Goal: Use online tool/utility: Utilize a website feature to perform a specific function

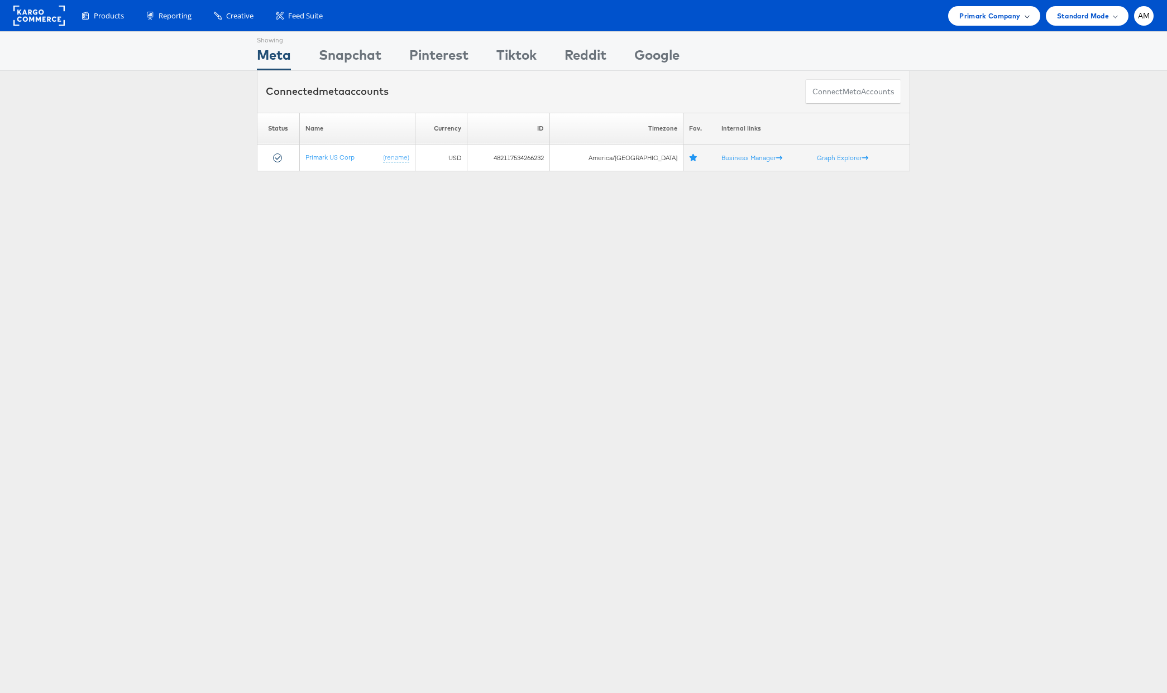
click at [967, 12] on span "Primark Company" at bounding box center [989, 16] width 61 height 12
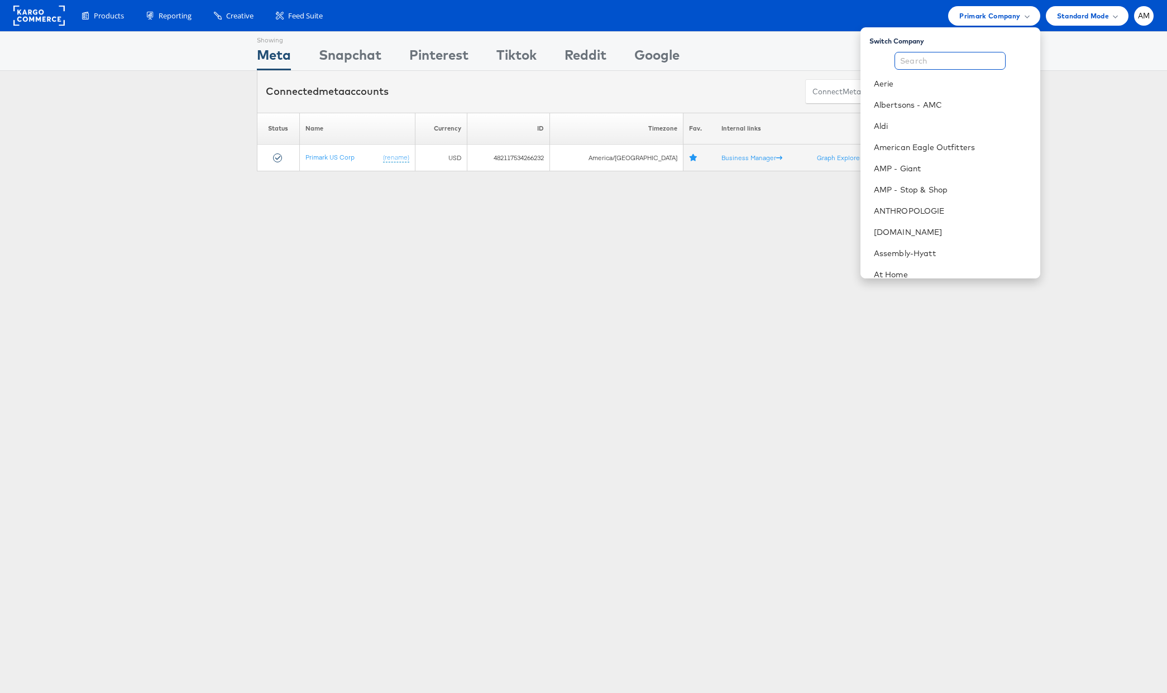
click at [920, 64] on input "text" at bounding box center [949, 61] width 111 height 18
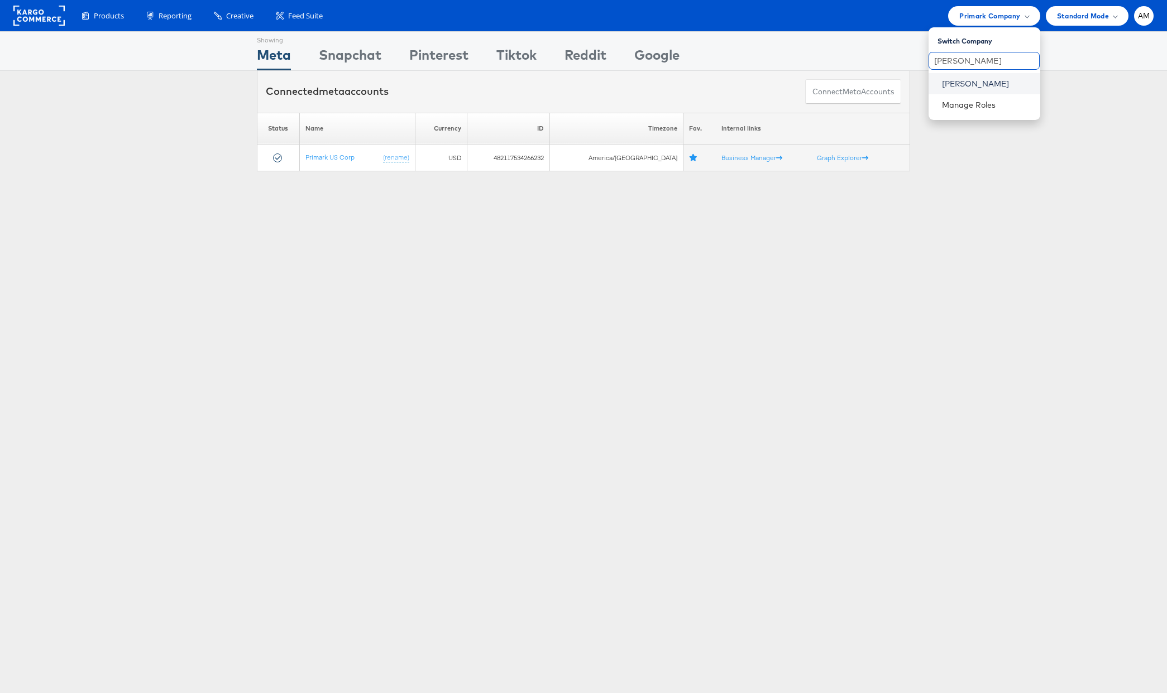
type input "steve"
click at [946, 83] on link "[PERSON_NAME]" at bounding box center [986, 83] width 89 height 11
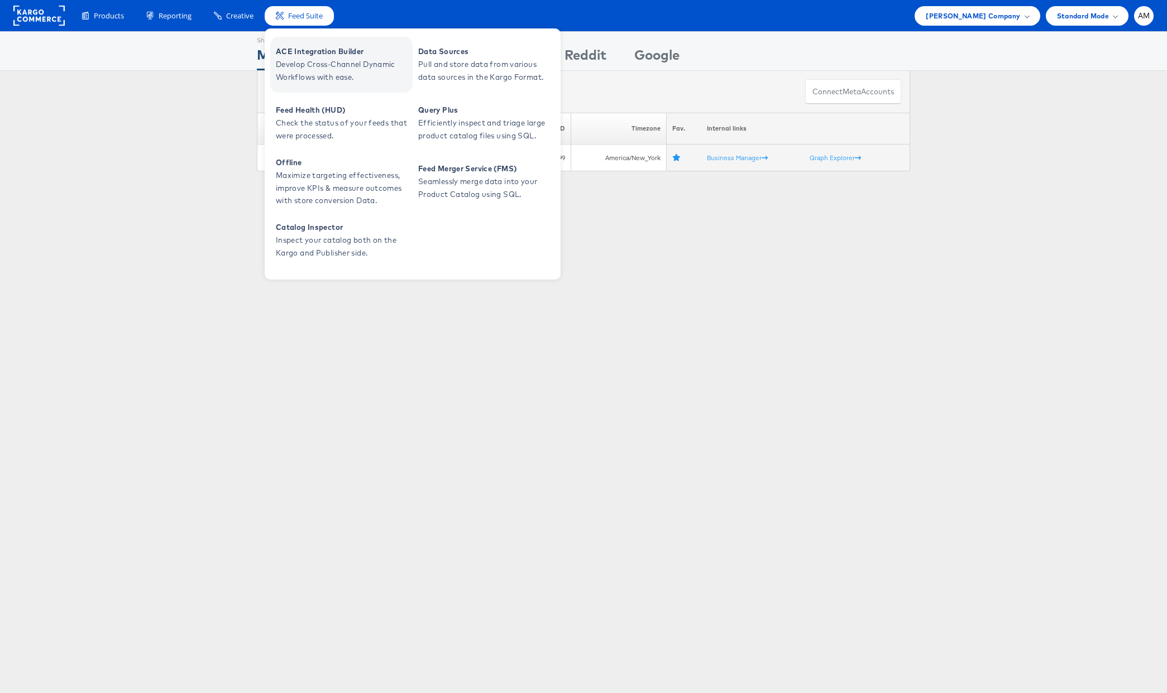
click at [298, 60] on span "Develop Cross-Channel Dynamic Workflows with ease." at bounding box center [343, 71] width 134 height 26
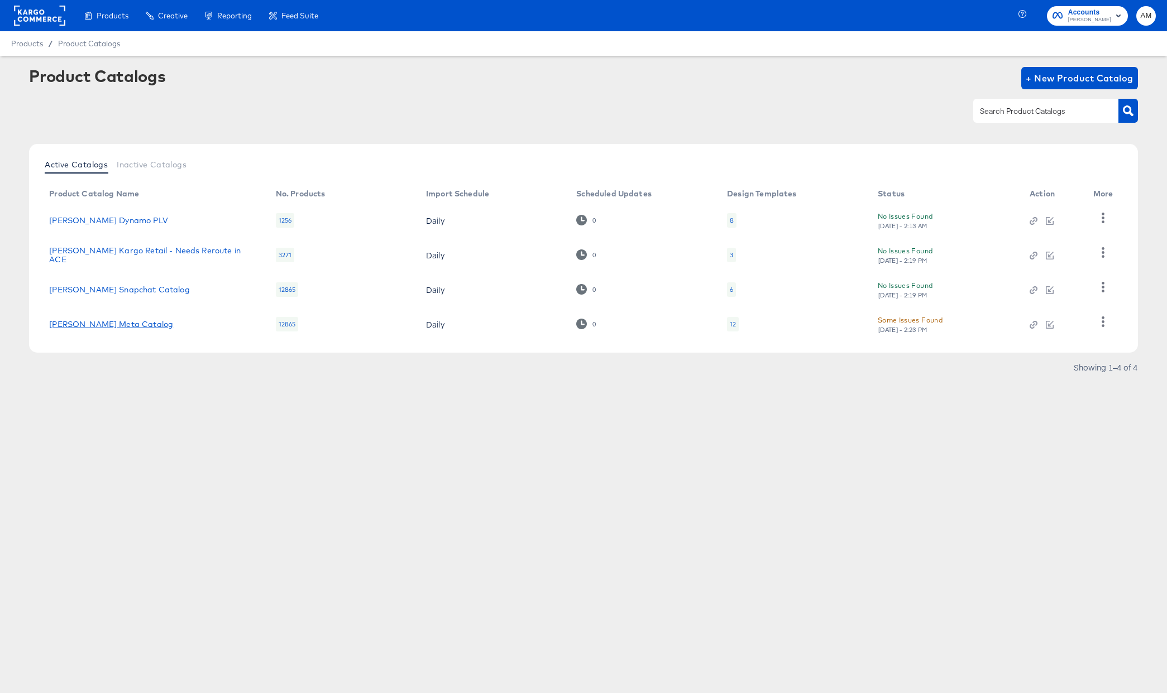
click at [123, 324] on link "Steve Madden Meta Catalog" at bounding box center [111, 324] width 124 height 9
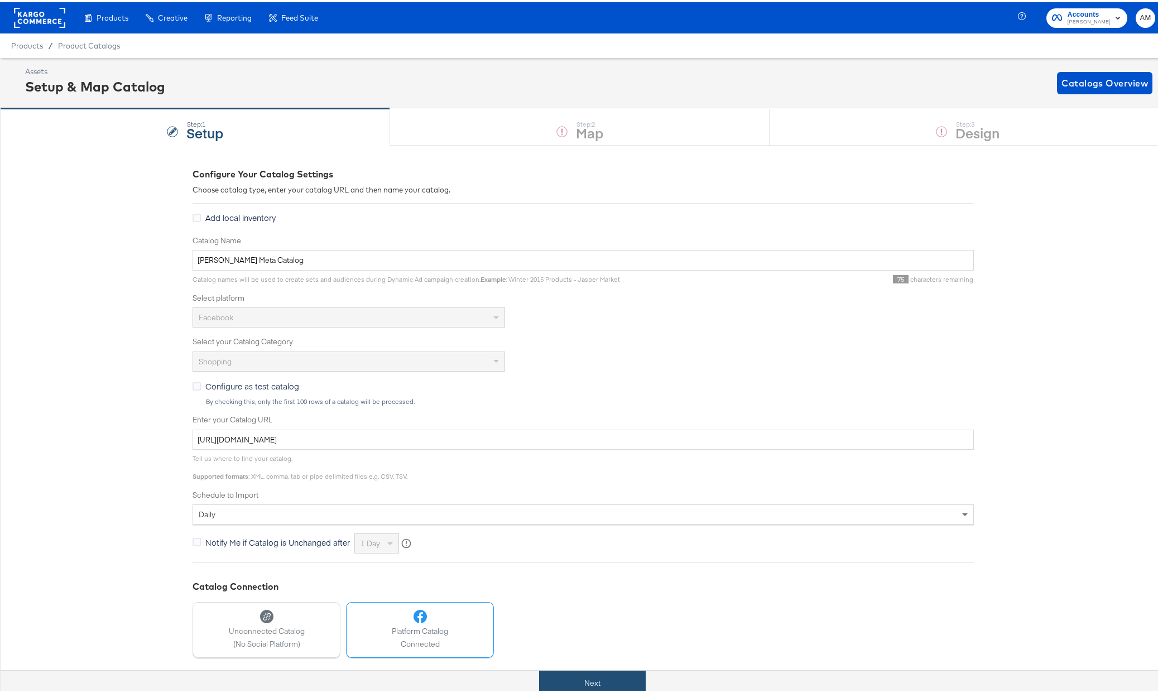
click at [598, 678] on button "Next" at bounding box center [592, 681] width 107 height 25
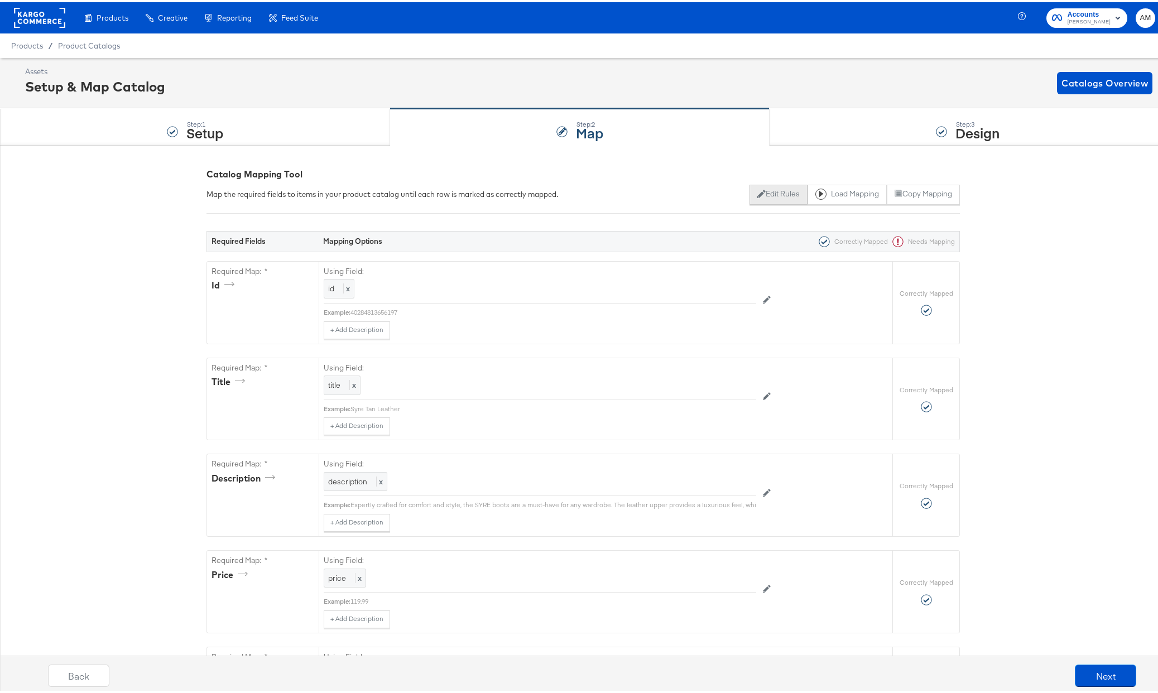
click at [760, 192] on button "Edit Rules" at bounding box center [779, 193] width 58 height 20
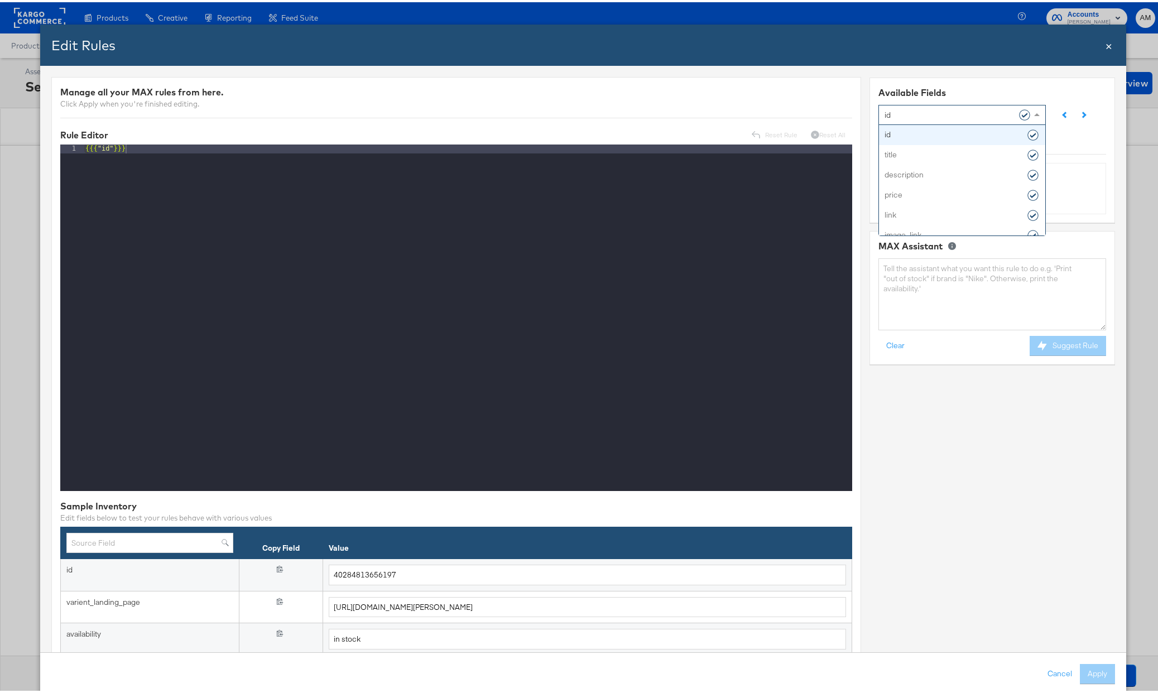
click at [890, 108] on div "id" at bounding box center [958, 112] width 147 height 19
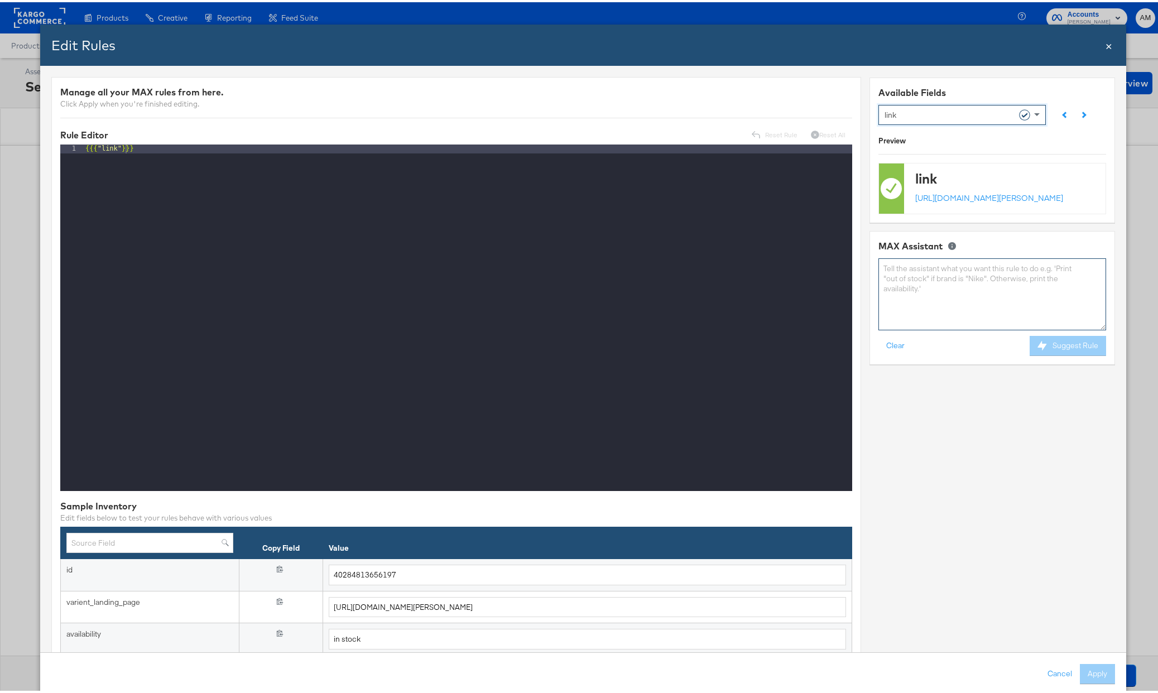
click at [919, 296] on textarea at bounding box center [993, 292] width 228 height 72
type textarea "if spangle_url"
click at [161, 539] on input "text" at bounding box center [149, 541] width 167 height 21
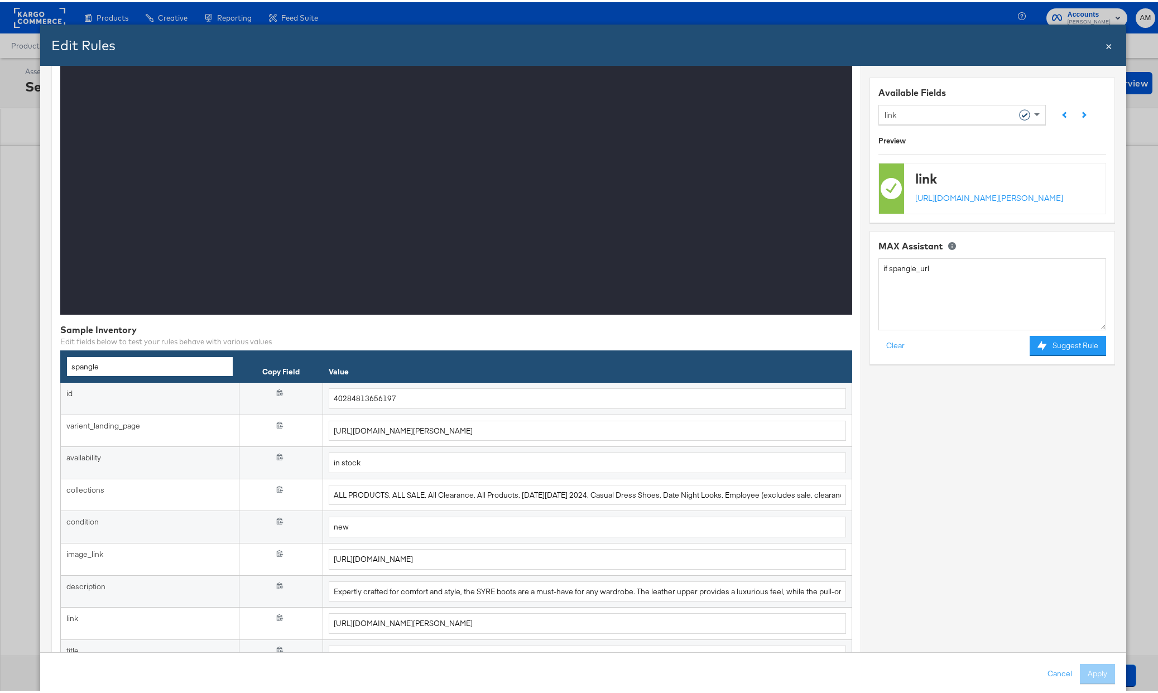
scroll to position [0, 0]
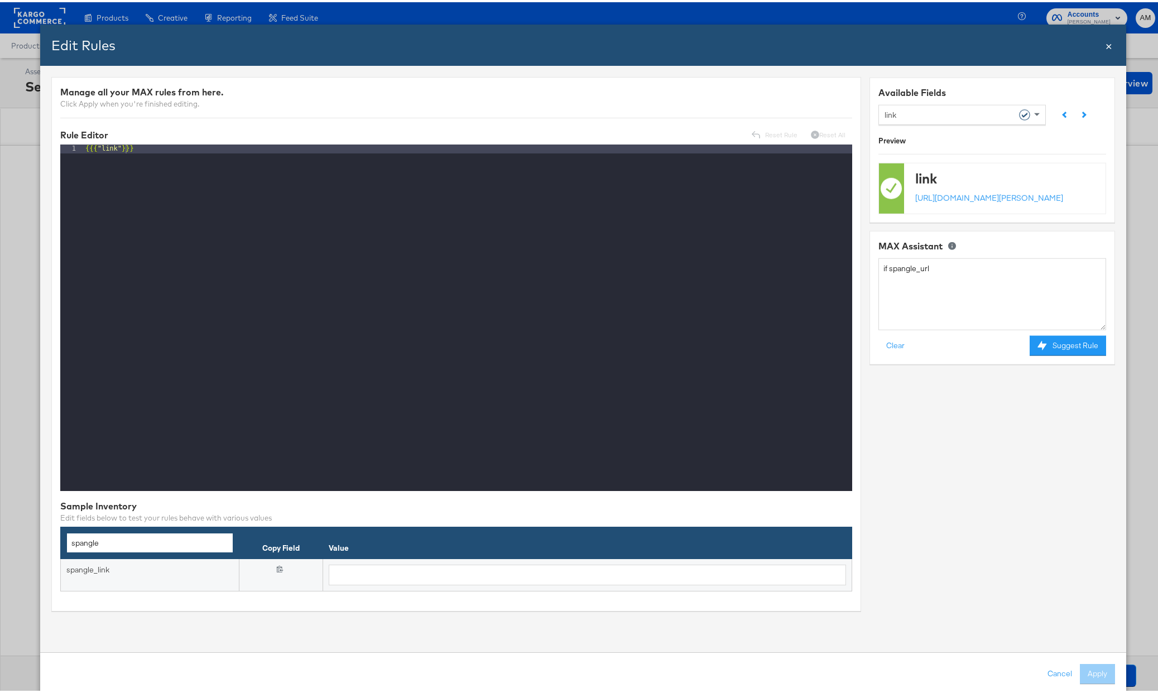
type input "spangle"
click at [914, 280] on textarea "if spangle_url" at bounding box center [993, 292] width 228 height 72
type textarea "if spangle_link"
drag, startPoint x: 104, startPoint y: 542, endPoint x: 12, endPoint y: 540, distance: 92.1
click at [12, 540] on div "Edit Rules Close × Manage all your MAX rules from here. Click Apply when you're…" at bounding box center [583, 346] width 1167 height 693
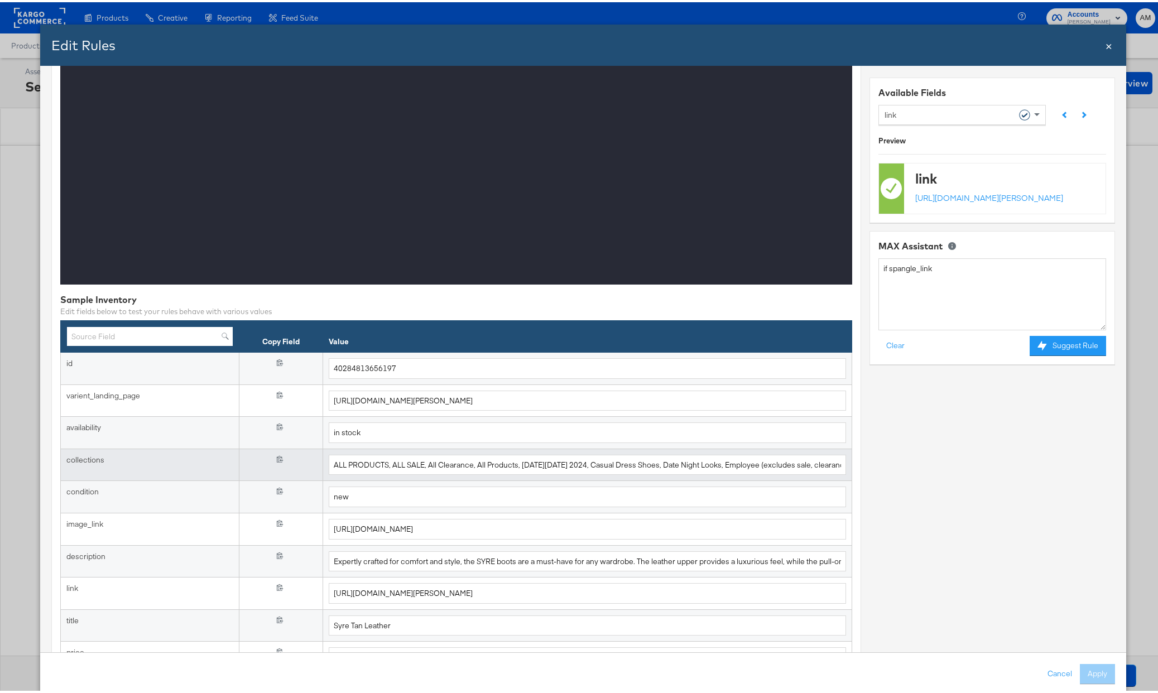
scroll to position [234, 0]
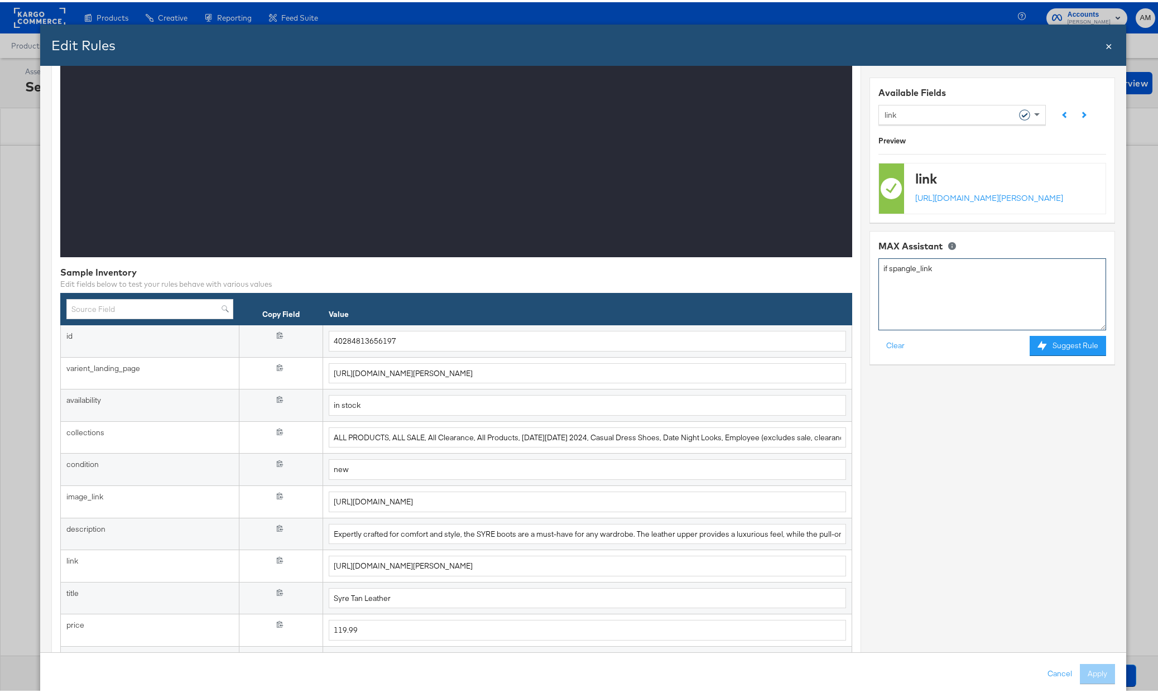
click at [946, 282] on textarea "if spangle_link" at bounding box center [993, 292] width 228 height 72
type textarea "if spangle_link is empty, then link, else spangle_link"
click at [1045, 354] on button "Suggest Rule" at bounding box center [1068, 344] width 76 height 20
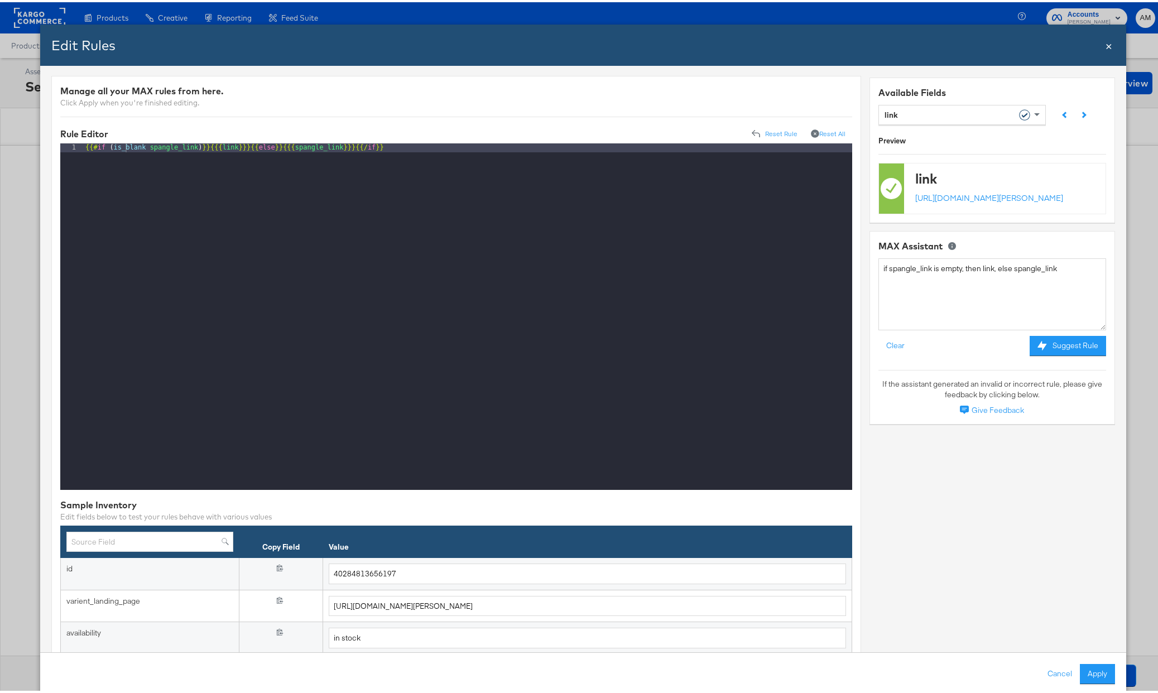
scroll to position [2, 0]
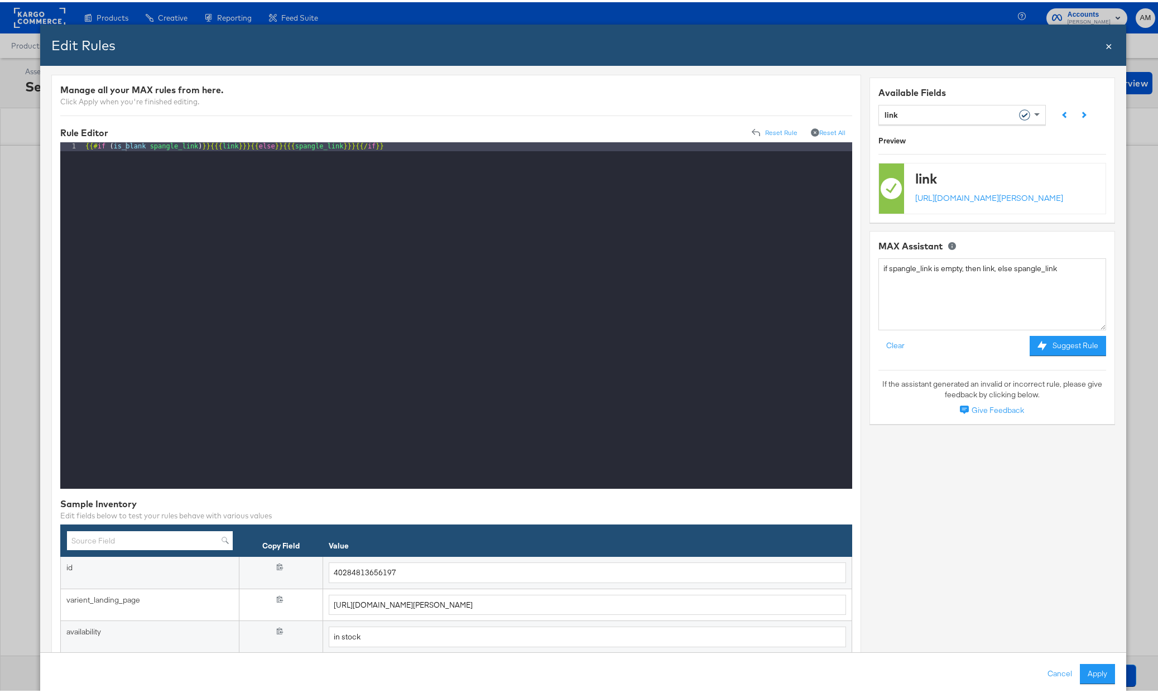
click at [96, 539] on input "text" at bounding box center [149, 539] width 167 height 21
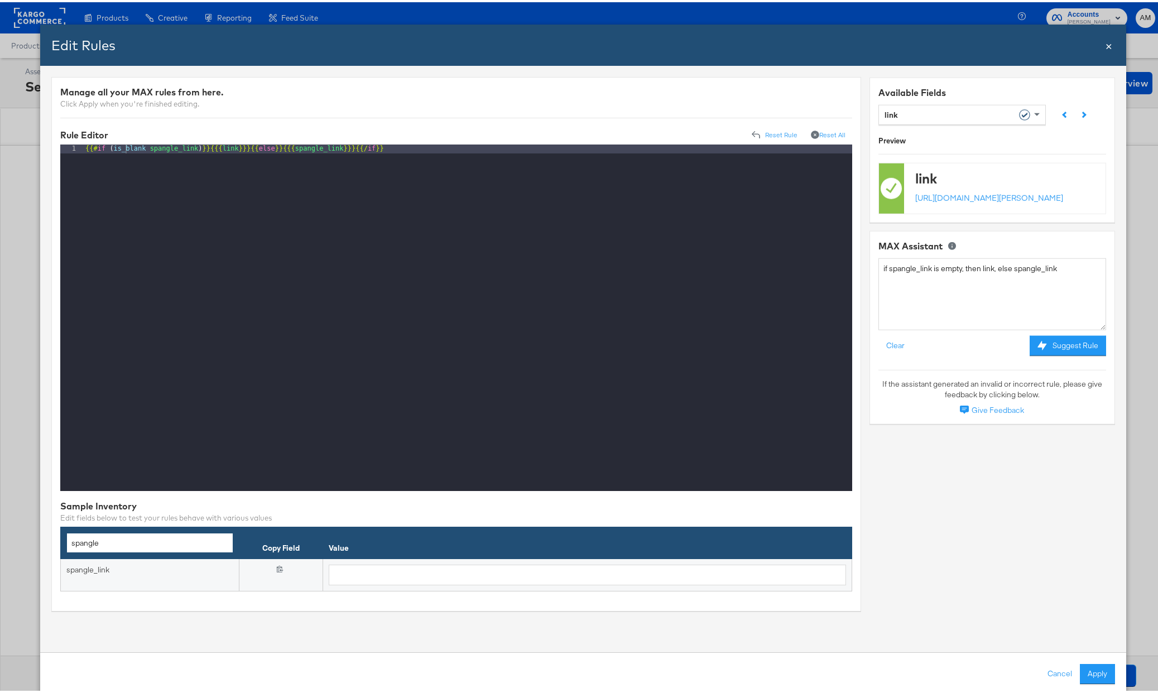
scroll to position [0, 0]
type input "spangle"
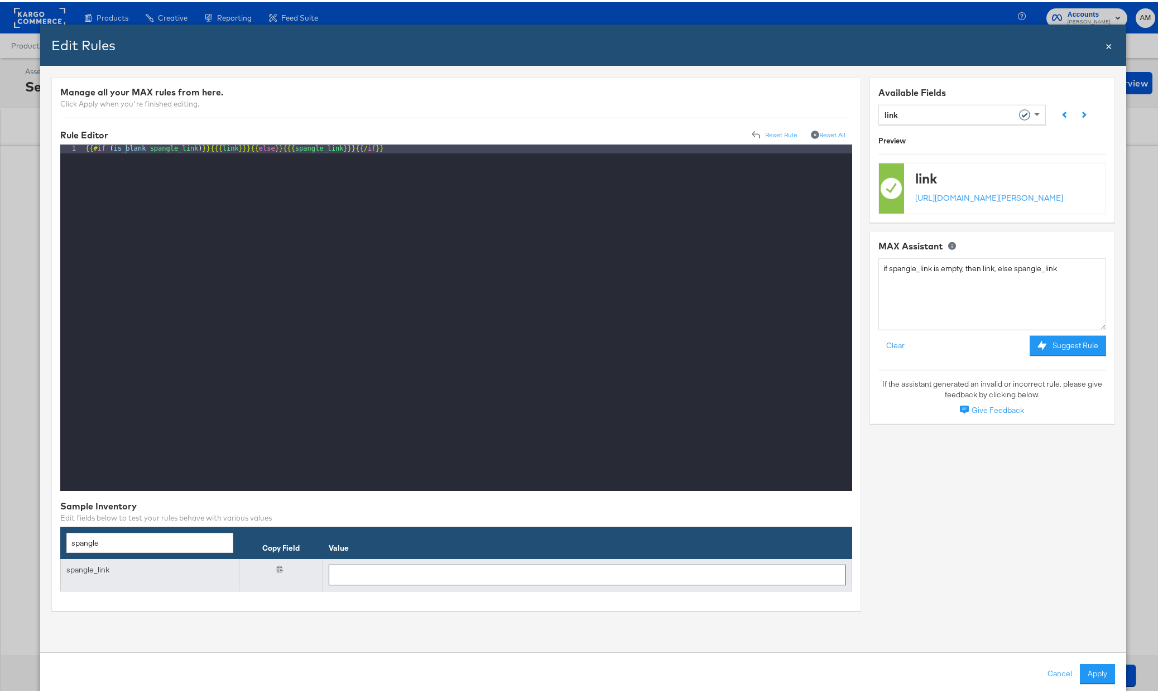
click at [368, 571] on input "text" at bounding box center [588, 573] width 518 height 21
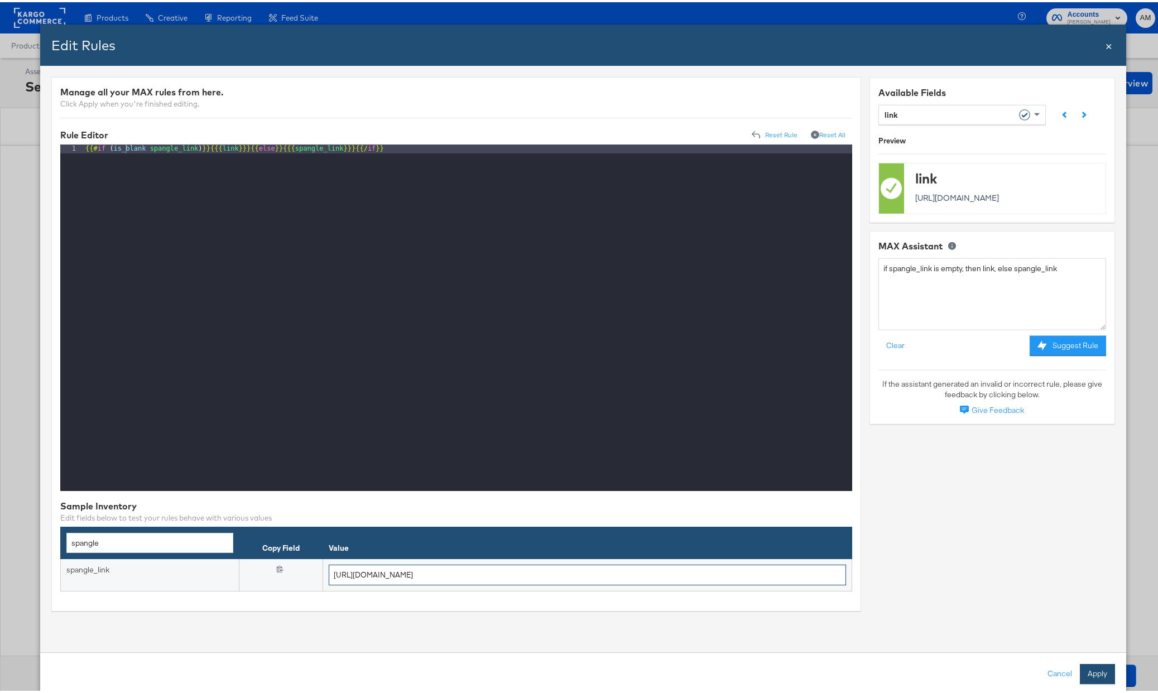
type input "http://spangle.com"
click at [1086, 671] on button "Apply" at bounding box center [1097, 672] width 35 height 20
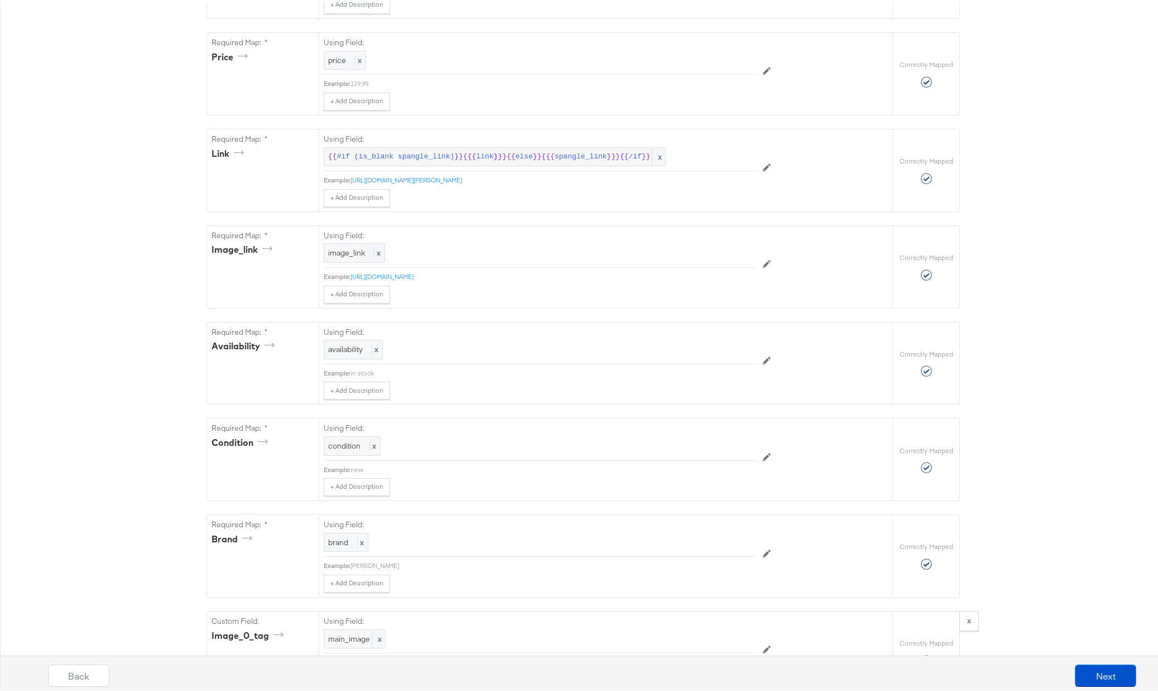
scroll to position [519, 0]
click at [1084, 674] on button "Next" at bounding box center [1105, 674] width 61 height 22
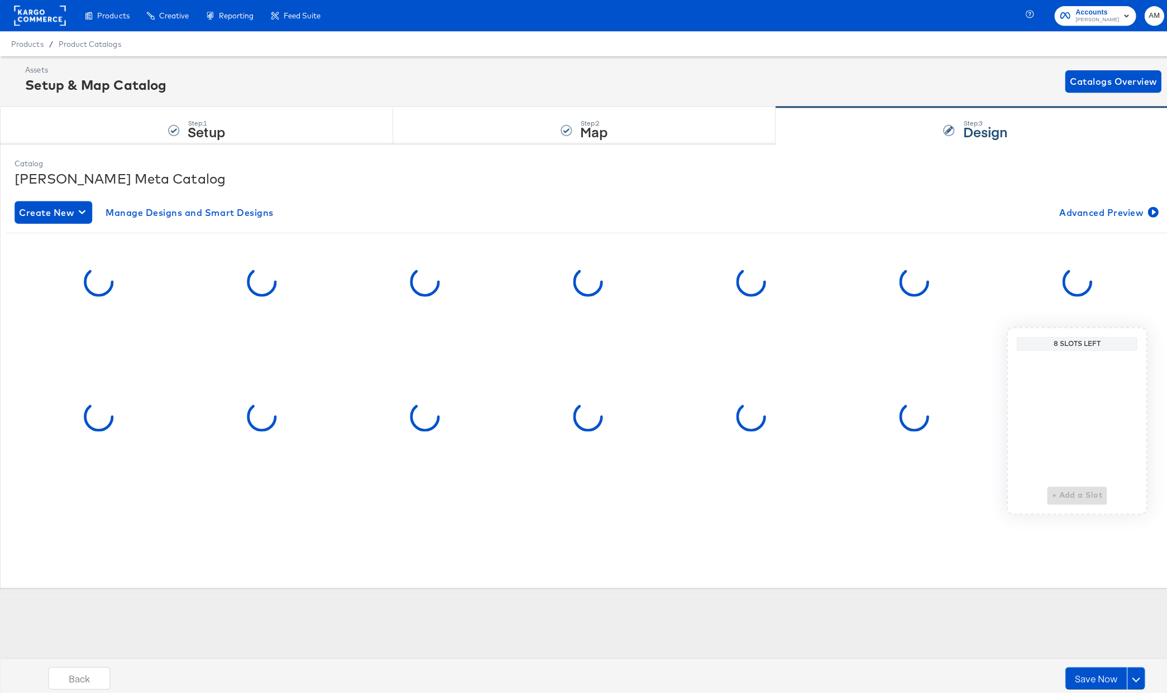
scroll to position [0, 0]
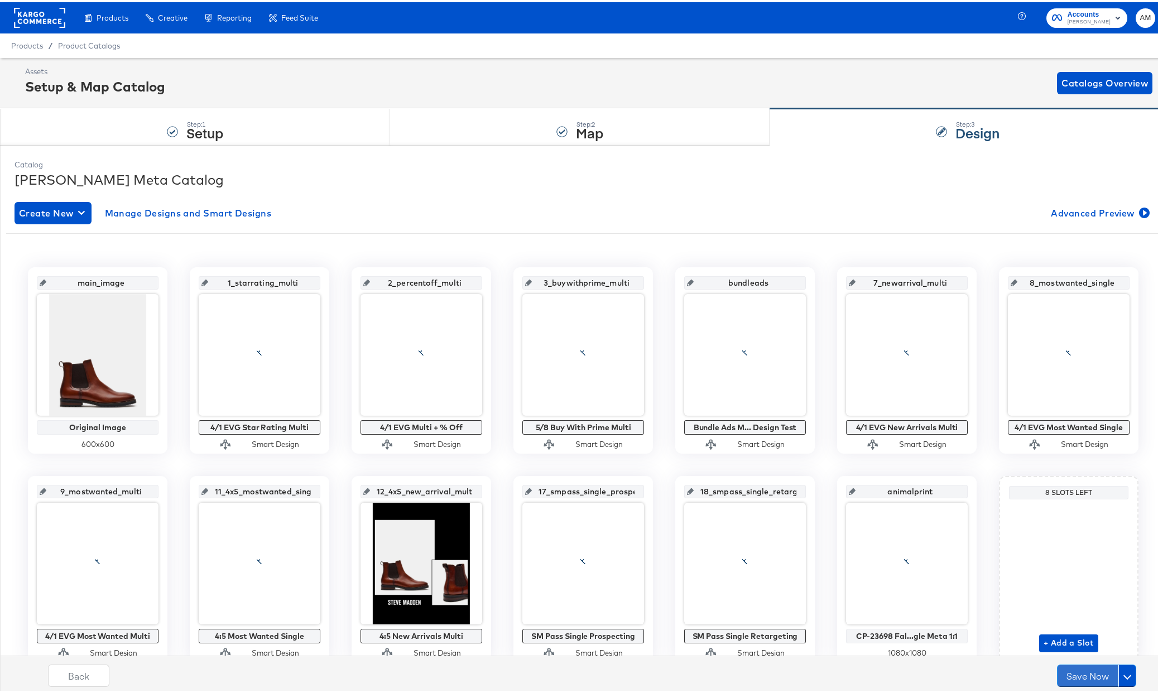
click at [1084, 674] on button "Save Now" at bounding box center [1087, 674] width 61 height 22
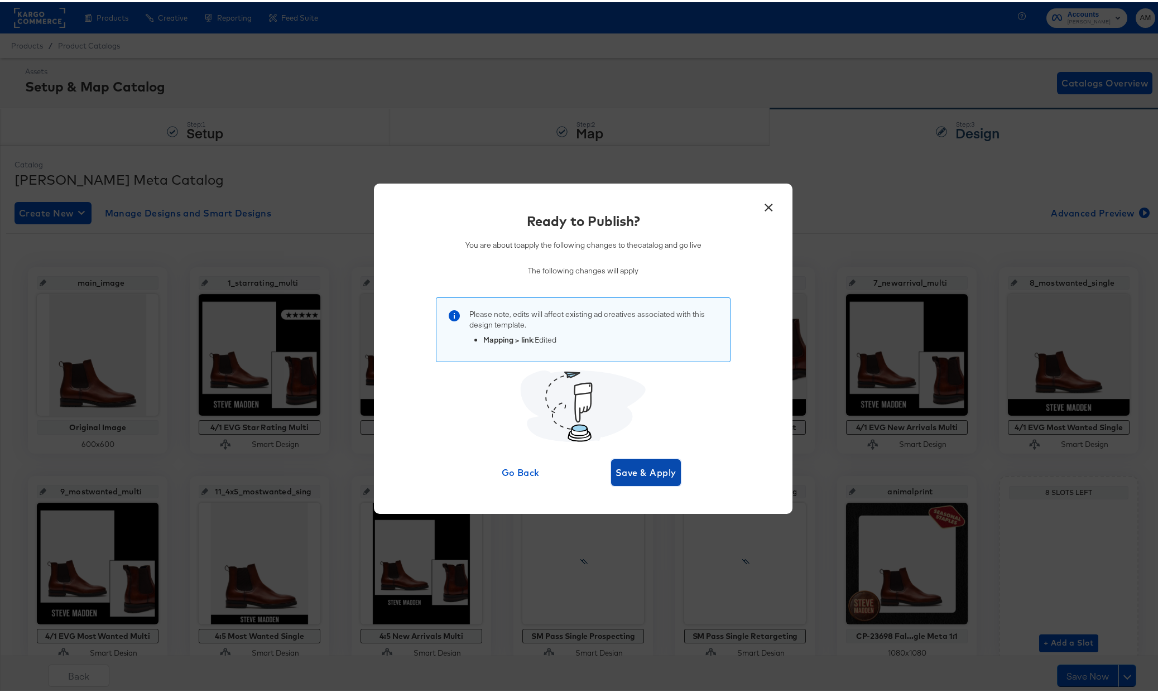
click at [652, 475] on span "Save & Apply" at bounding box center [646, 471] width 61 height 16
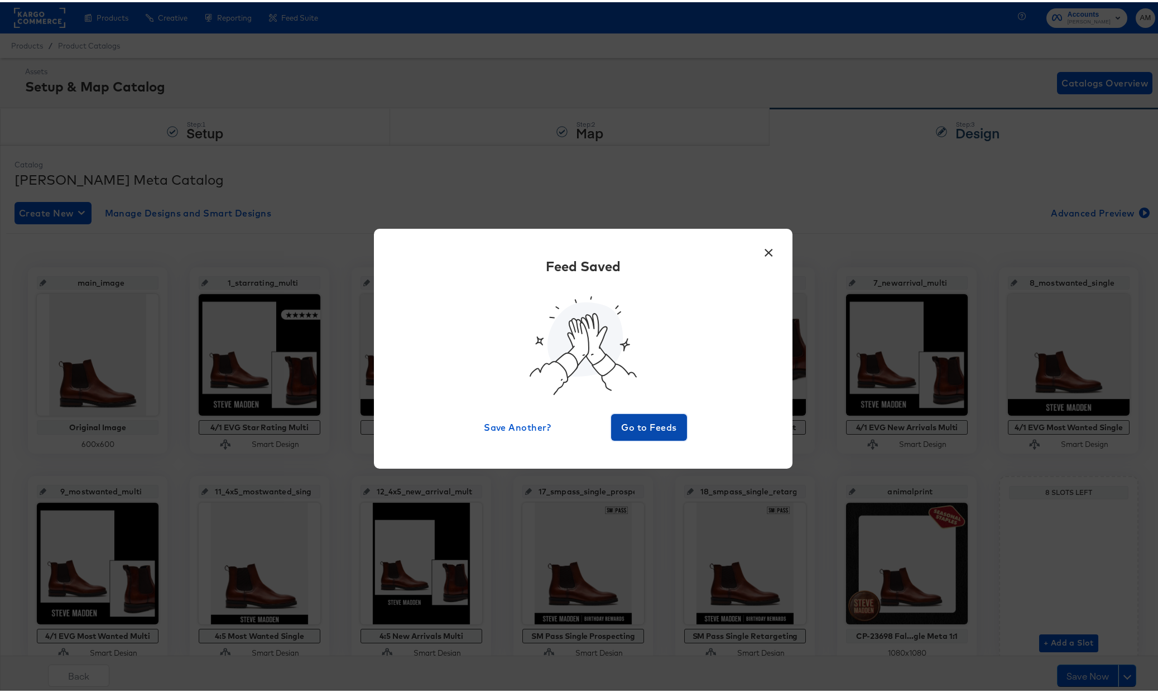
click at [632, 430] on span "Go to Feeds" at bounding box center [649, 426] width 67 height 16
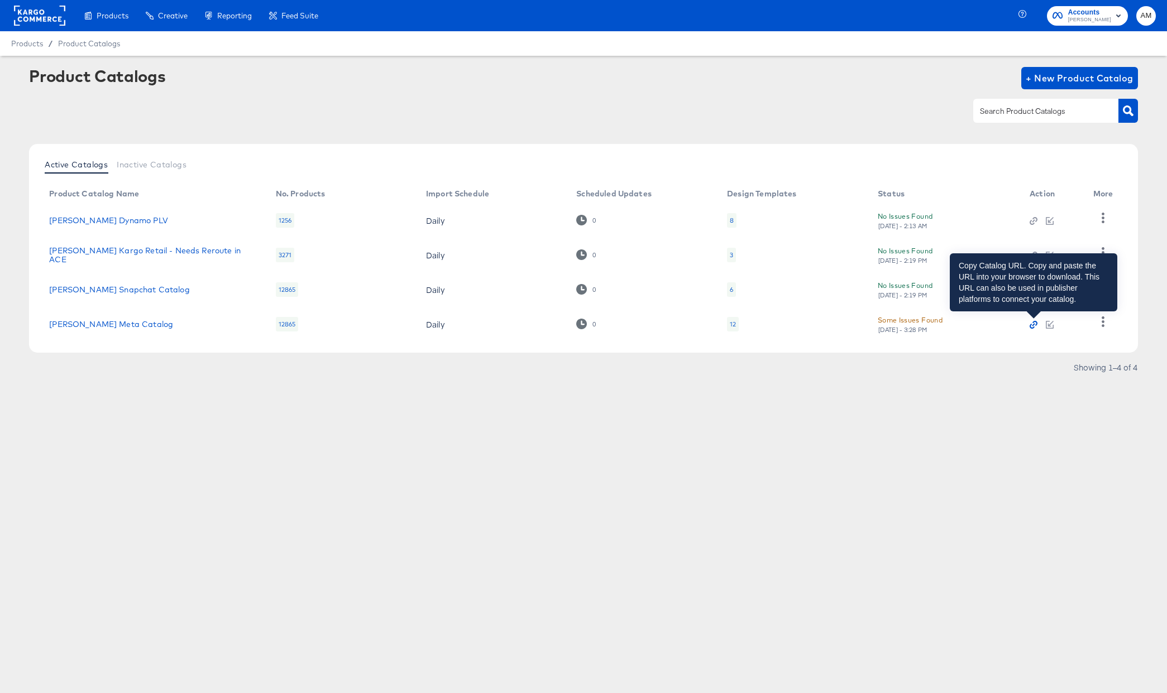
click at [1033, 326] on icon "button" at bounding box center [1033, 325] width 8 height 8
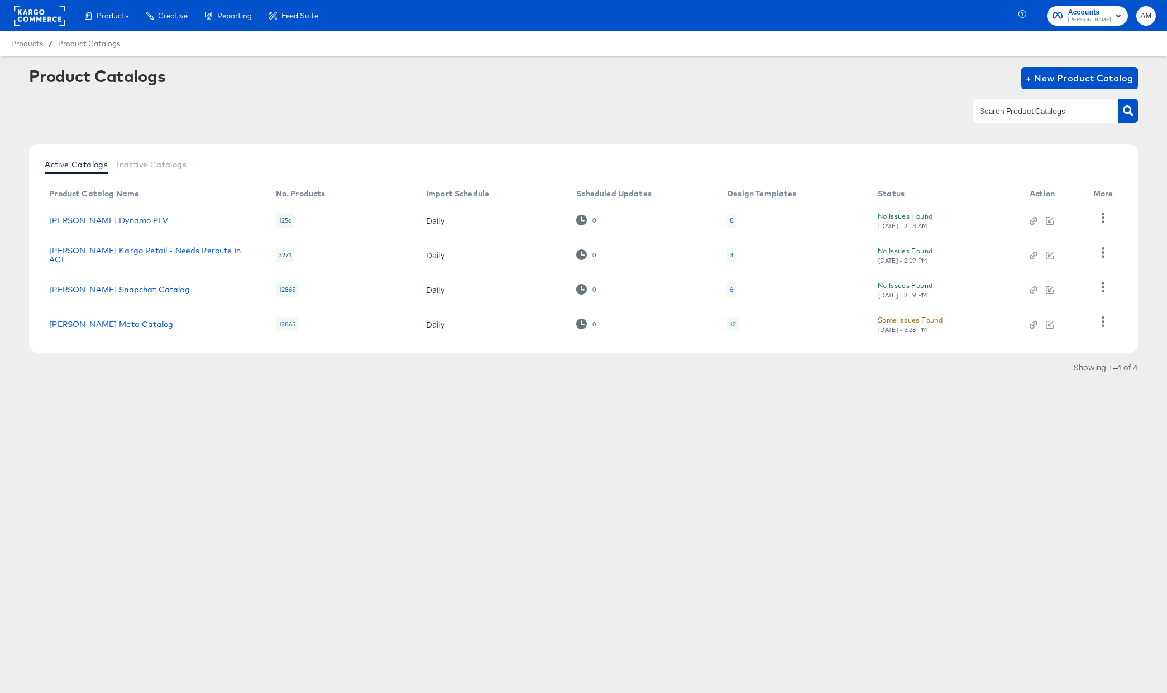
click at [133, 325] on link "Steve Madden Meta Catalog" at bounding box center [111, 324] width 124 height 9
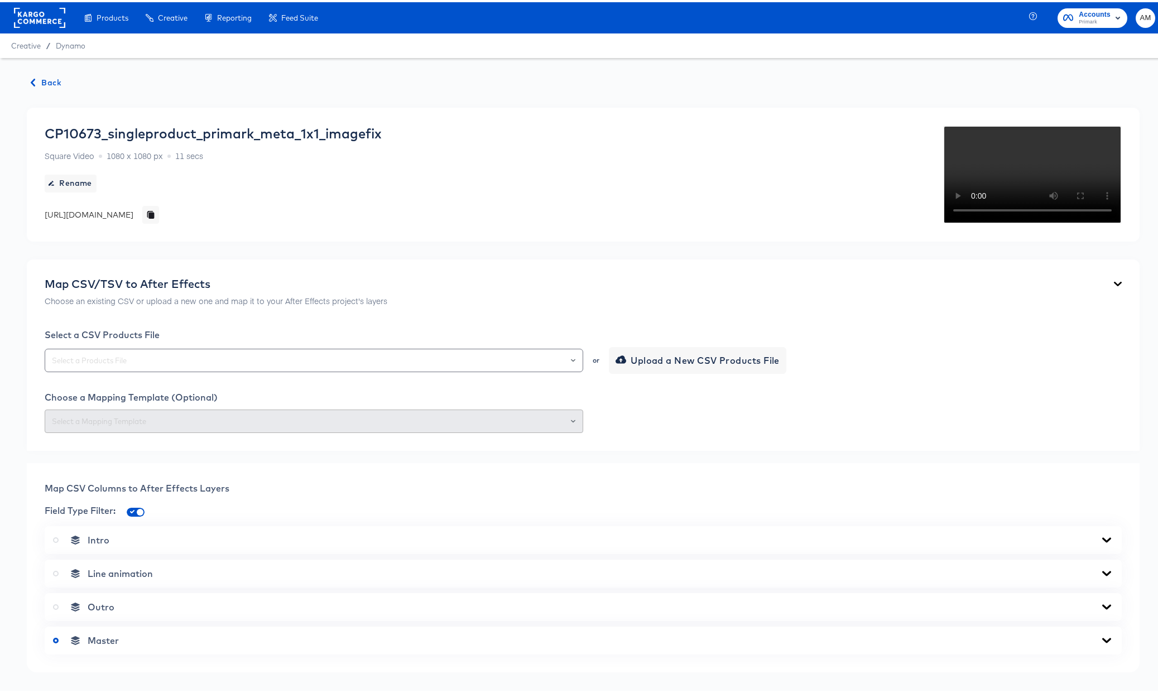
click at [45, 81] on span "Back" at bounding box center [46, 81] width 30 height 14
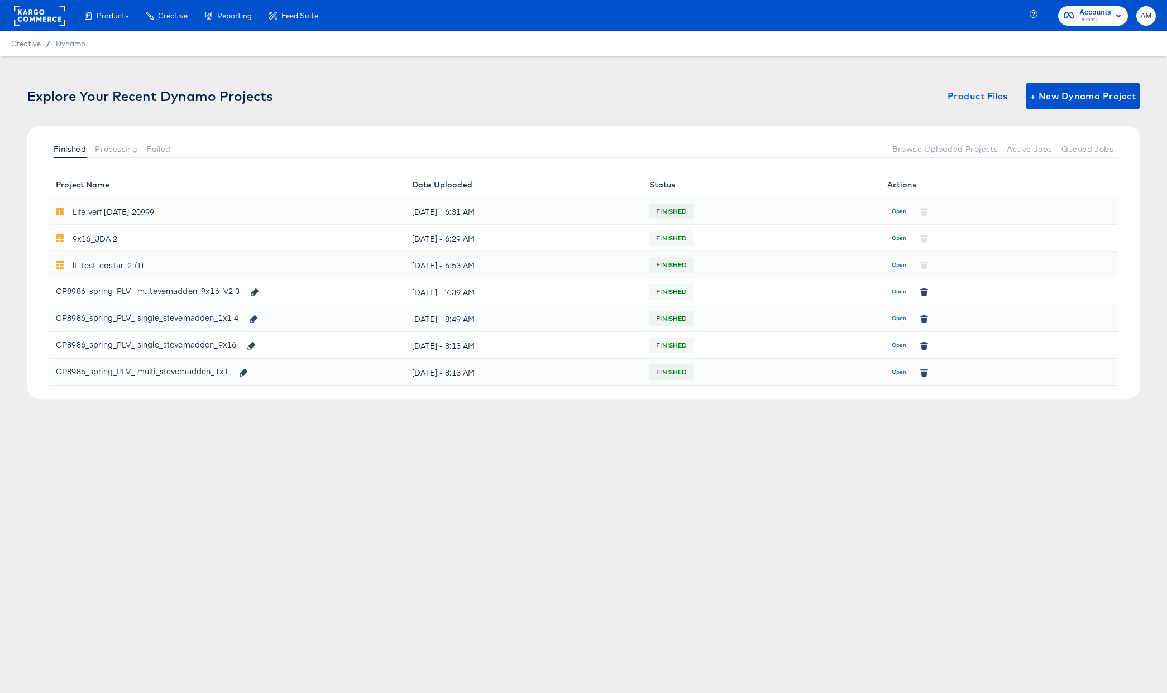
click at [28, 14] on rect at bounding box center [39, 16] width 51 height 20
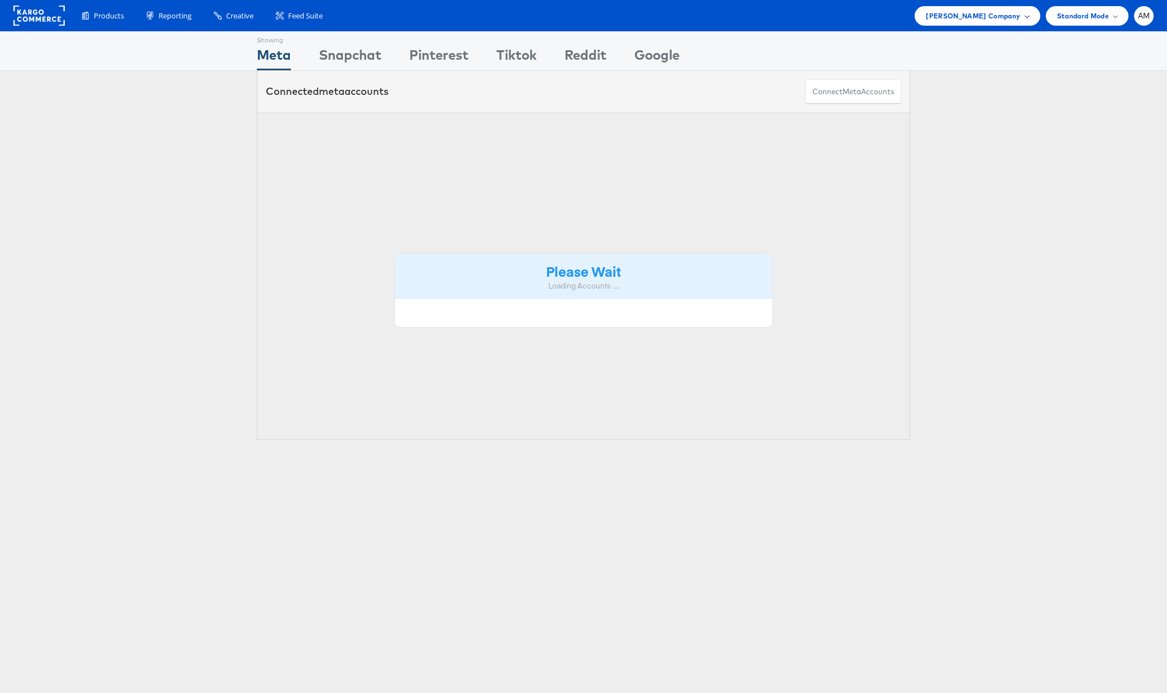
click at [973, 14] on span "Steve Madden Company" at bounding box center [973, 16] width 94 height 12
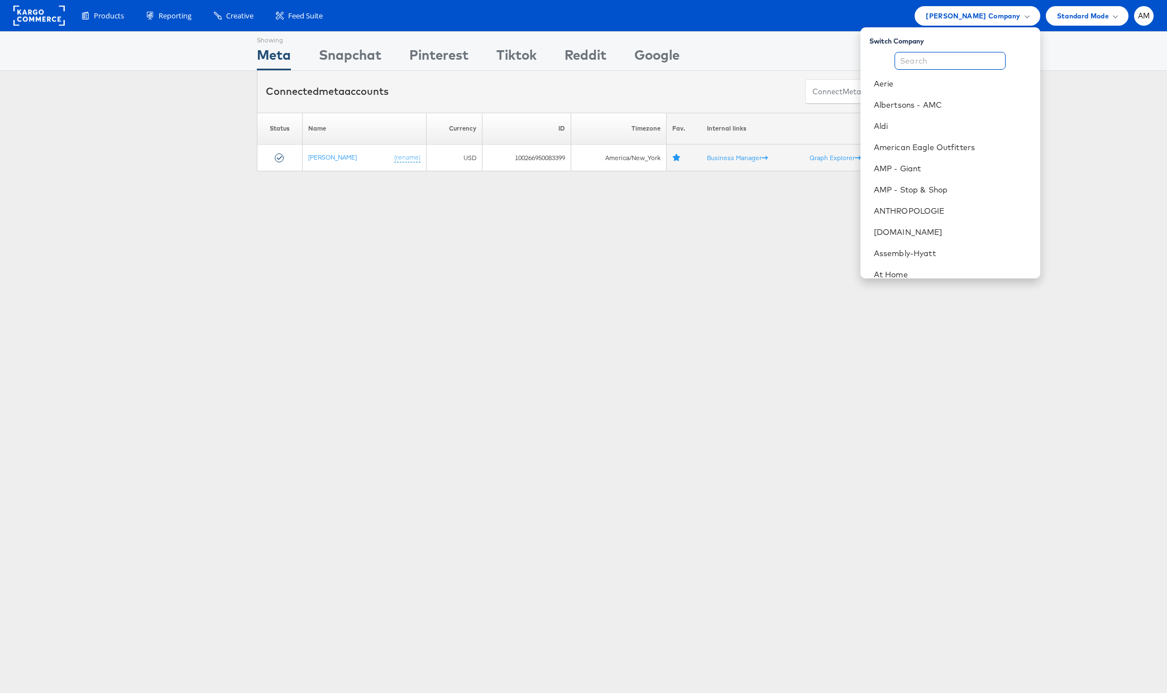
click at [928, 54] on input "text" at bounding box center [949, 61] width 111 height 18
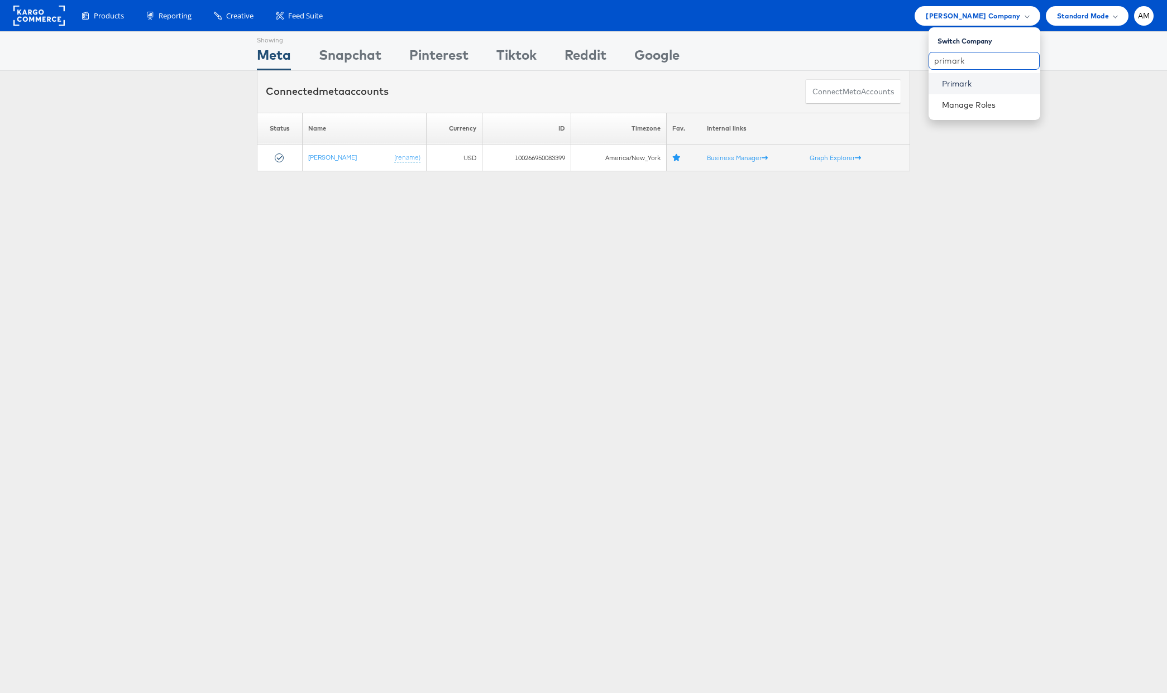
type input "primark"
click at [956, 81] on link "Primark" at bounding box center [986, 83] width 89 height 11
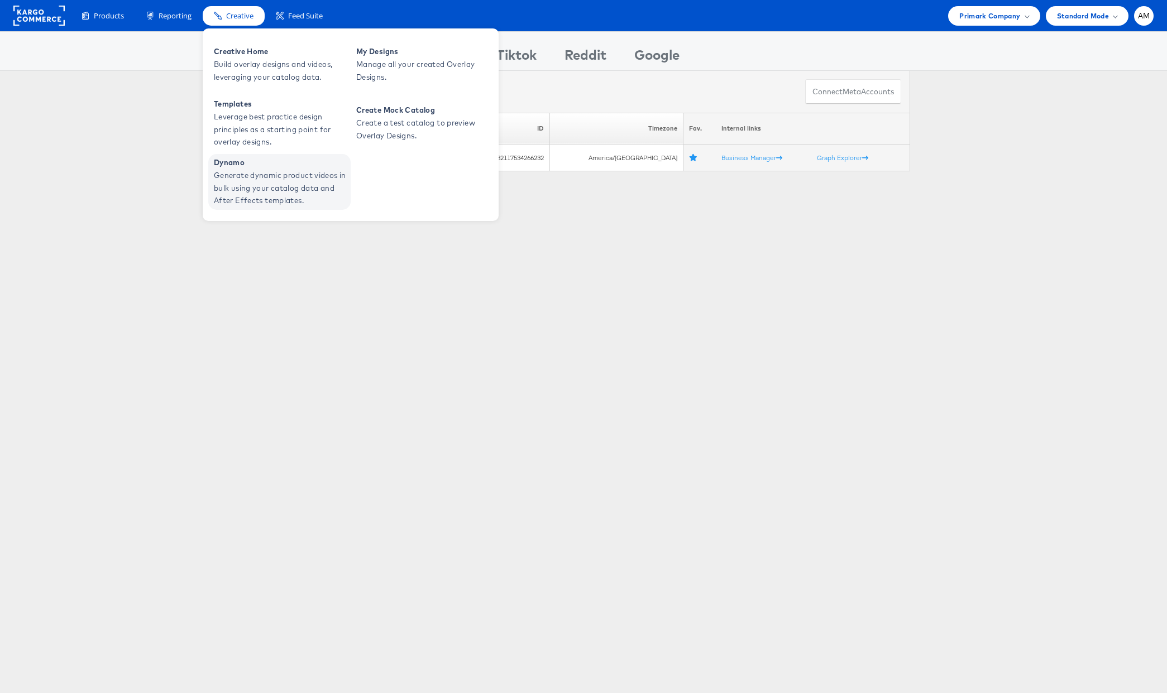
click at [252, 197] on span "Generate dynamic product videos in bulk using your catalog data and After Effec…" at bounding box center [281, 188] width 134 height 38
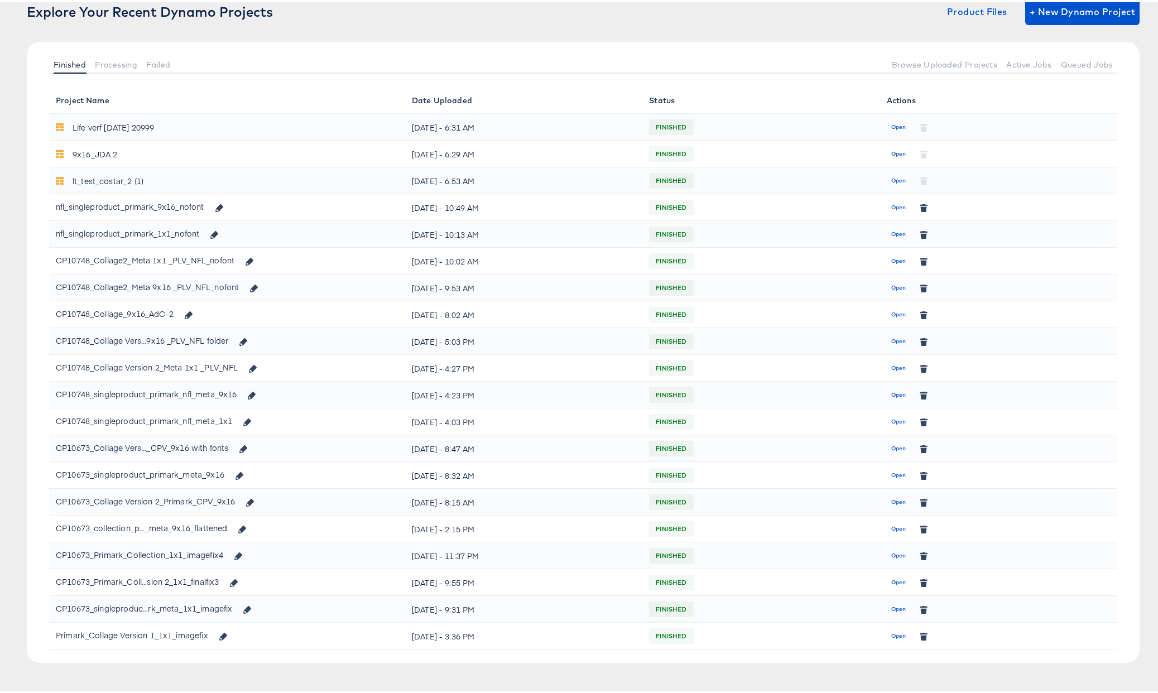
scroll to position [85, 0]
click at [895, 420] on span "Open" at bounding box center [899, 421] width 15 height 10
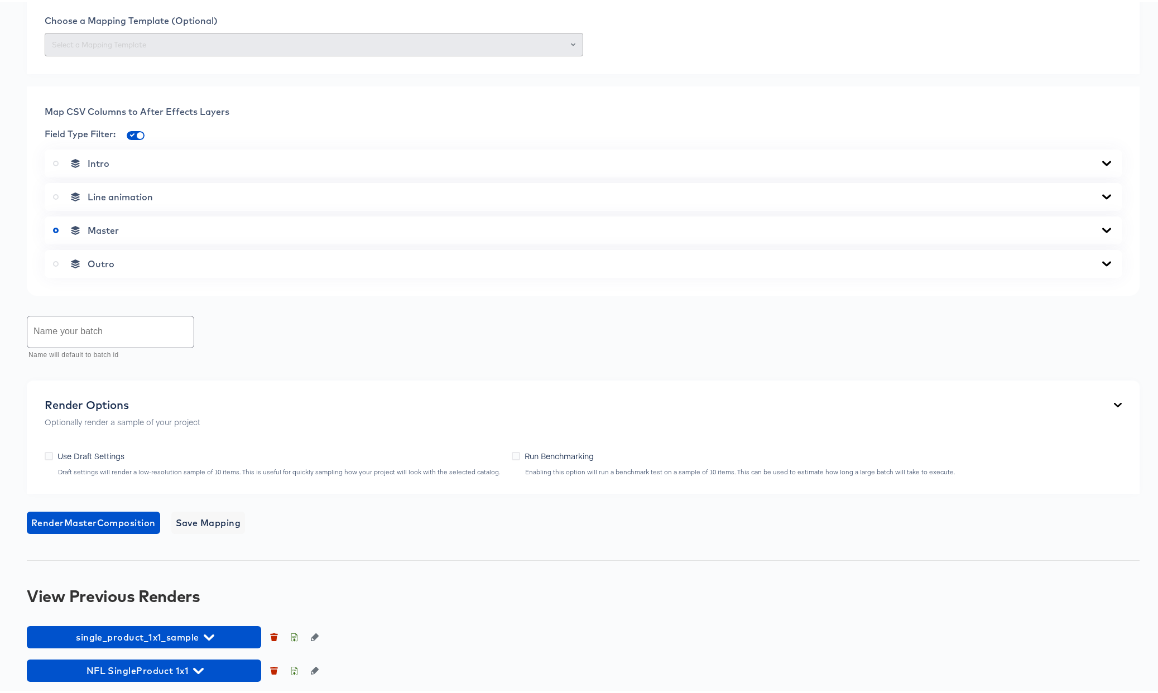
scroll to position [381, 0]
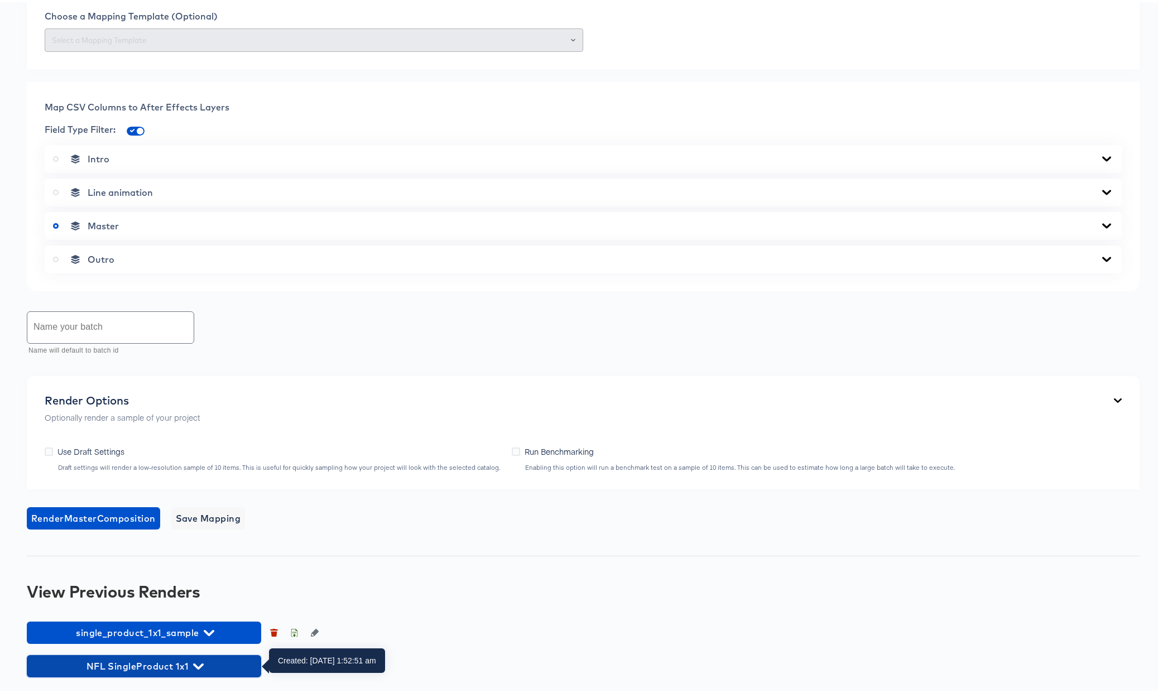
click at [202, 663] on icon "button" at bounding box center [198, 665] width 11 height 6
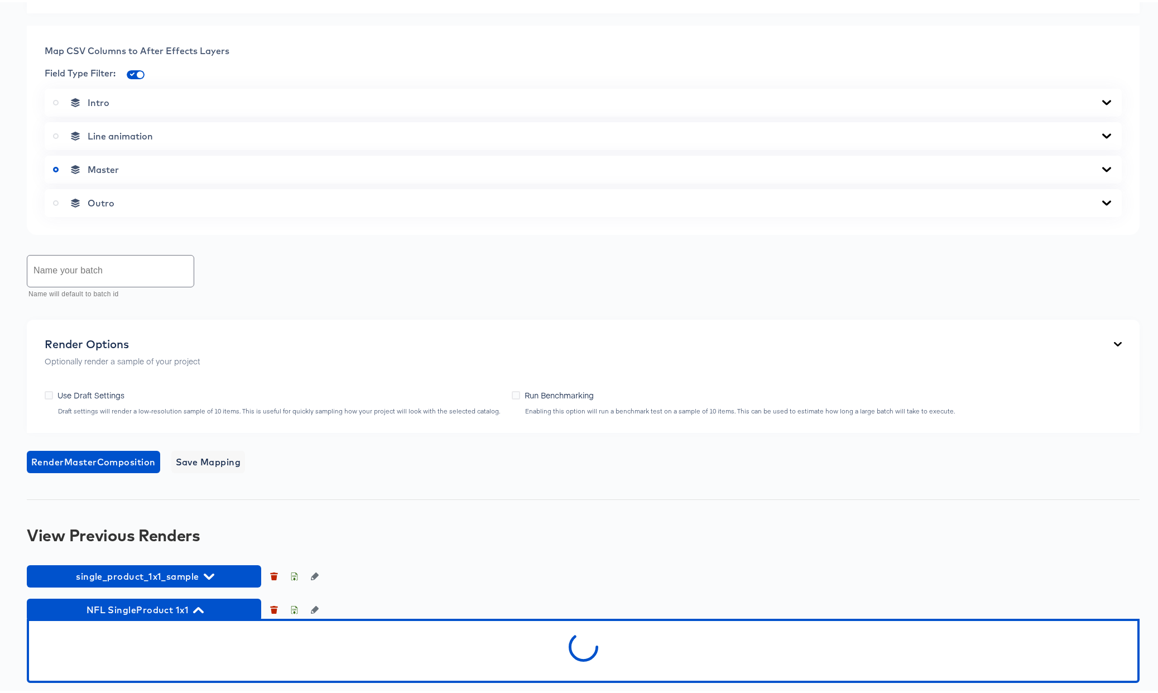
scroll to position [443, 0]
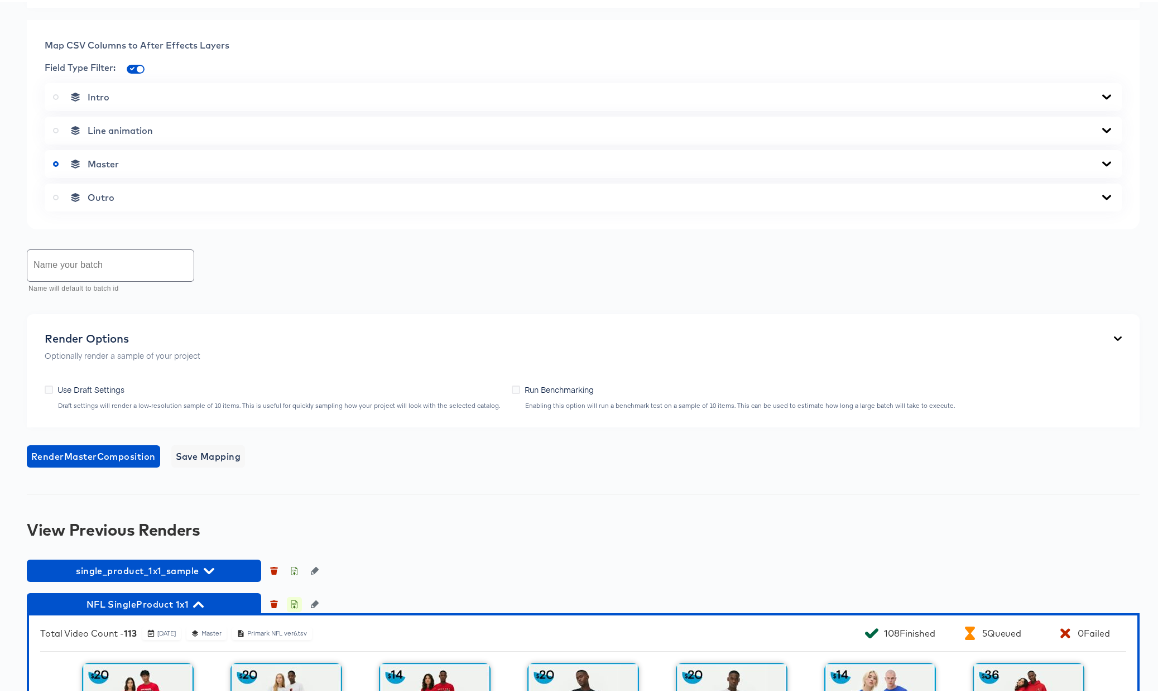
click at [294, 602] on icon "button" at bounding box center [294, 602] width 8 height 8
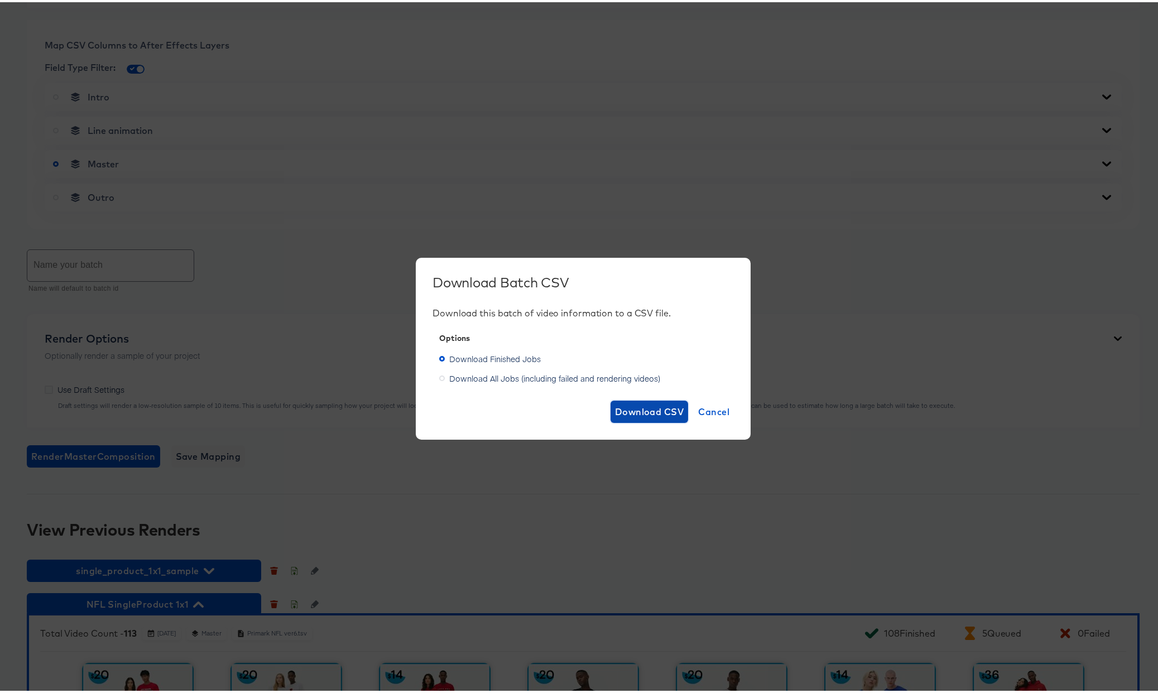
click at [636, 411] on span "Download CSV" at bounding box center [649, 410] width 69 height 16
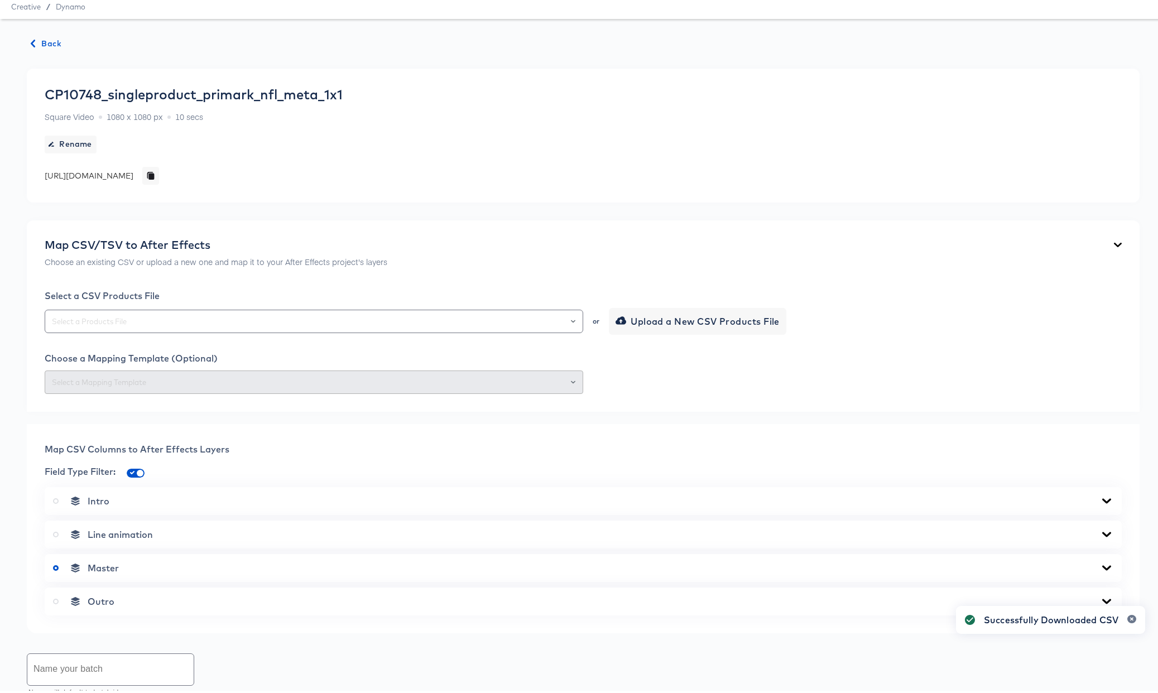
scroll to position [0, 0]
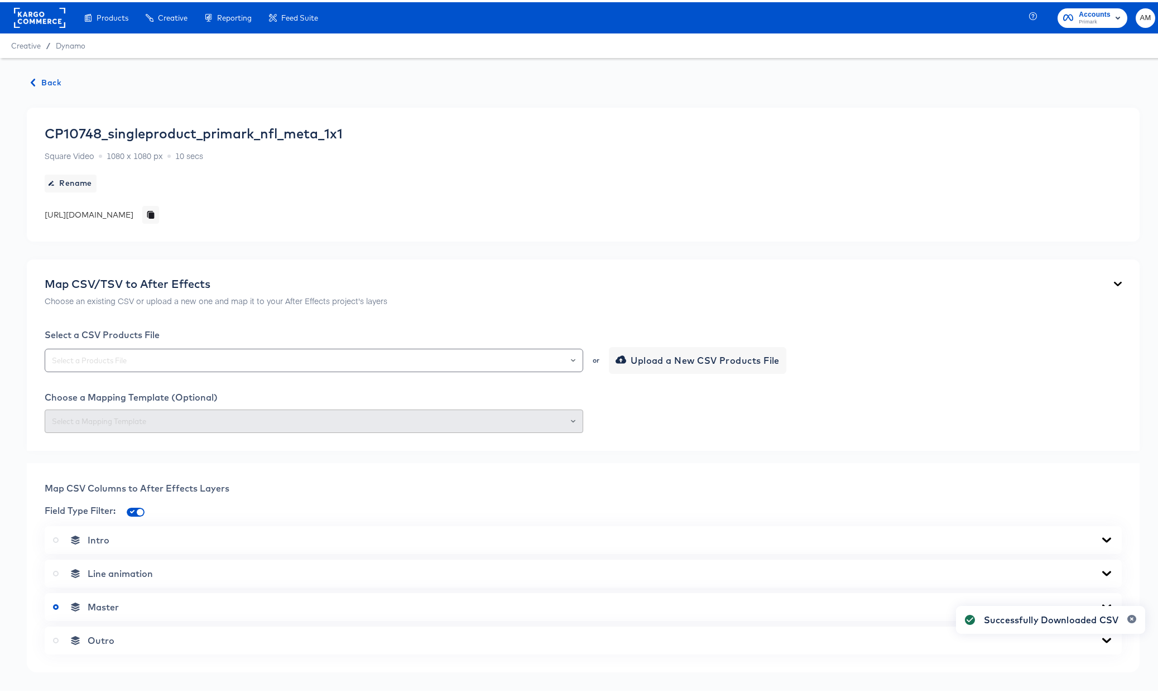
click at [41, 78] on span "Back" at bounding box center [46, 81] width 30 height 14
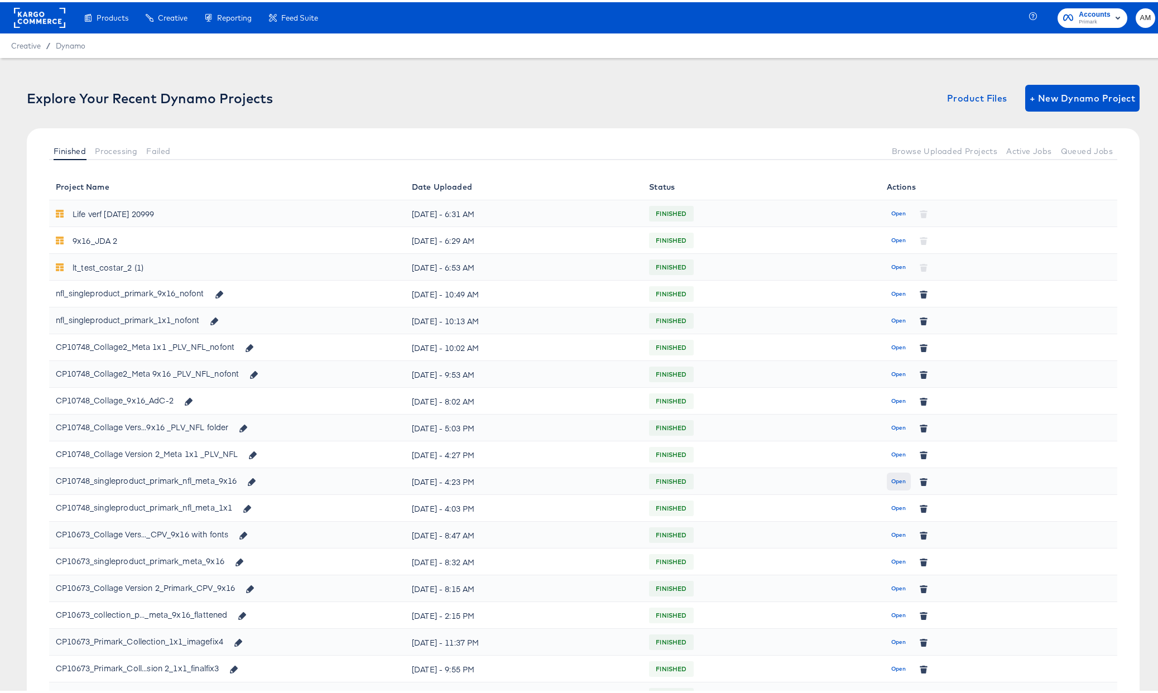
click at [892, 482] on span "Open" at bounding box center [899, 480] width 15 height 10
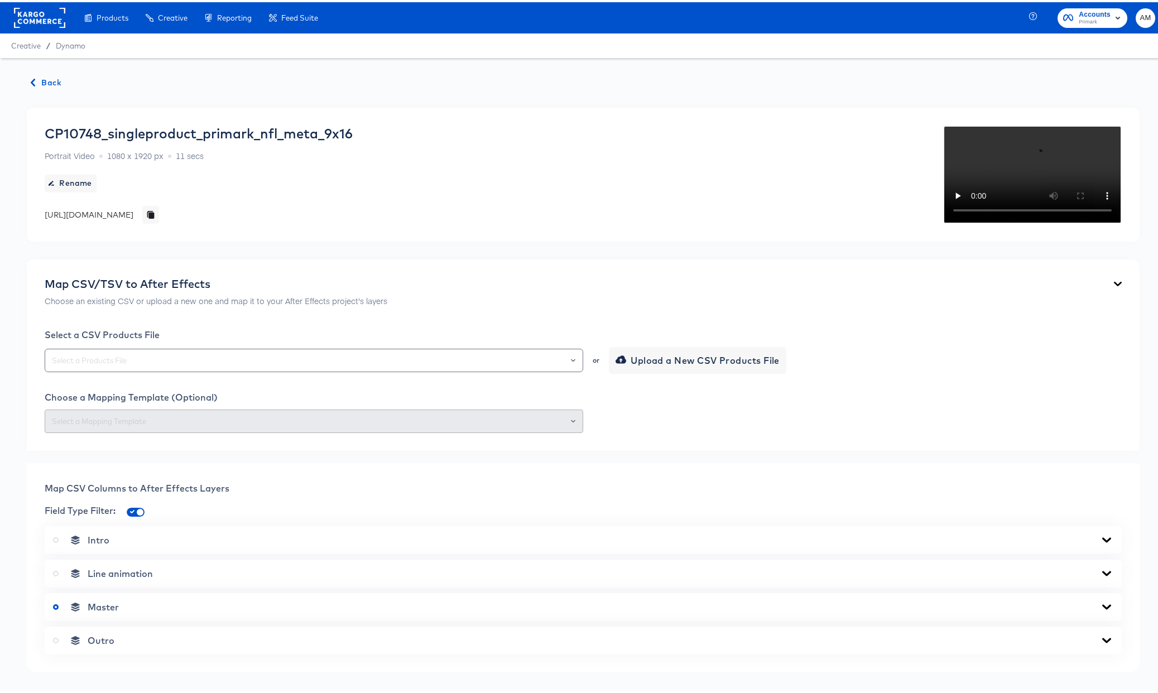
scroll to position [565, 0]
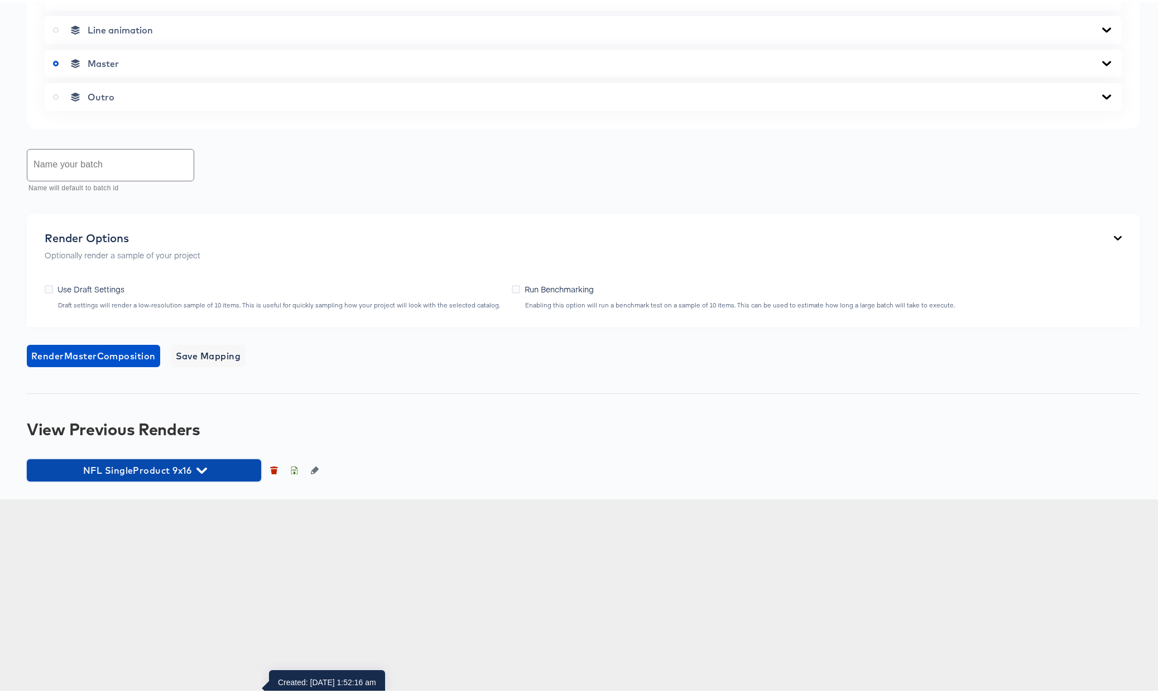
click at [203, 474] on icon "button" at bounding box center [202, 468] width 11 height 11
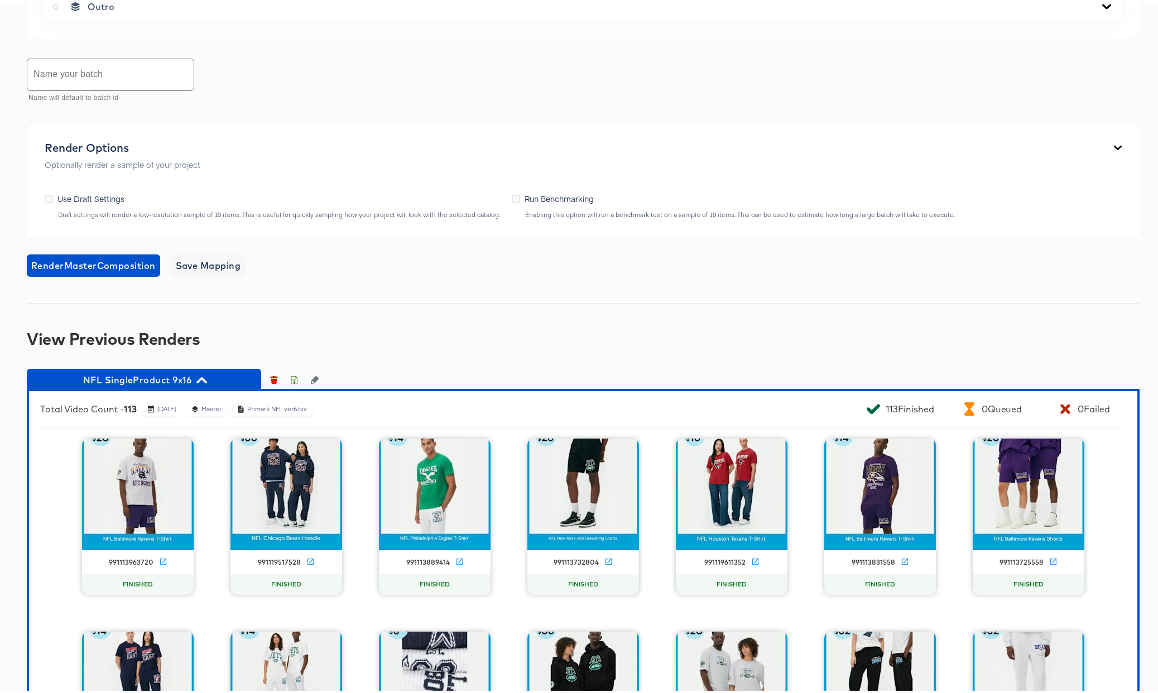
scroll to position [644, 0]
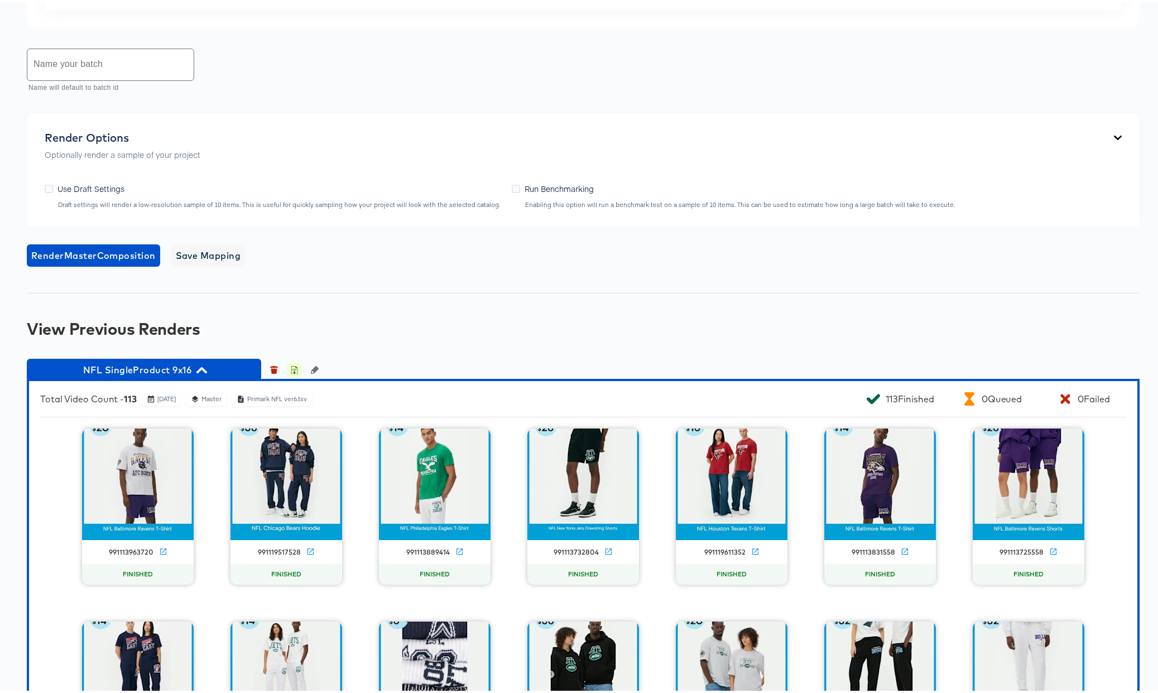
click at [293, 372] on icon "button" at bounding box center [294, 368] width 8 height 8
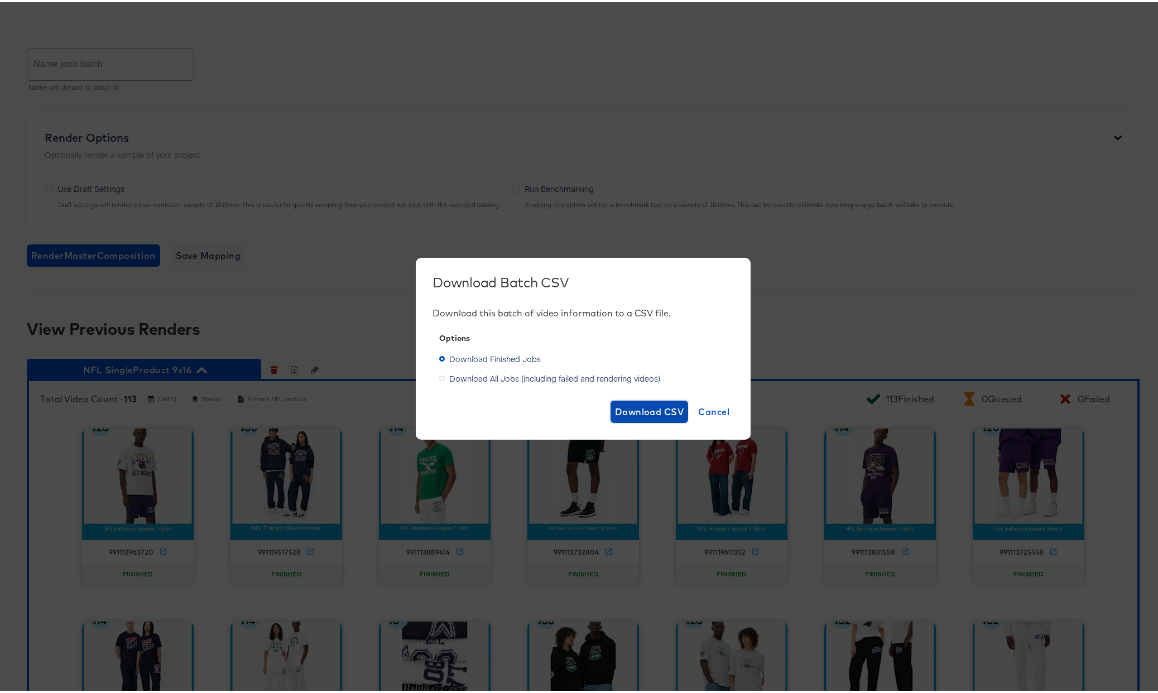
click at [663, 408] on span "Download CSV" at bounding box center [649, 410] width 69 height 16
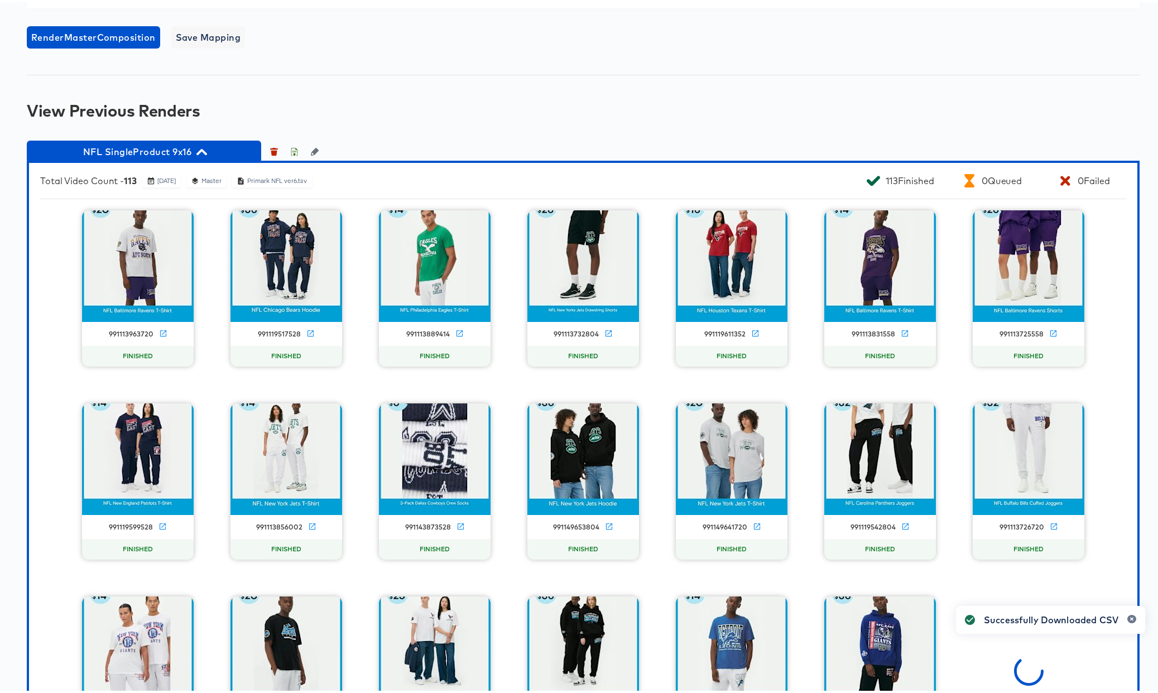
scroll to position [1001, 0]
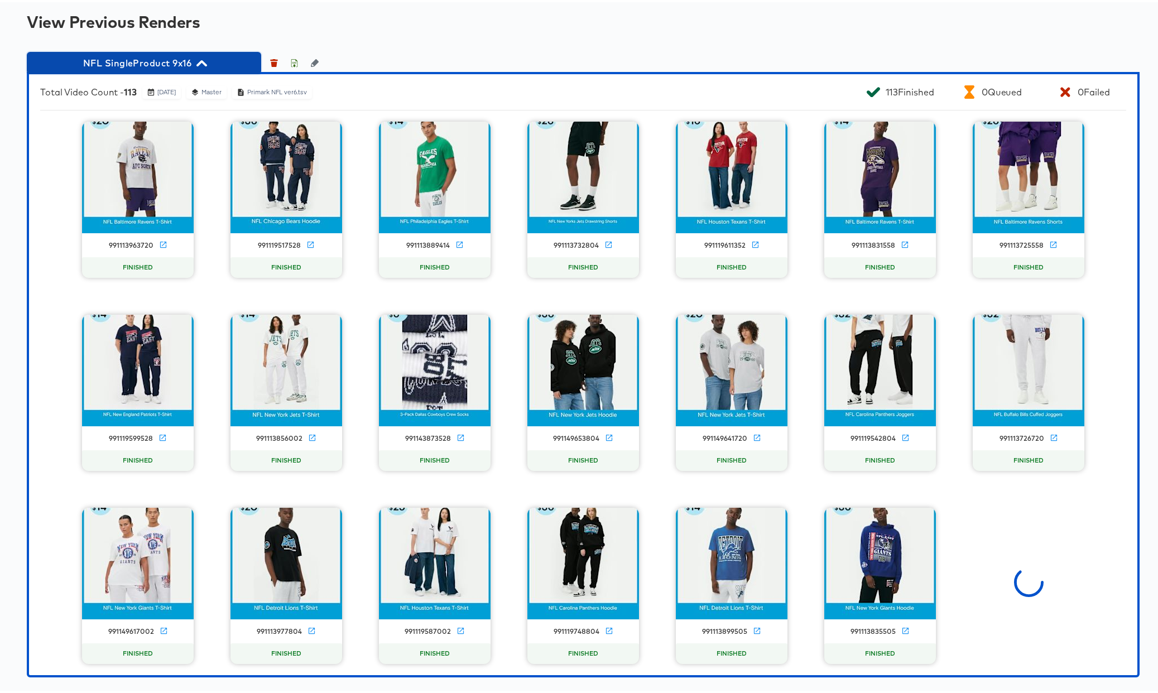
click at [202, 64] on icon "button" at bounding box center [202, 61] width 11 height 6
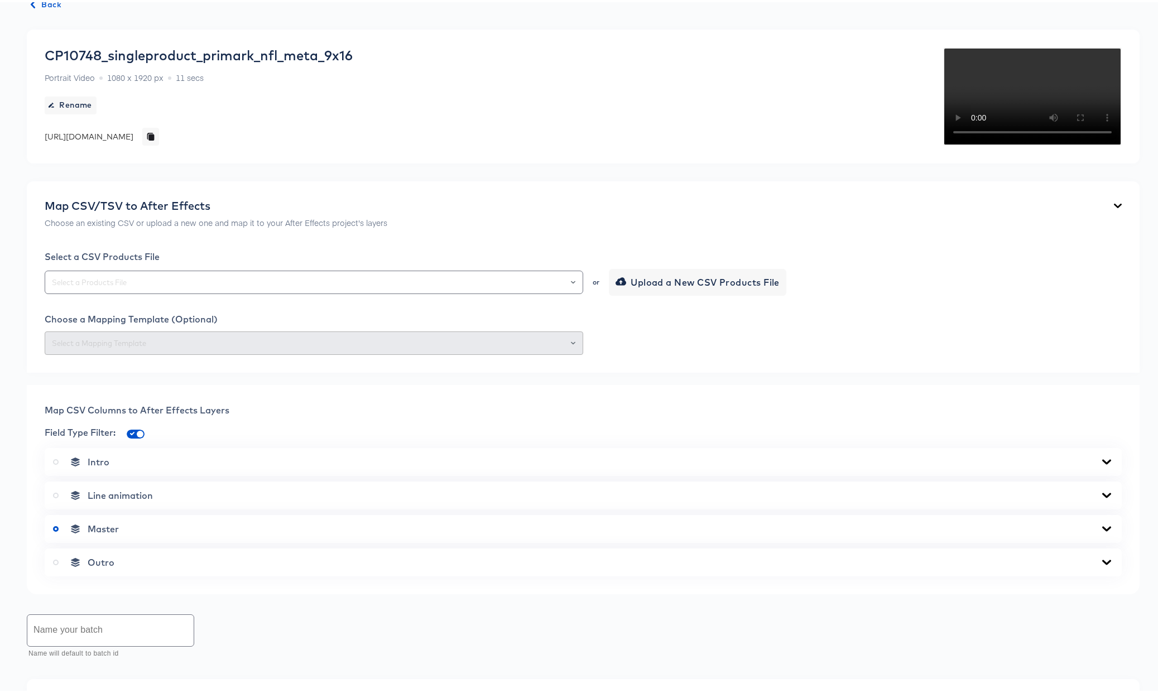
scroll to position [0, 0]
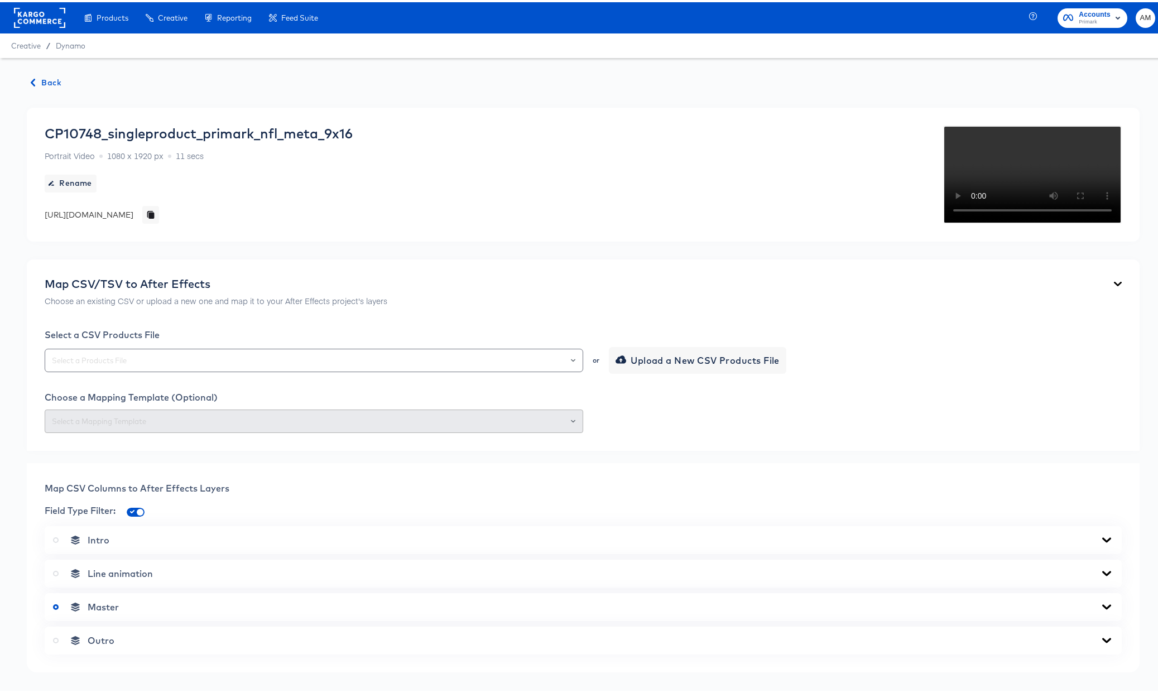
click at [45, 80] on span "Back" at bounding box center [46, 81] width 30 height 14
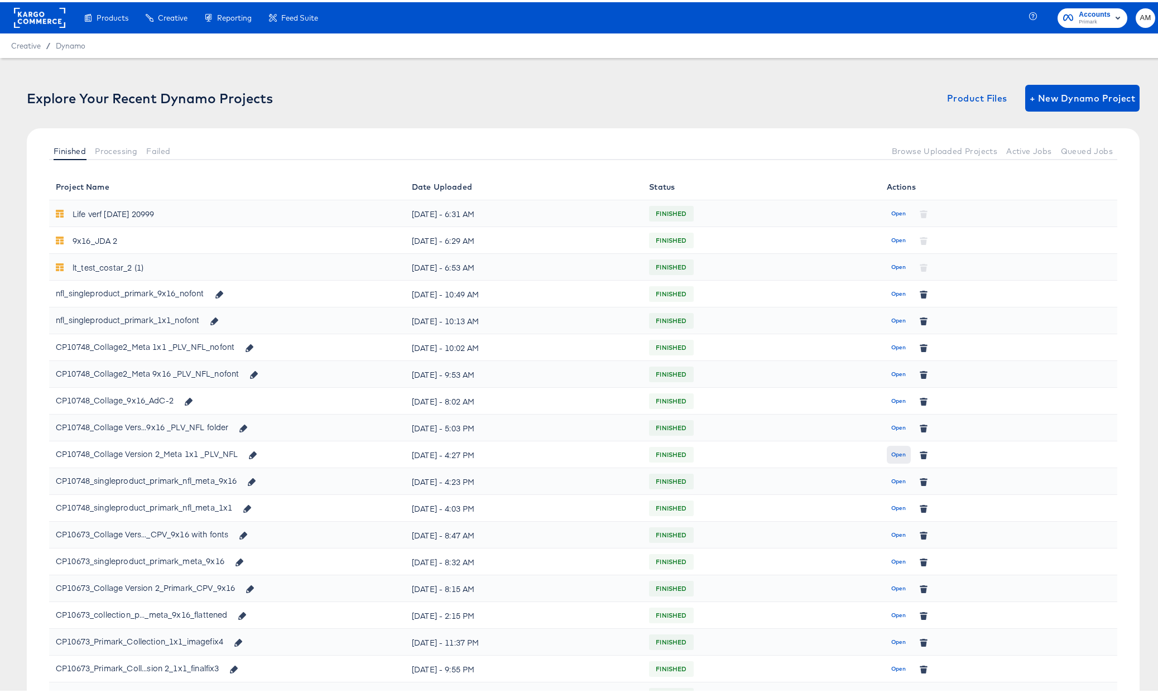
click at [892, 452] on span "Open" at bounding box center [899, 453] width 15 height 10
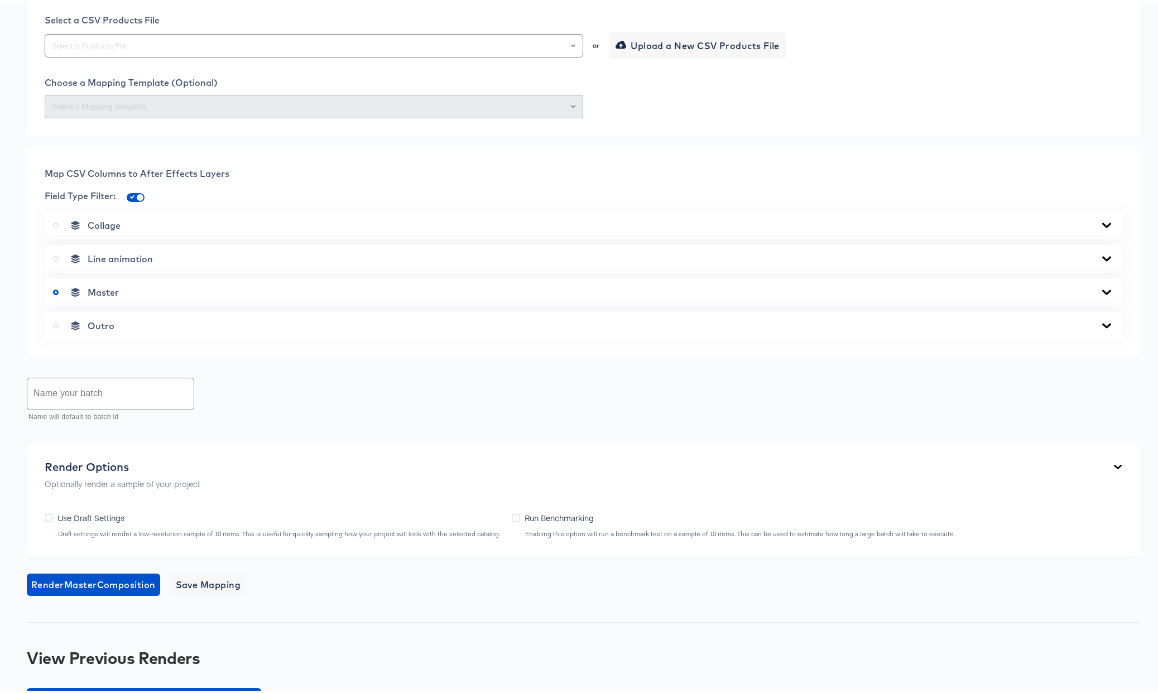
scroll to position [381, 0]
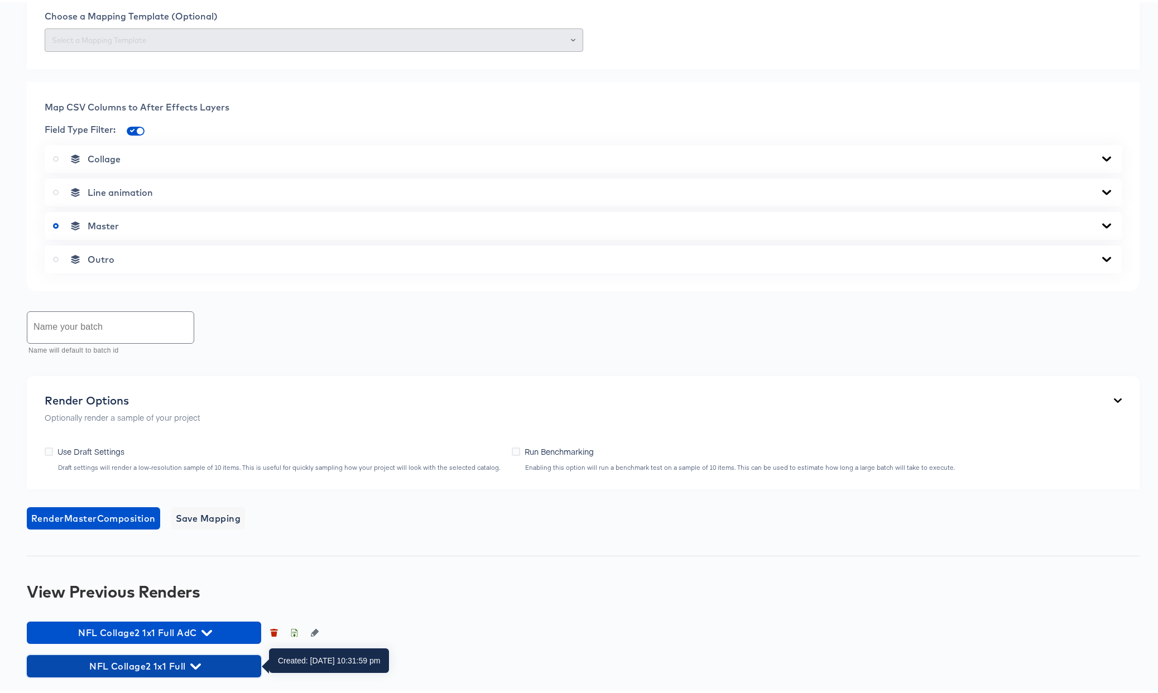
click at [195, 662] on icon "button" at bounding box center [195, 664] width 11 height 11
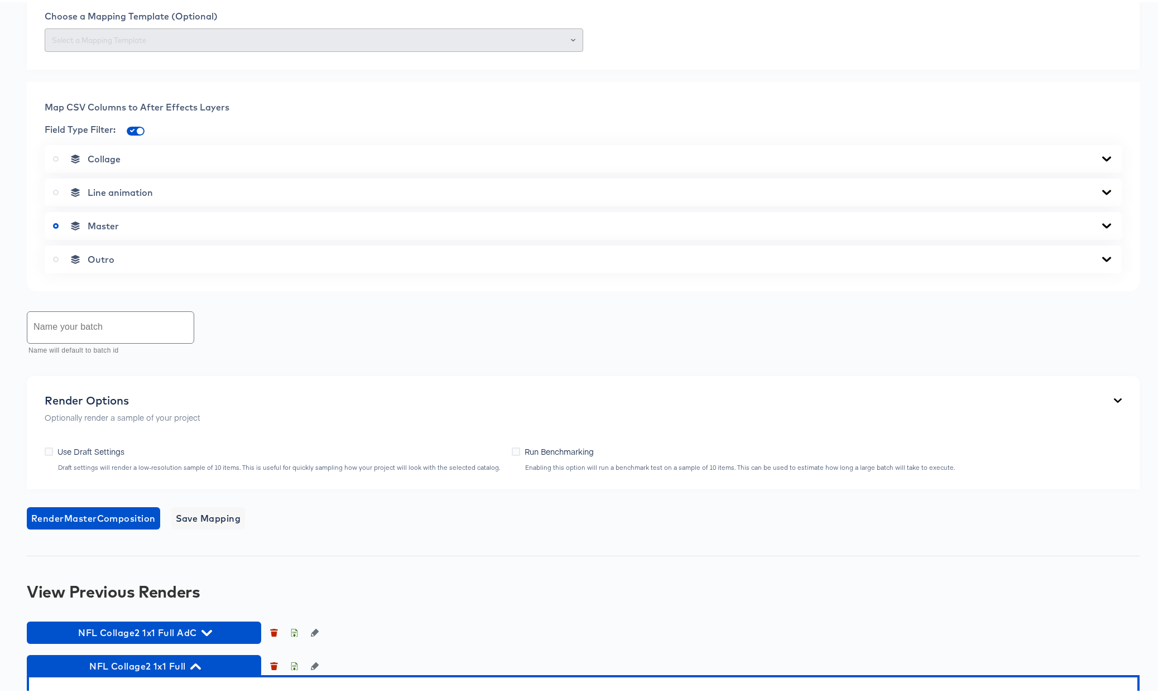
scroll to position [443, 0]
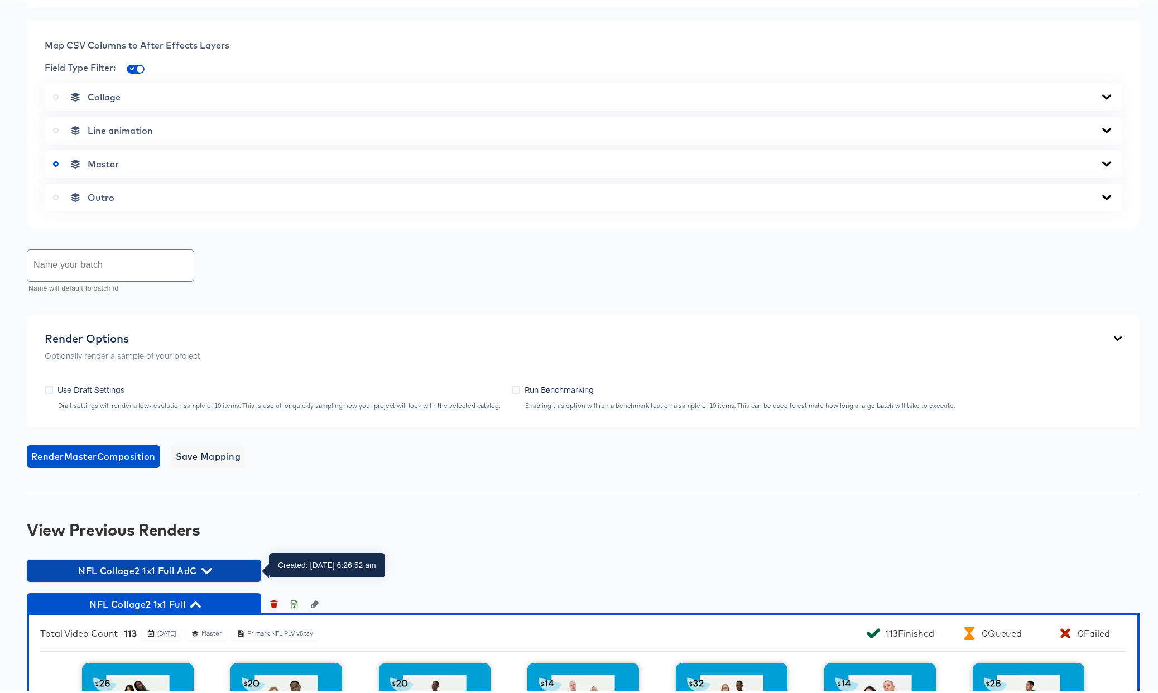
click at [205, 568] on icon "button" at bounding box center [207, 569] width 11 height 11
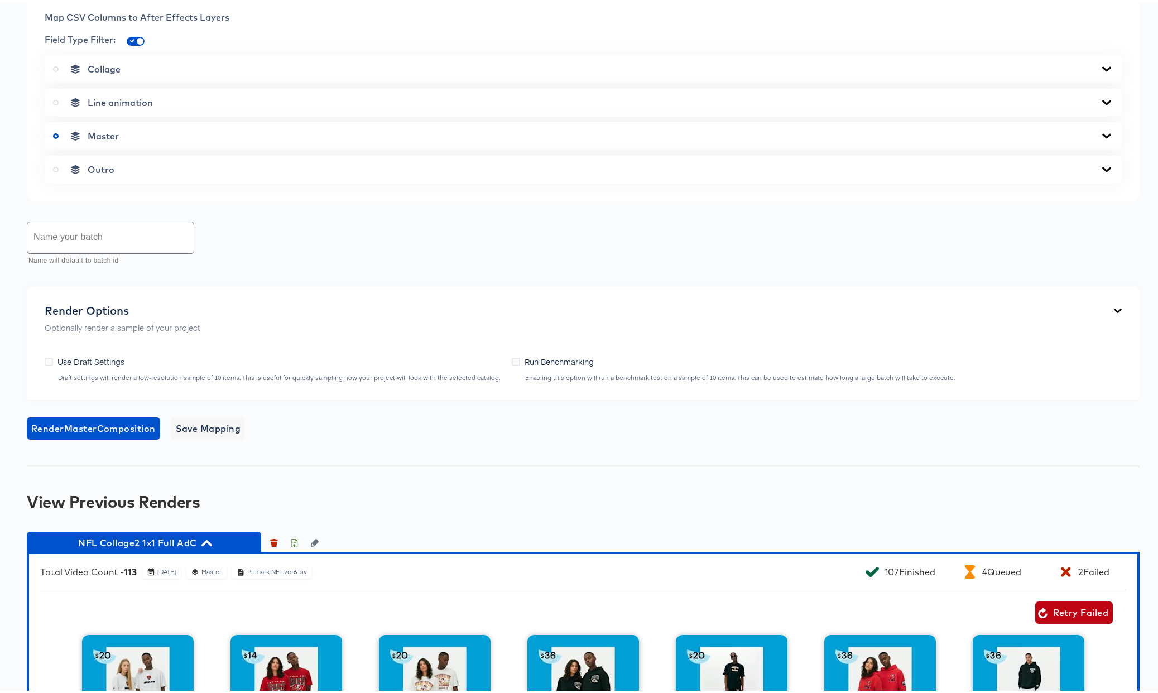
scroll to position [614, 0]
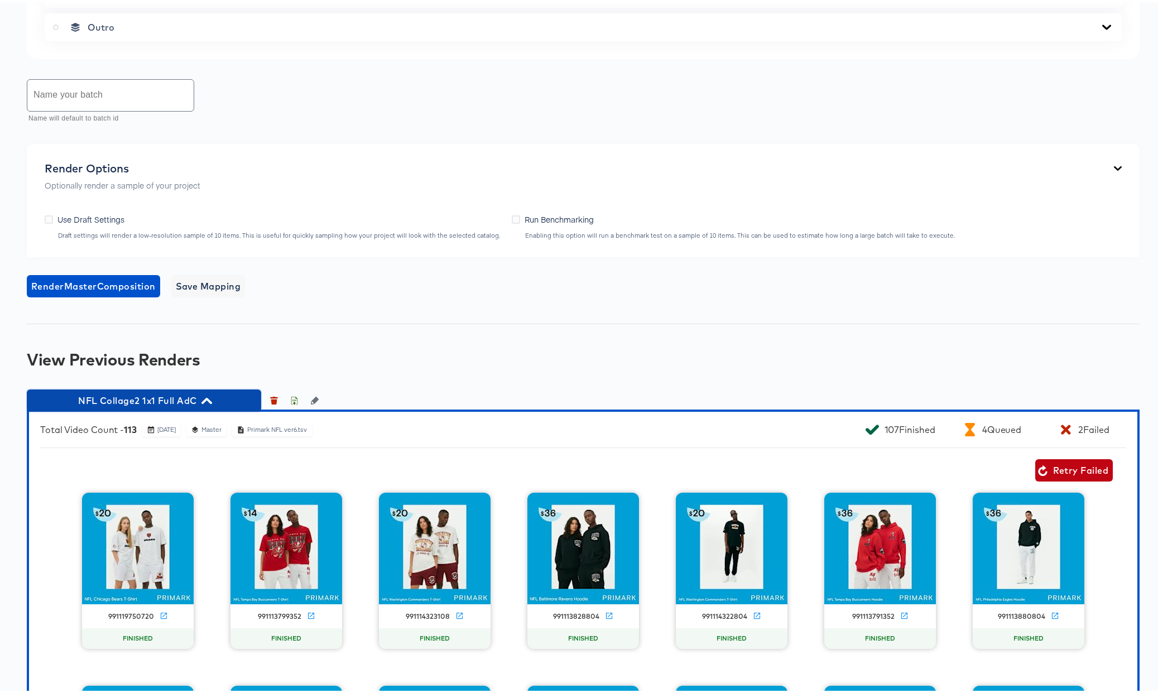
click at [208, 397] on icon "button" at bounding box center [207, 399] width 11 height 6
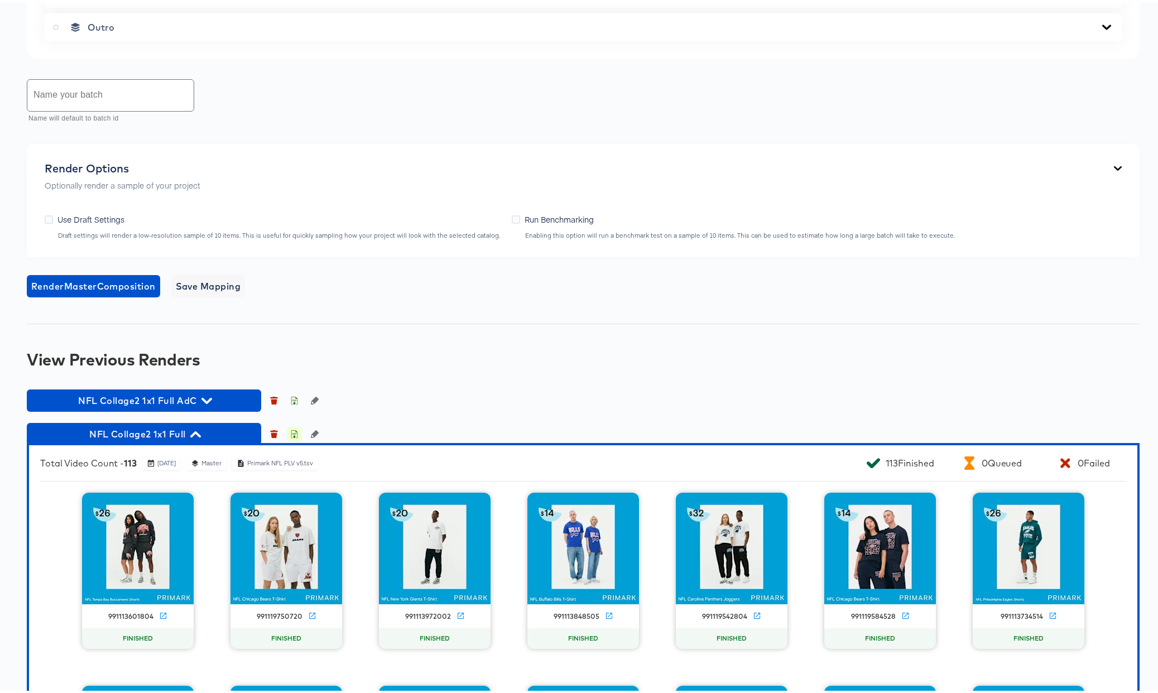
click at [295, 433] on icon "button" at bounding box center [294, 432] width 8 height 8
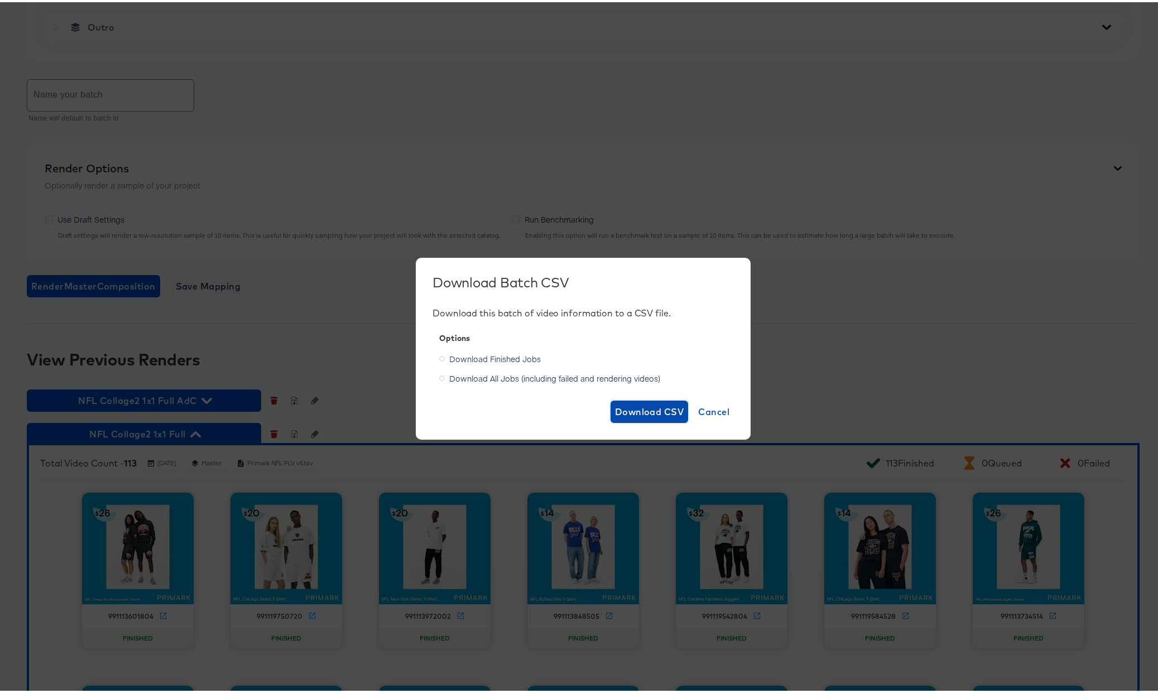
click at [659, 410] on span "Download CSV" at bounding box center [649, 410] width 69 height 16
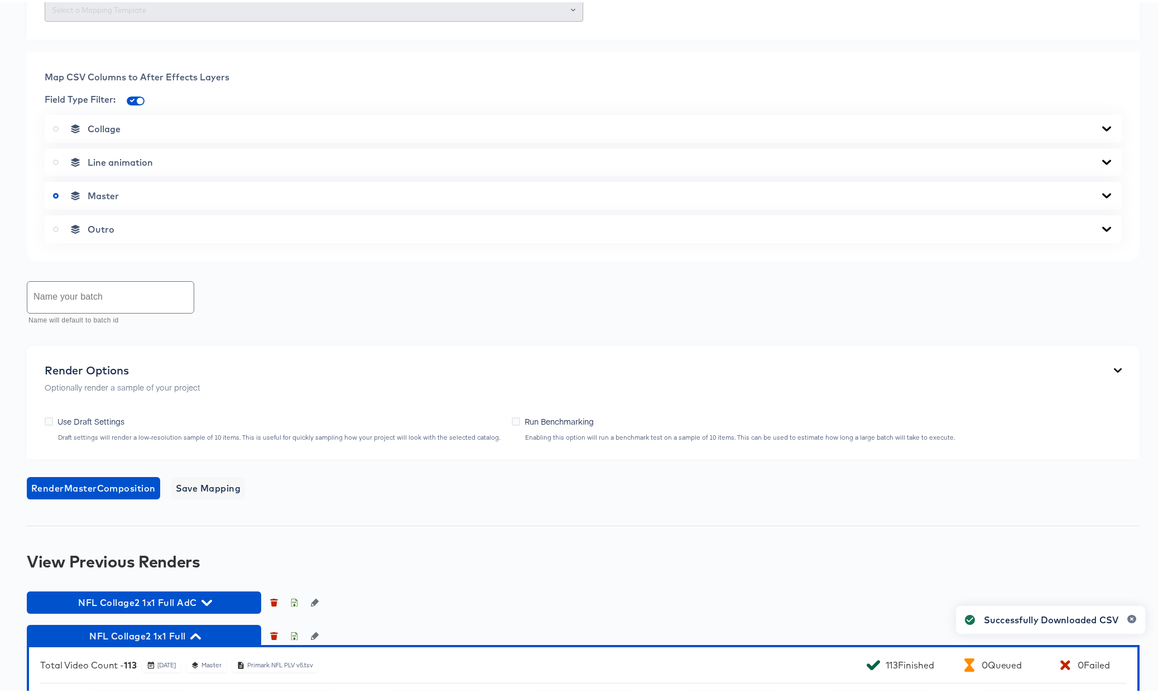
scroll to position [0, 0]
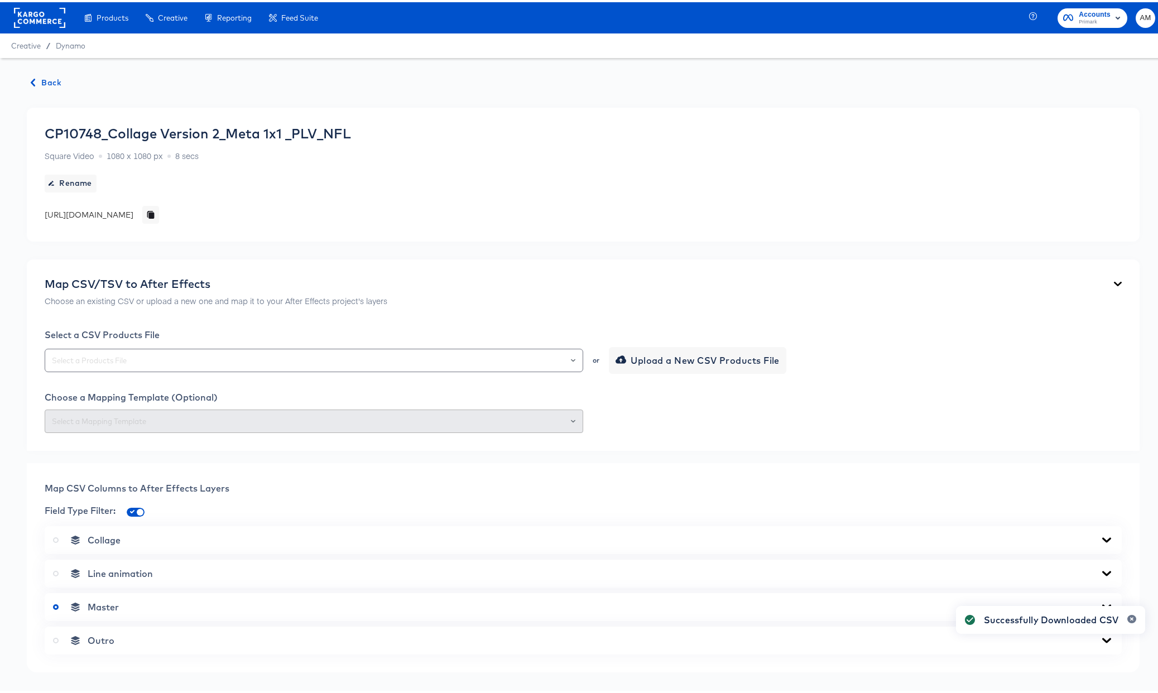
click at [45, 81] on span "Back" at bounding box center [46, 81] width 30 height 14
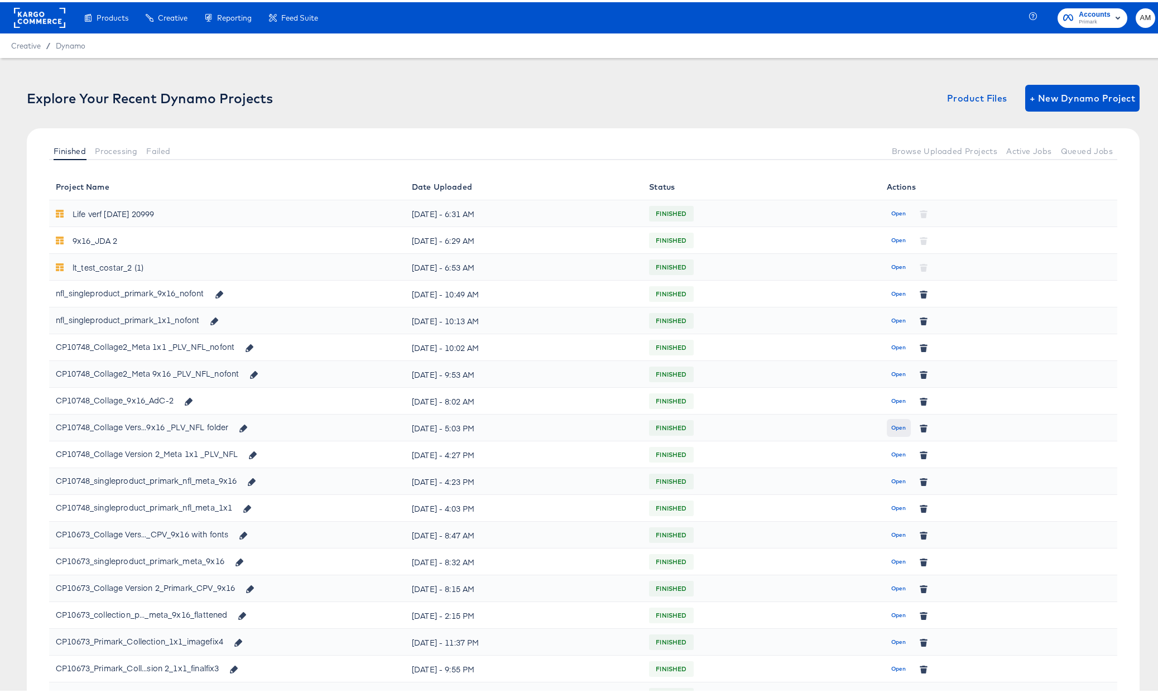
click at [892, 424] on span "Open" at bounding box center [899, 426] width 15 height 10
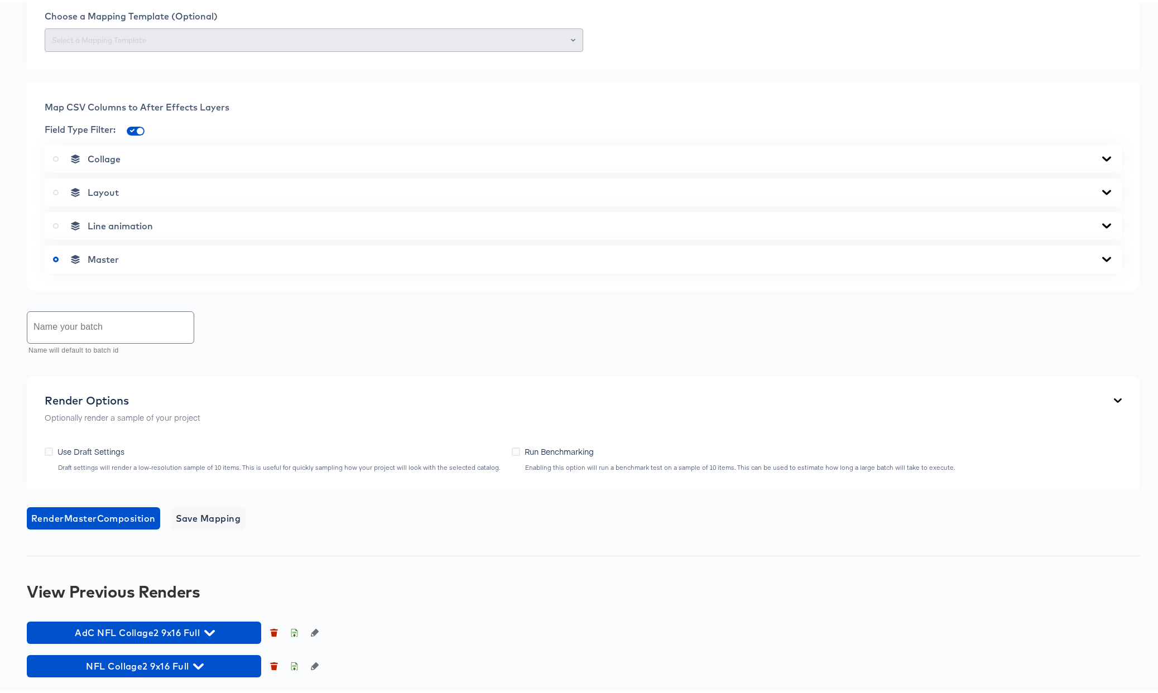
scroll to position [598, 0]
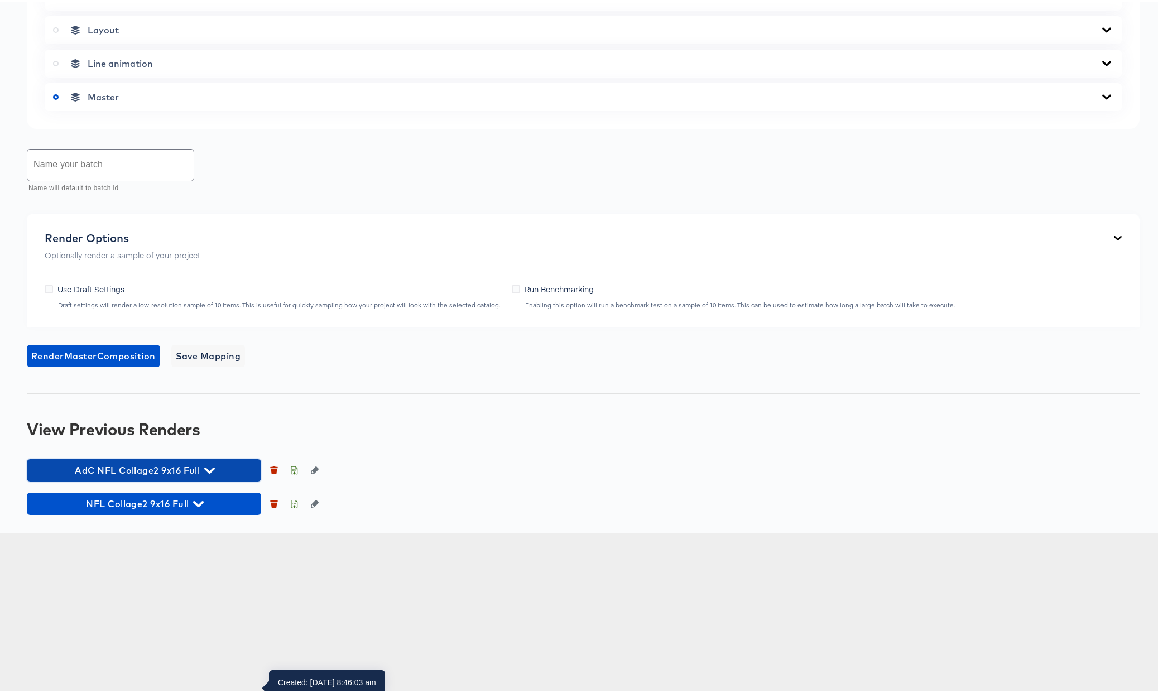
click at [208, 474] on icon "button" at bounding box center [209, 468] width 11 height 11
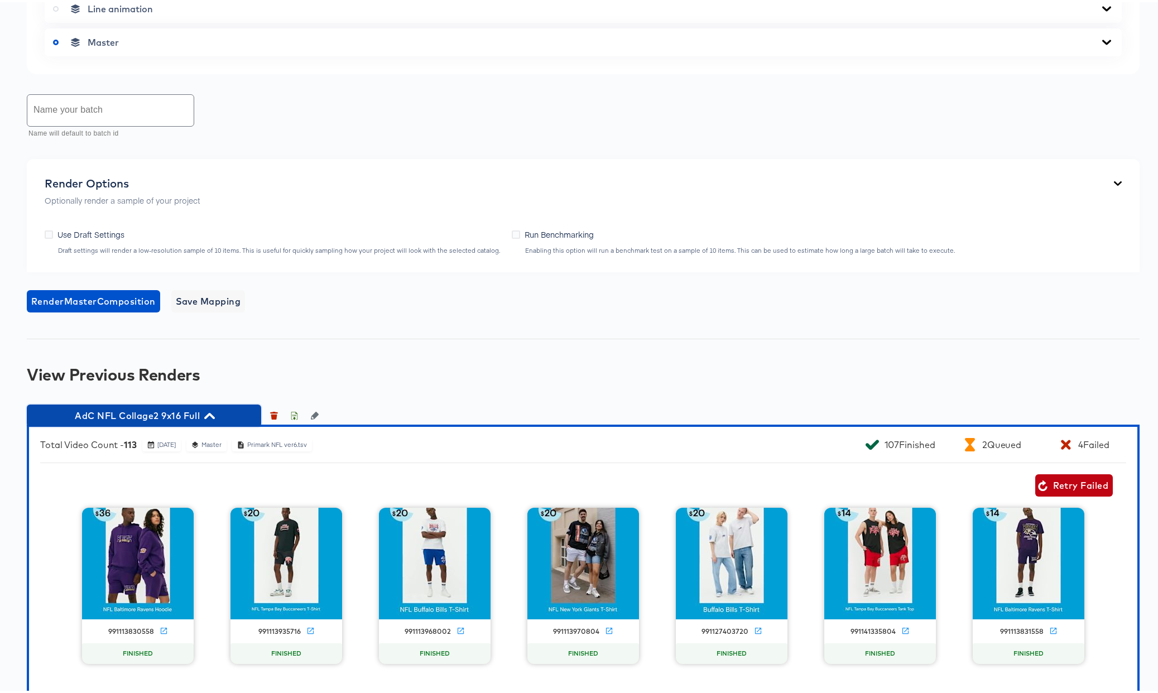
click at [209, 419] on icon "button" at bounding box center [209, 414] width 11 height 11
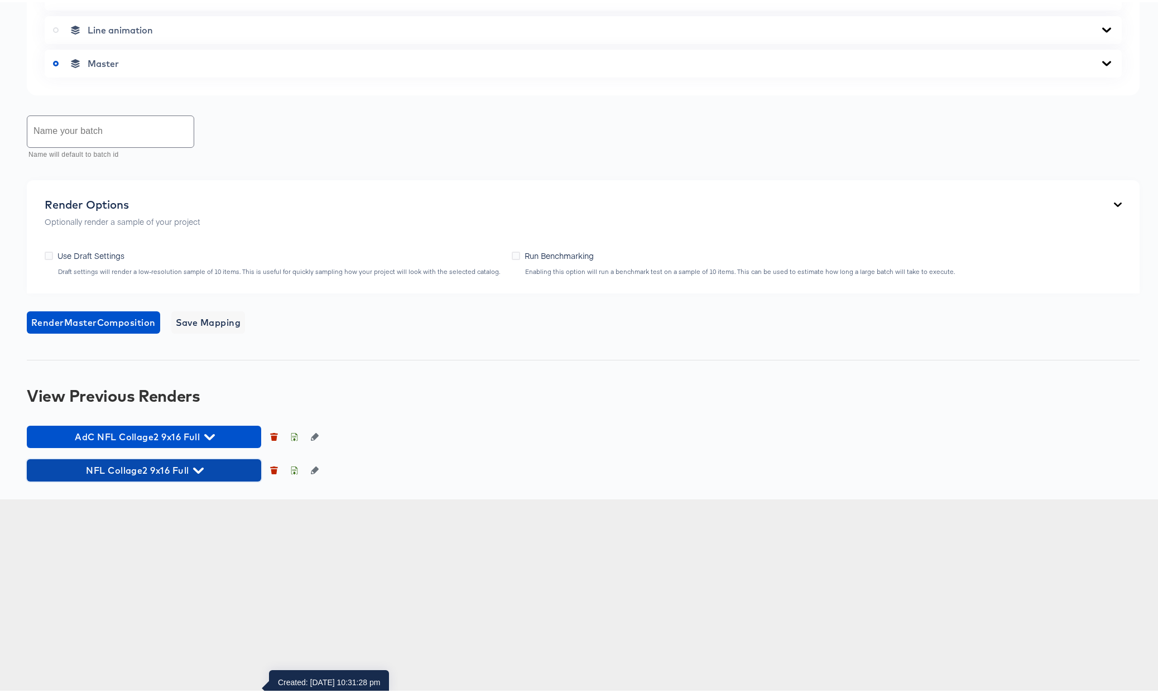
click at [198, 474] on icon "button" at bounding box center [198, 468] width 11 height 11
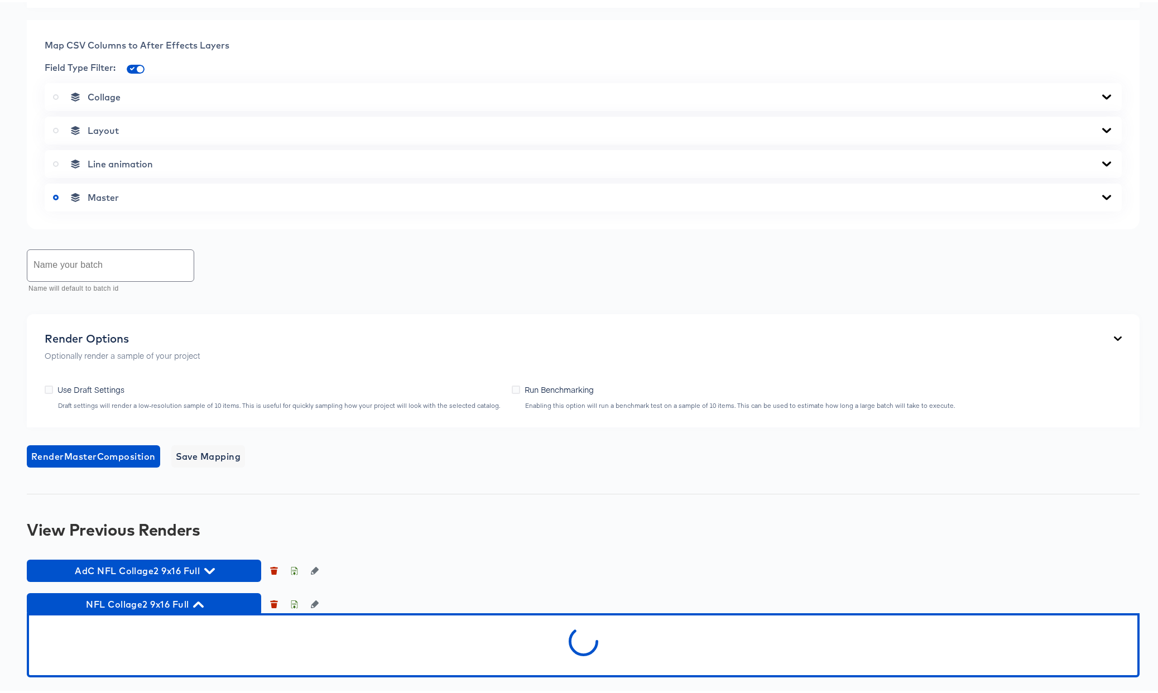
scroll to position [660, 0]
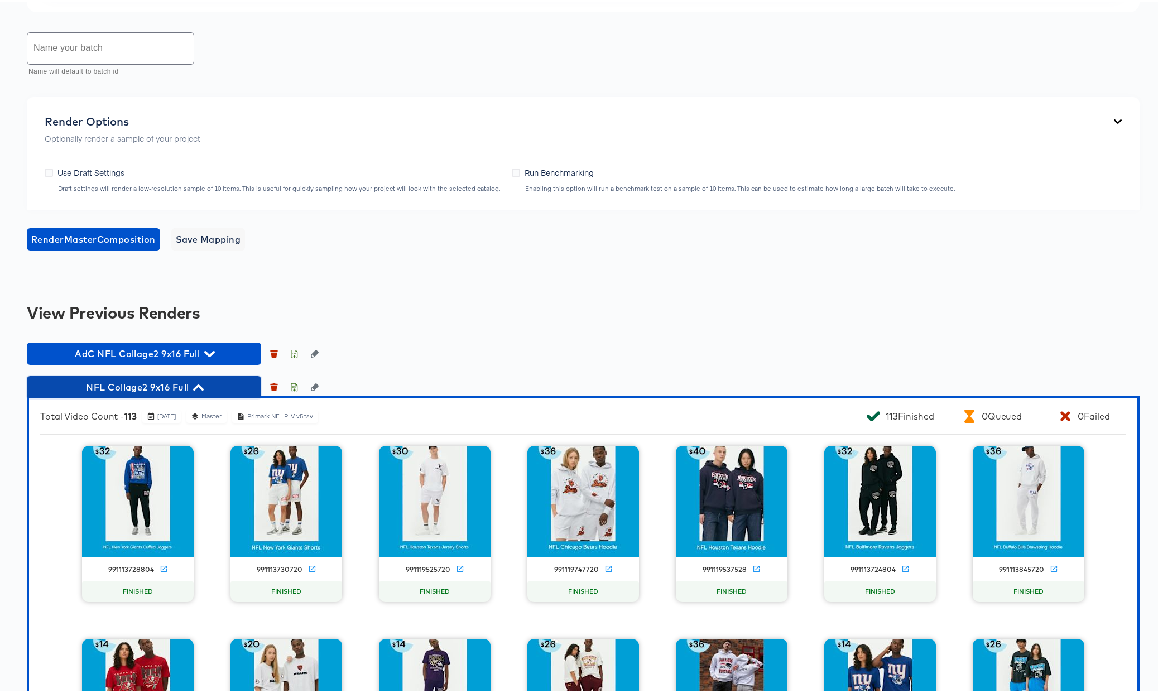
click at [199, 391] on icon "button" at bounding box center [198, 385] width 11 height 11
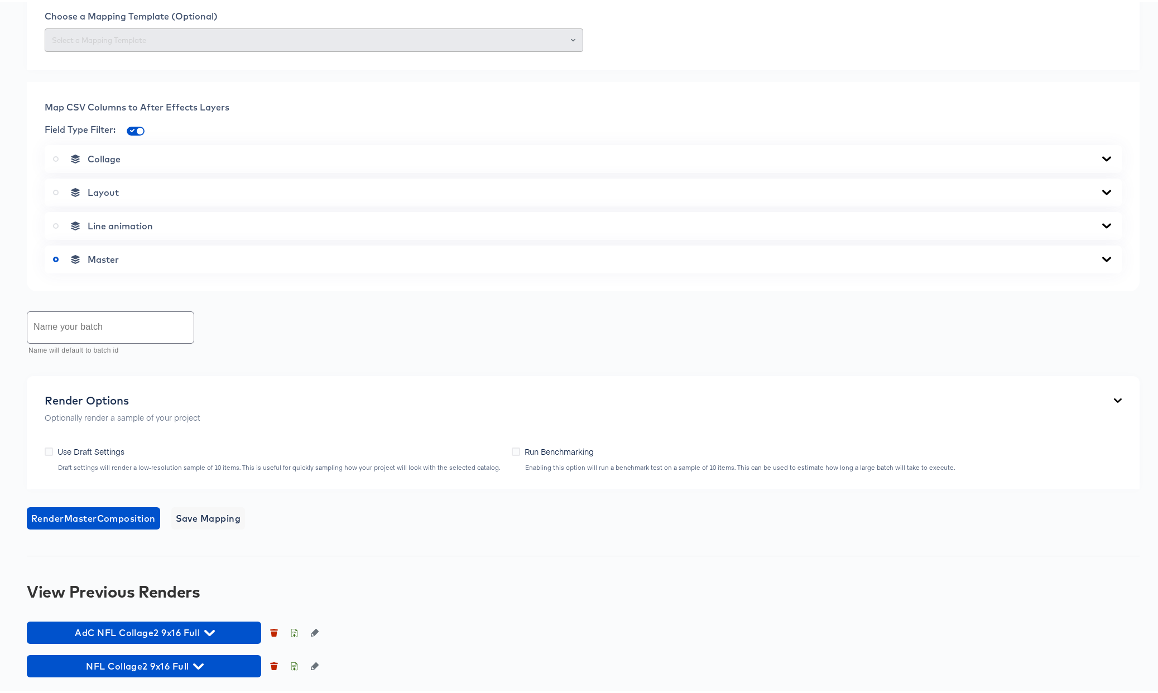
scroll to position [598, 0]
click at [293, 665] on icon "button" at bounding box center [294, 664] width 8 height 8
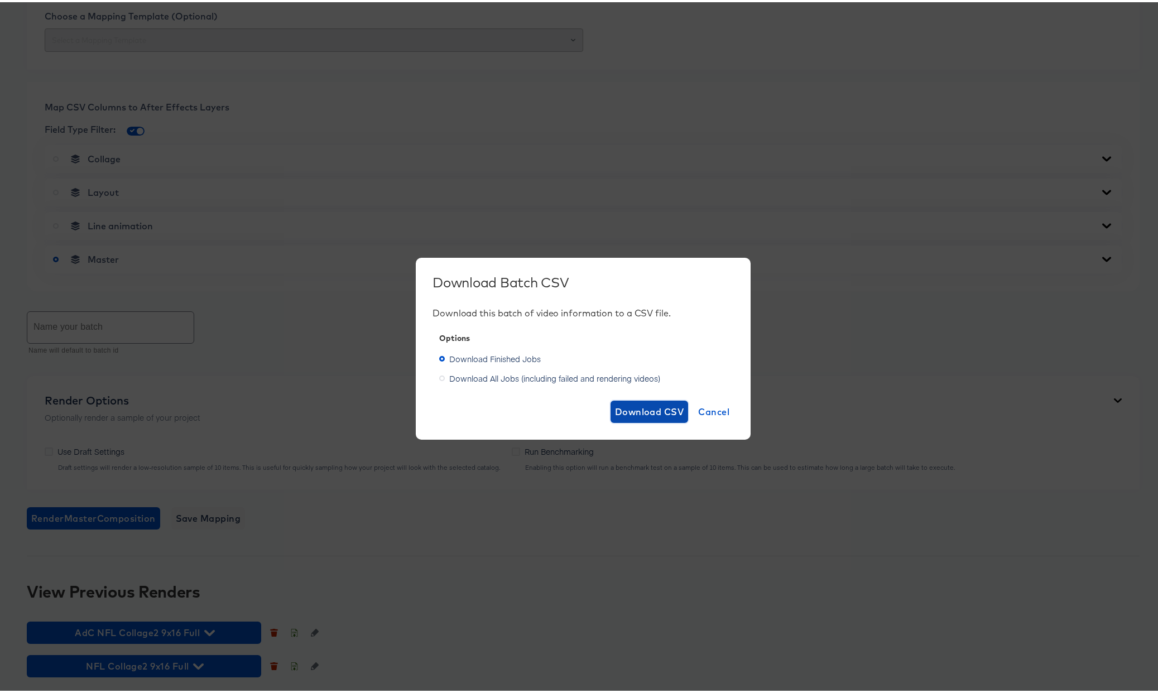
click at [658, 412] on span "Download CSV" at bounding box center [649, 410] width 69 height 16
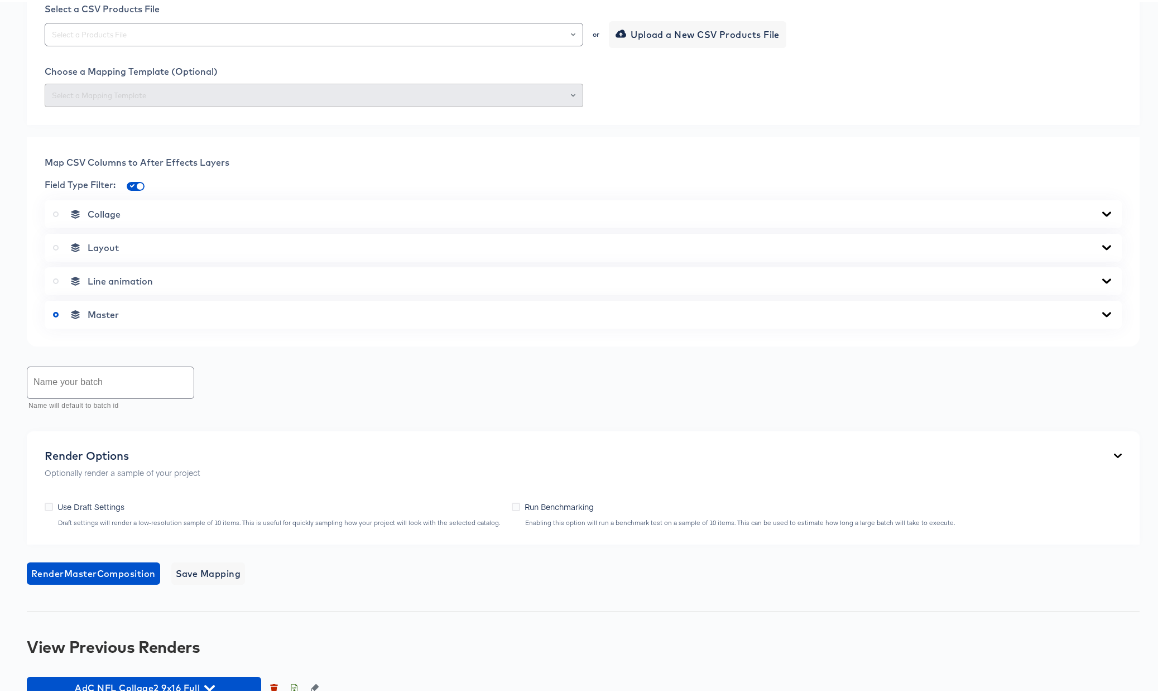
scroll to position [0, 0]
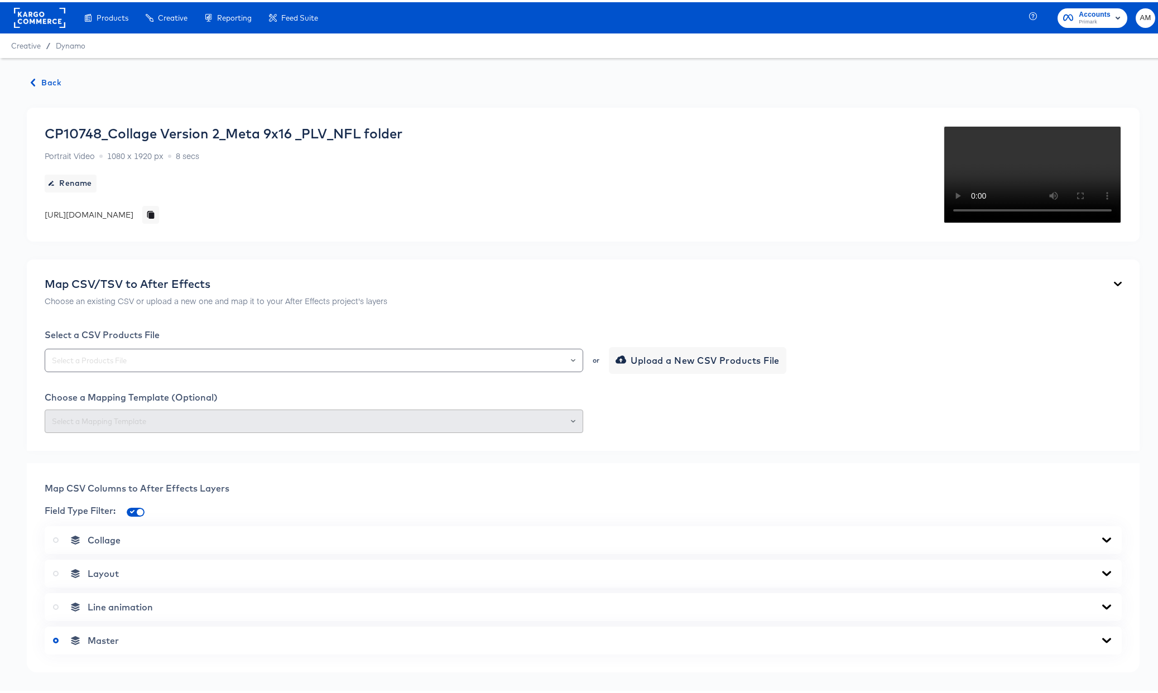
click at [50, 76] on span "Back" at bounding box center [46, 81] width 30 height 14
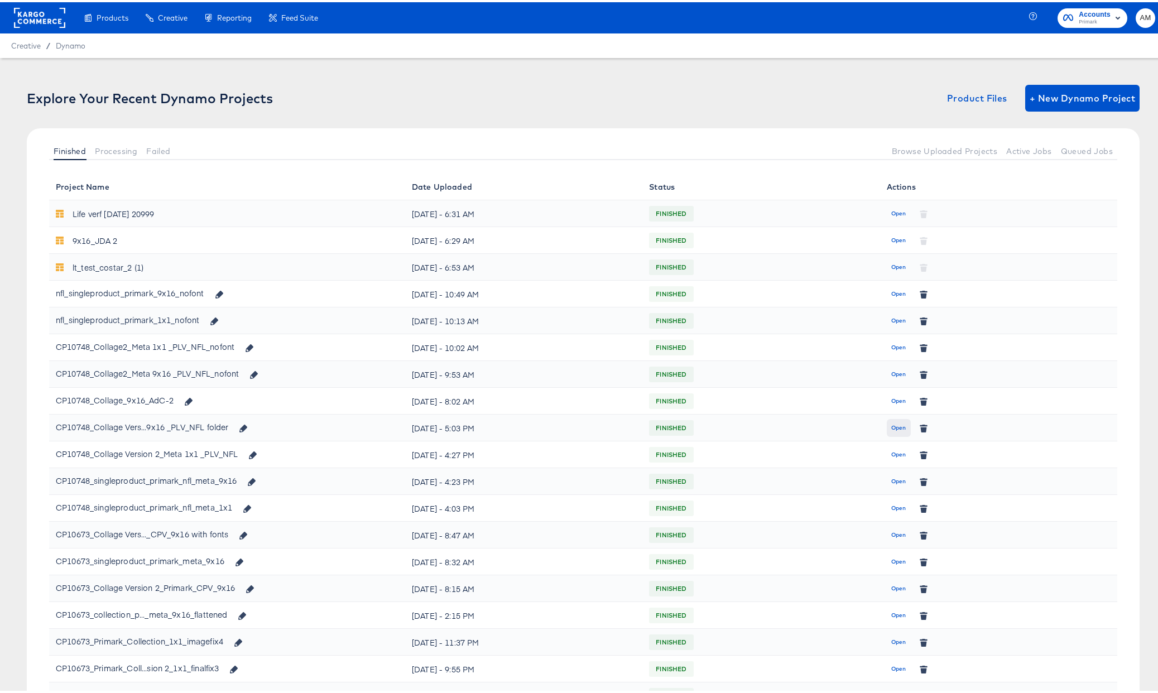
click at [893, 422] on span "Open" at bounding box center [899, 426] width 15 height 10
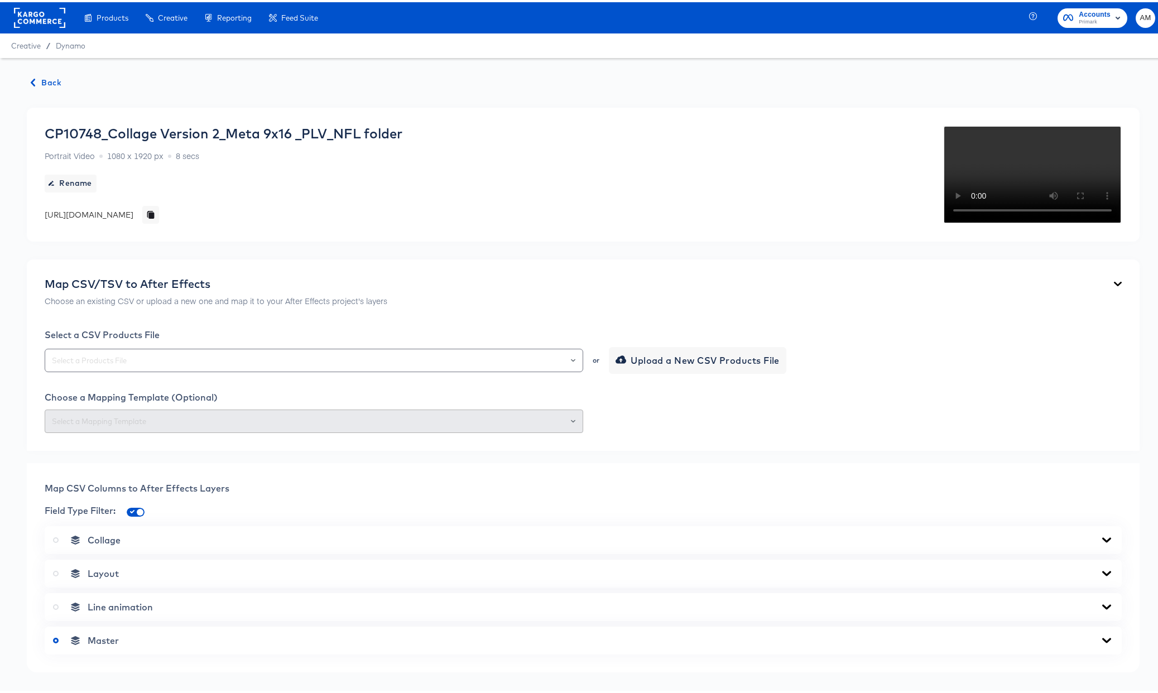
click at [55, 80] on span "Back" at bounding box center [46, 81] width 30 height 14
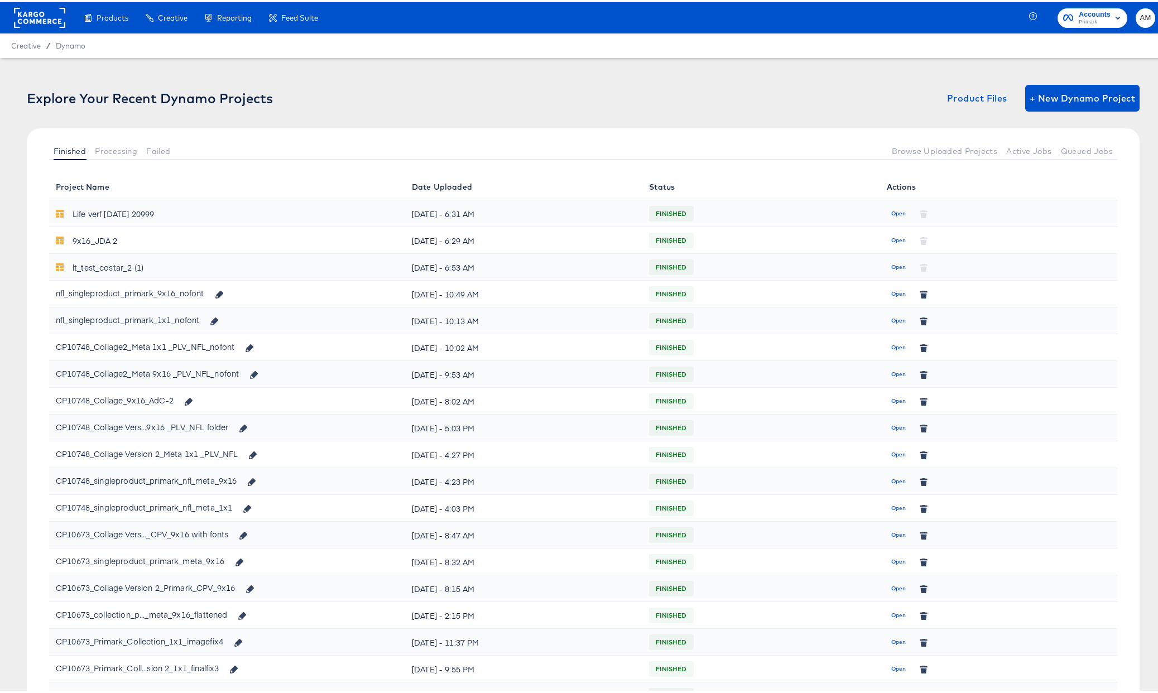
click at [35, 19] on rect at bounding box center [39, 16] width 51 height 20
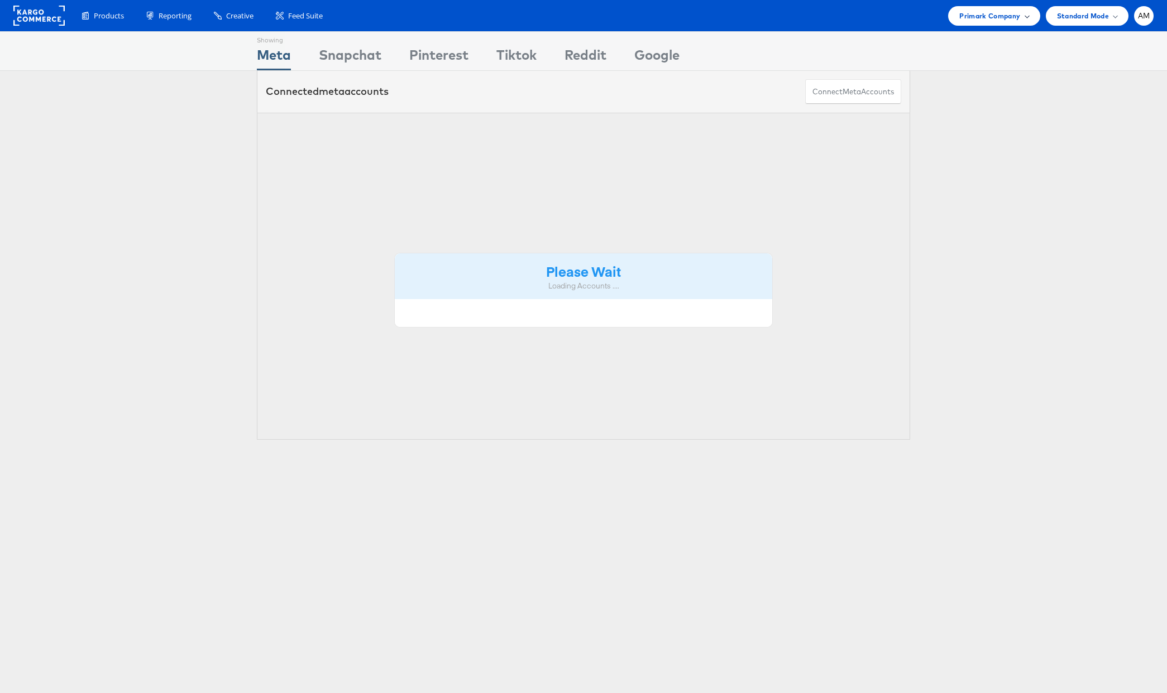
click at [986, 18] on span "Primark Company" at bounding box center [989, 16] width 61 height 12
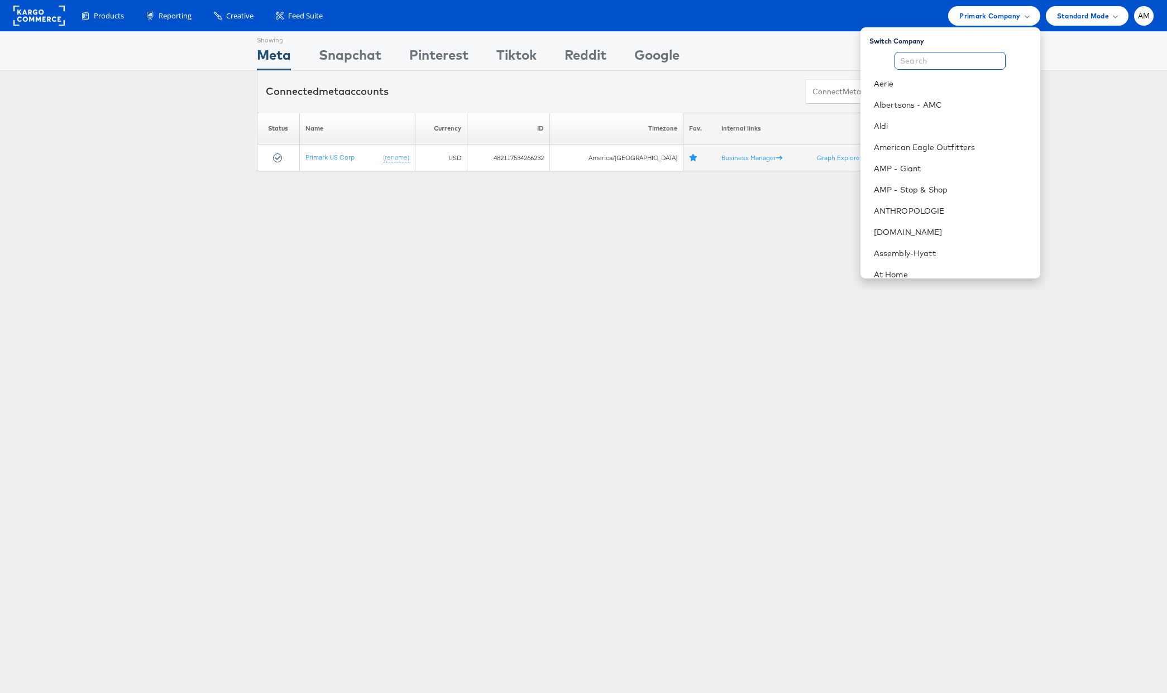
click at [917, 62] on input "text" at bounding box center [949, 61] width 111 height 18
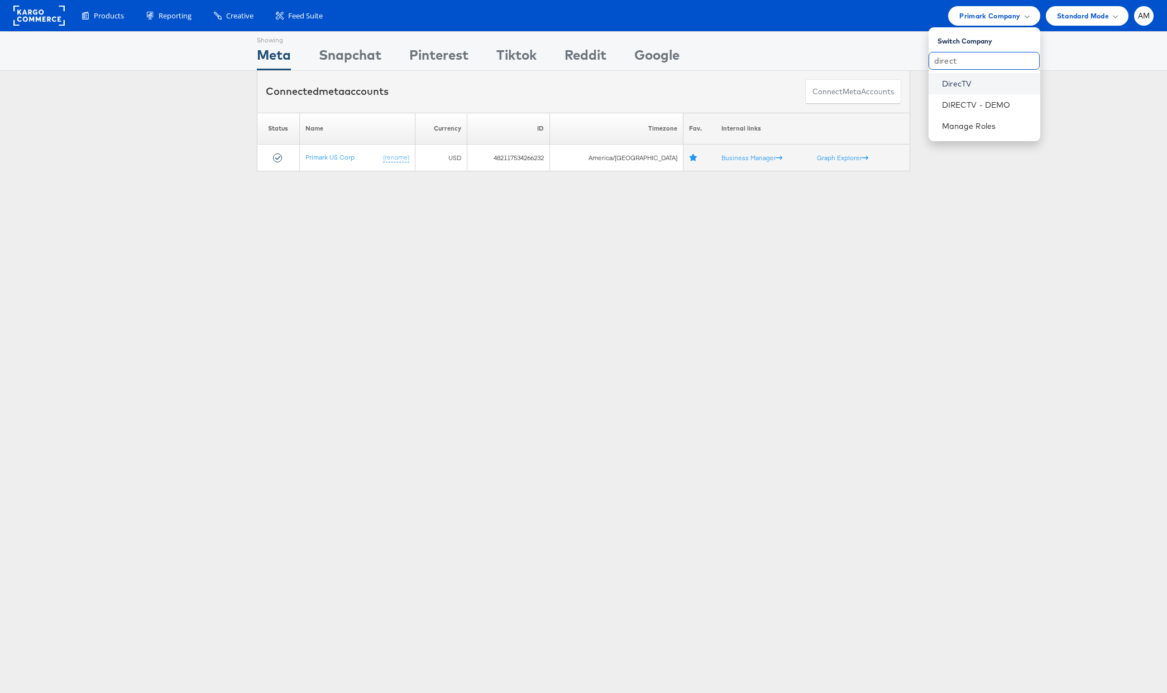
type input "direct"
click at [953, 82] on link "DirecTV" at bounding box center [986, 83] width 89 height 11
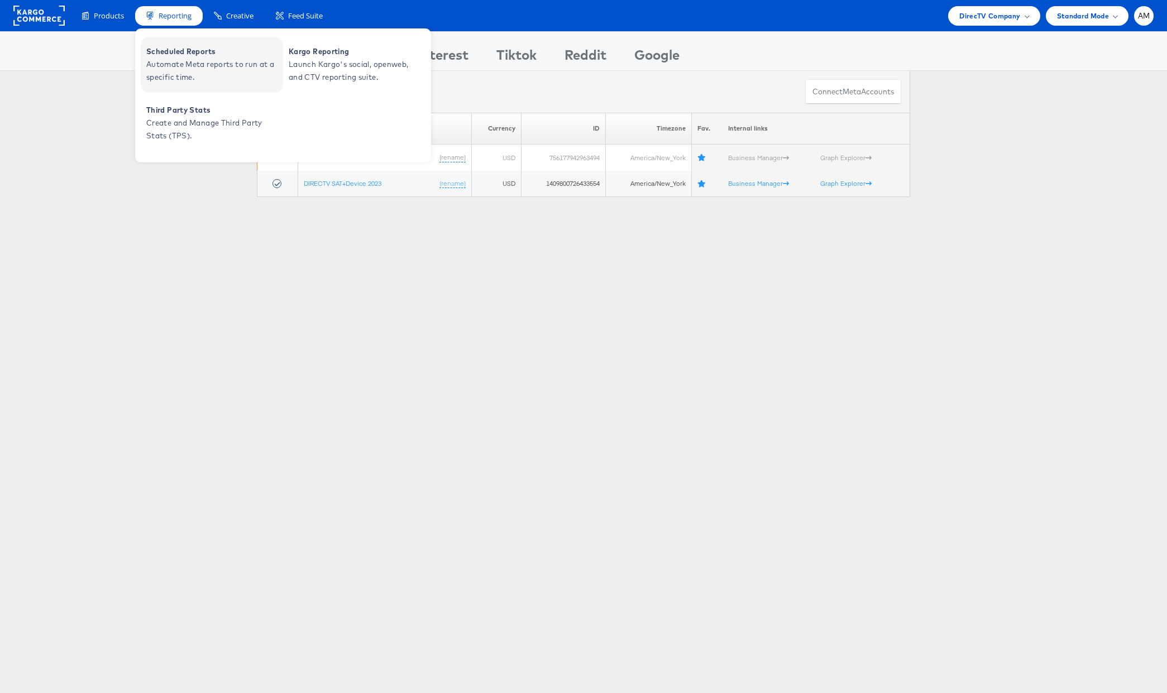
click at [195, 51] on span "Scheduled Reports" at bounding box center [213, 51] width 134 height 13
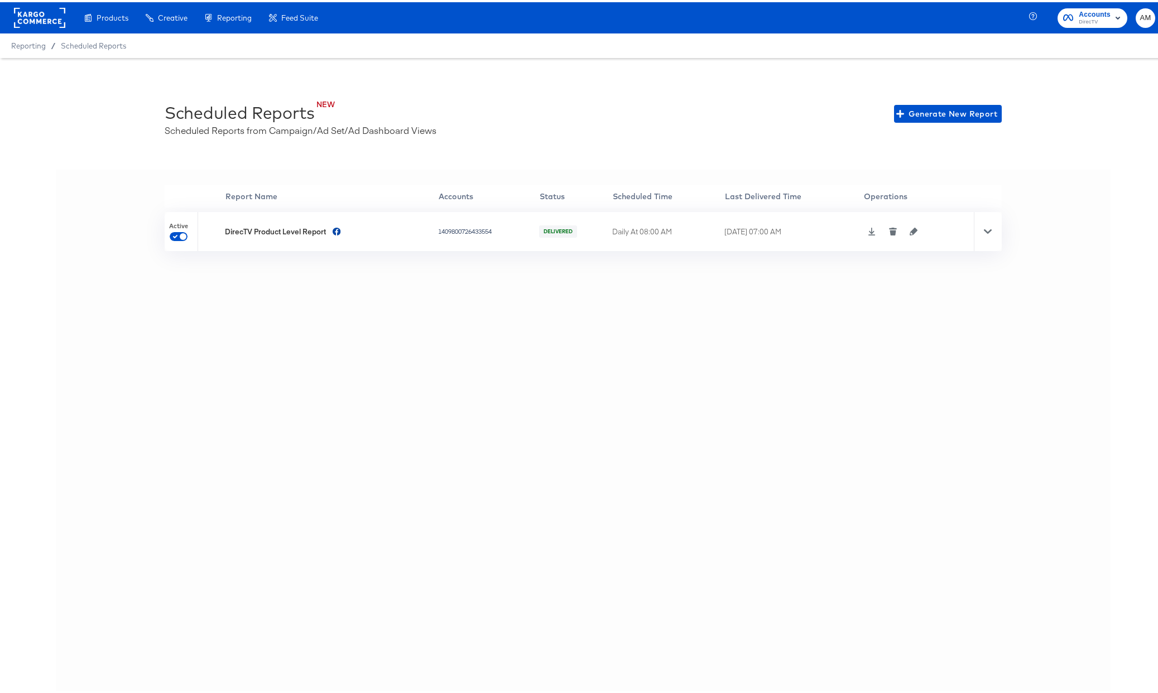
click at [985, 228] on icon at bounding box center [988, 229] width 8 height 4
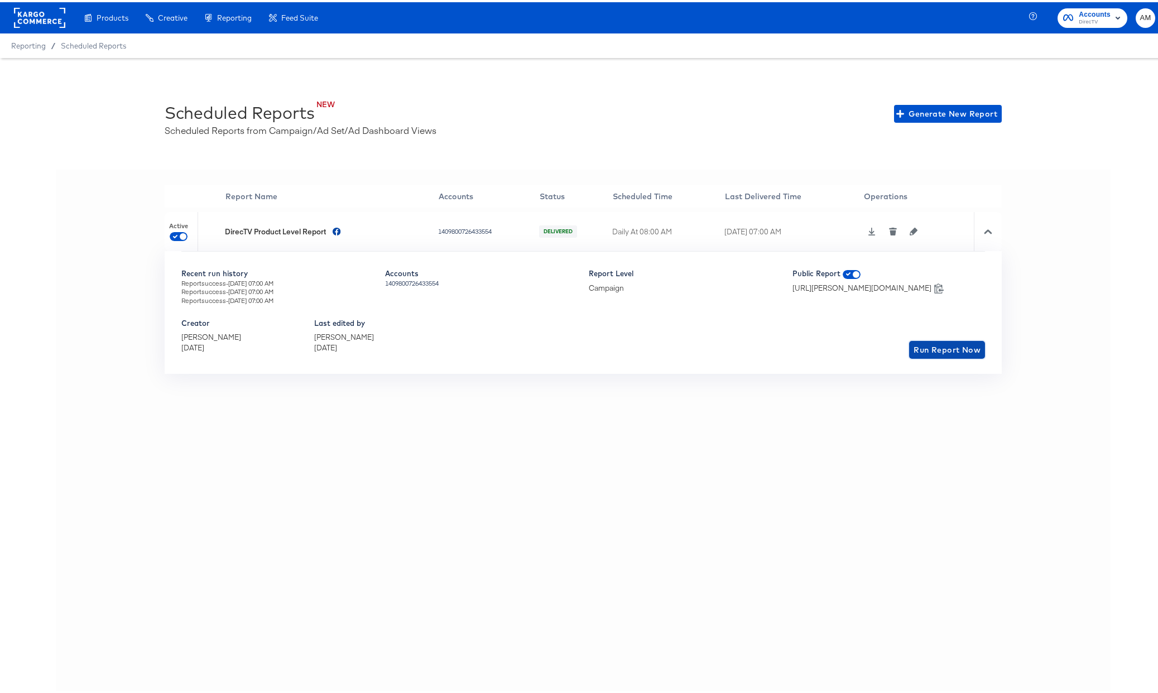
click at [947, 347] on span "Run Report Now" at bounding box center [947, 348] width 67 height 14
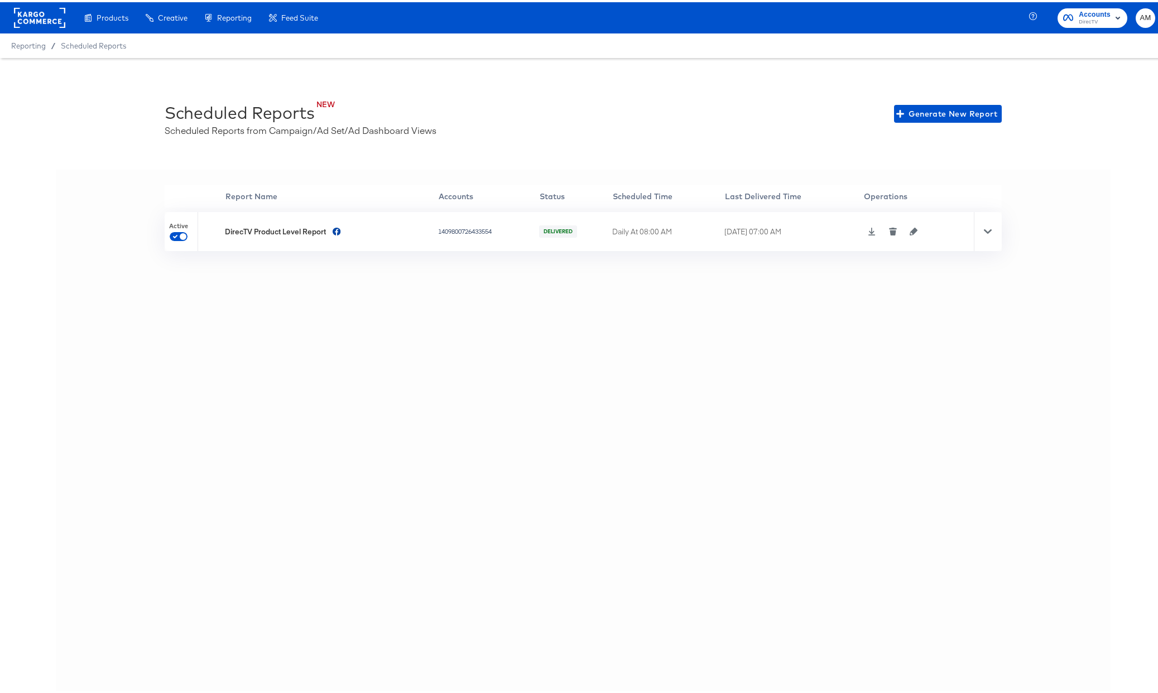
click at [985, 228] on icon at bounding box center [988, 229] width 8 height 4
click at [984, 230] on icon at bounding box center [988, 229] width 8 height 4
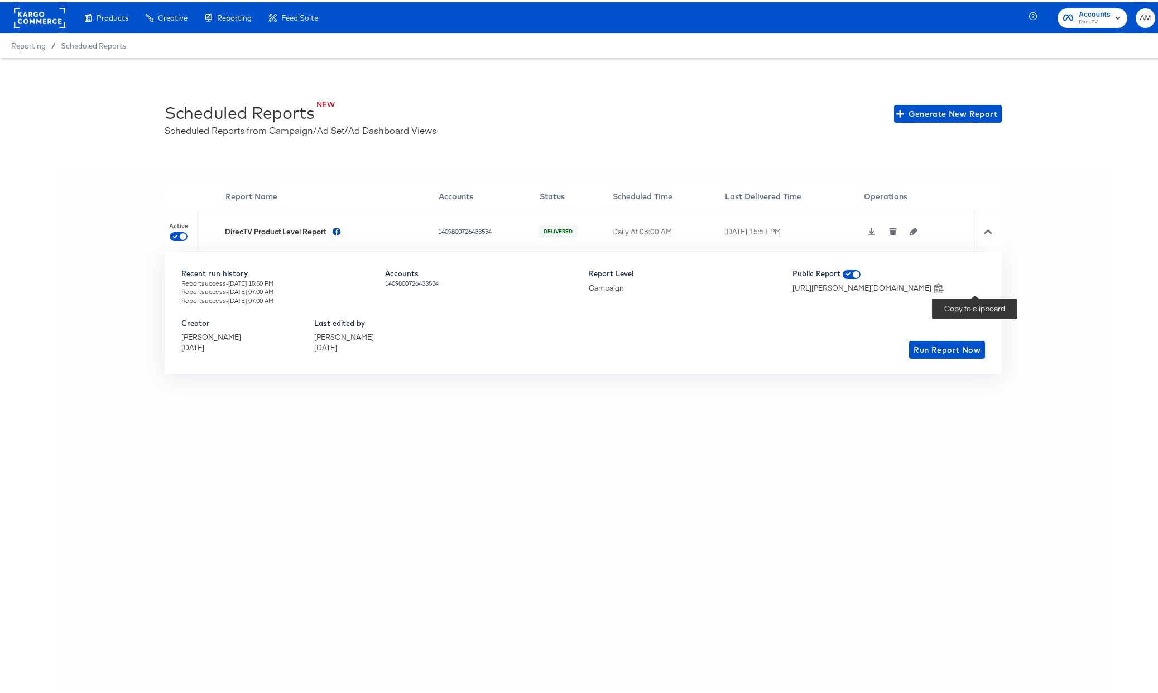
click at [944, 288] on icon at bounding box center [939, 286] width 9 height 10
click at [30, 17] on rect at bounding box center [39, 16] width 51 height 20
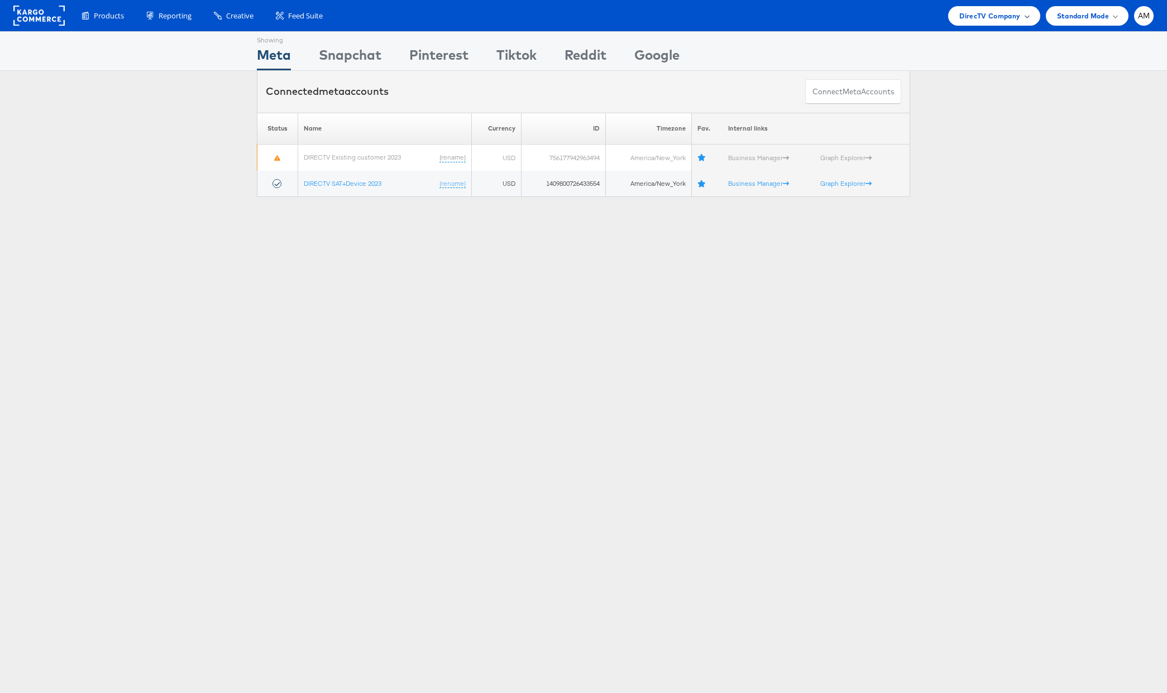
click at [983, 13] on span "DirecTV Company" at bounding box center [989, 16] width 61 height 12
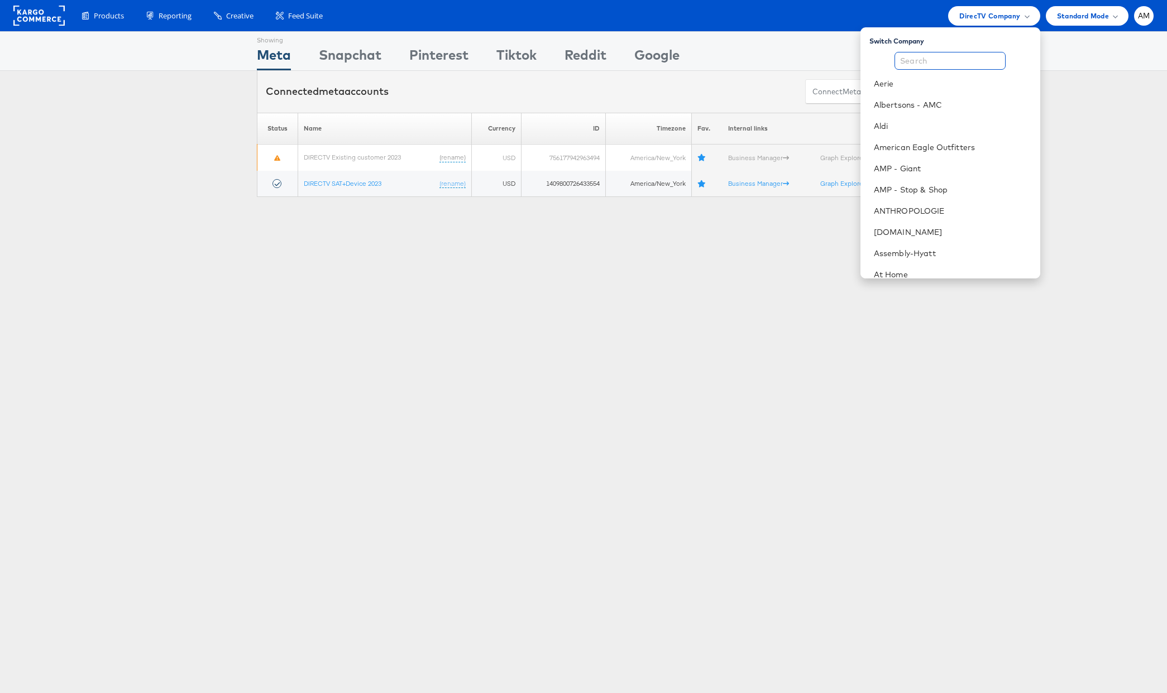
click at [925, 68] on input "text" at bounding box center [949, 61] width 111 height 18
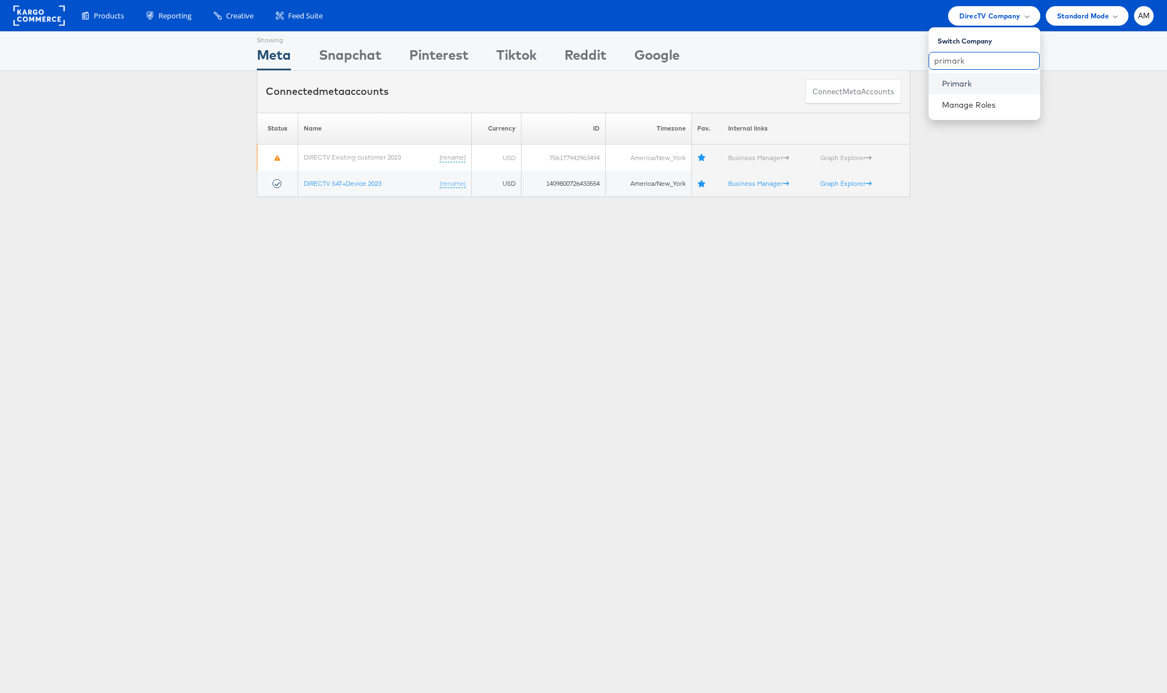
type input "primark"
click at [954, 86] on link "Primark" at bounding box center [986, 83] width 89 height 11
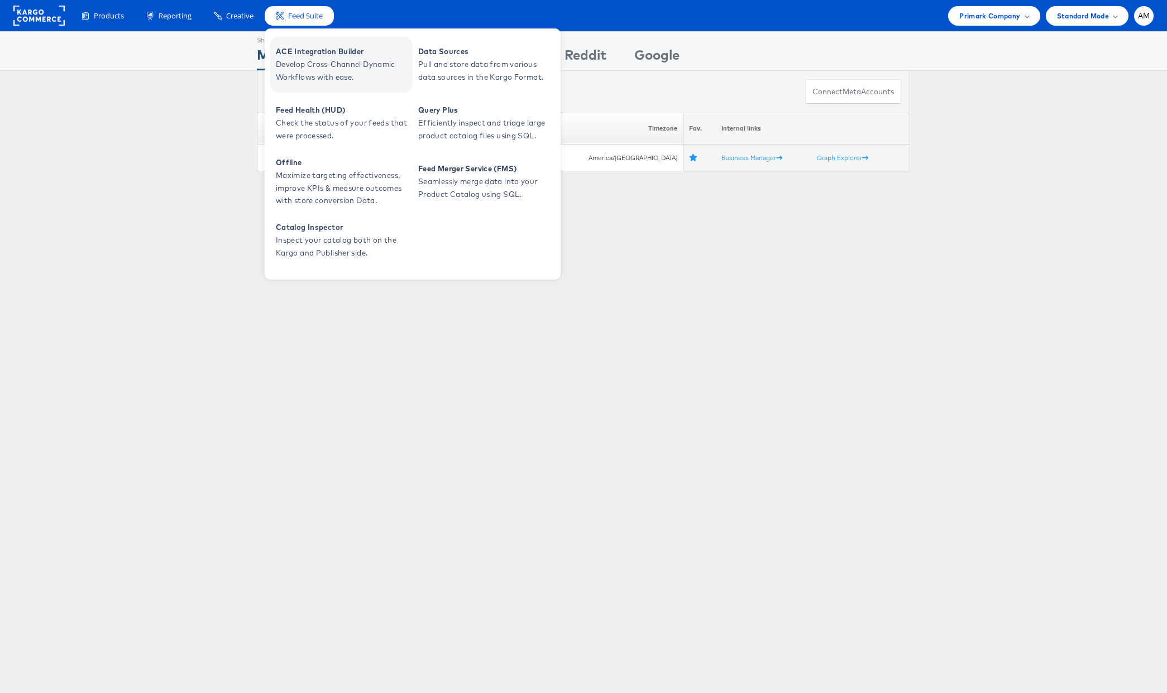
click at [306, 61] on span "Develop Cross-Channel Dynamic Workflows with ease." at bounding box center [343, 71] width 134 height 26
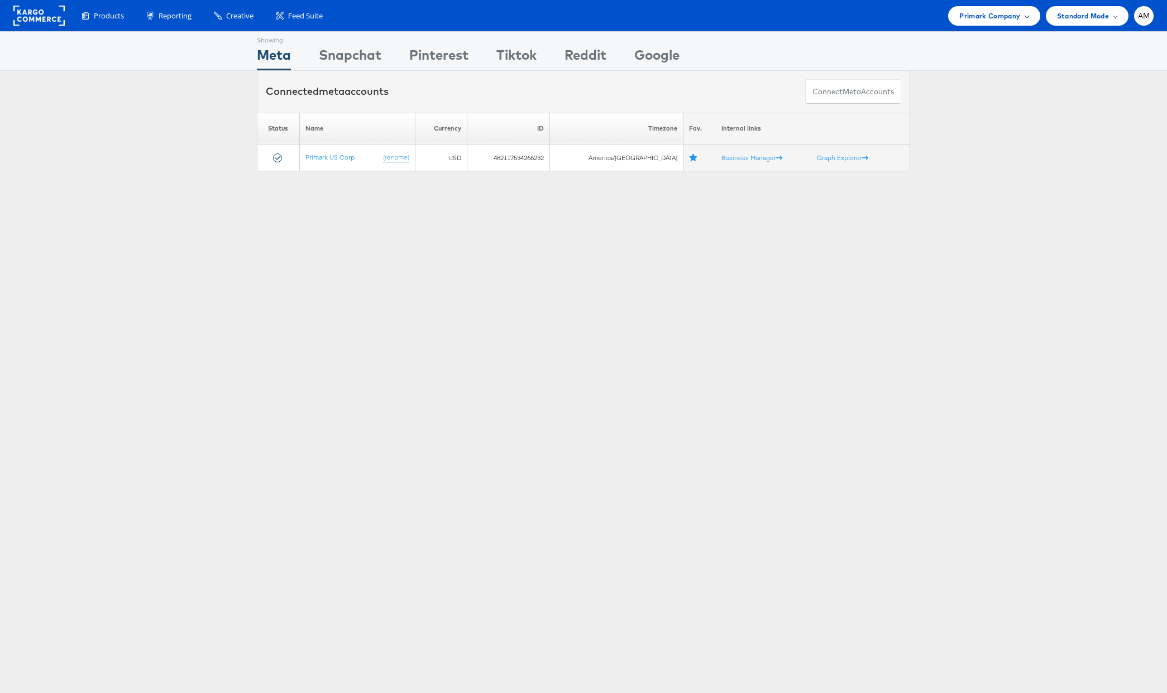
click at [989, 15] on span "Primark Company" at bounding box center [989, 16] width 61 height 12
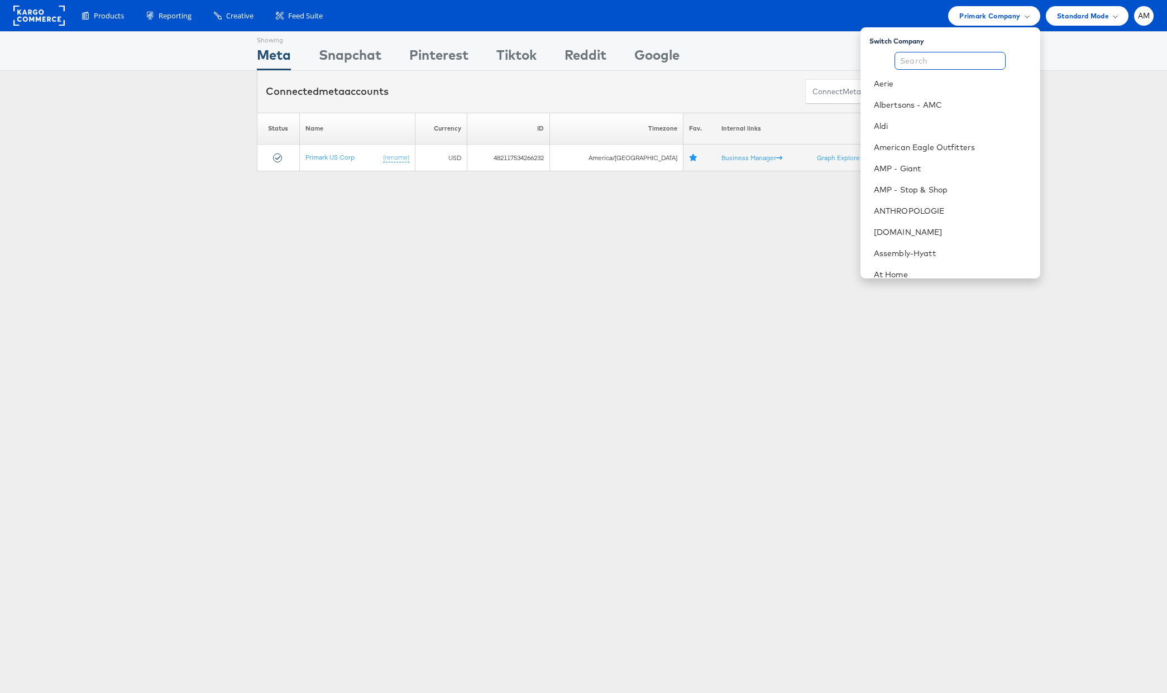
click at [928, 59] on input "text" at bounding box center [949, 61] width 111 height 18
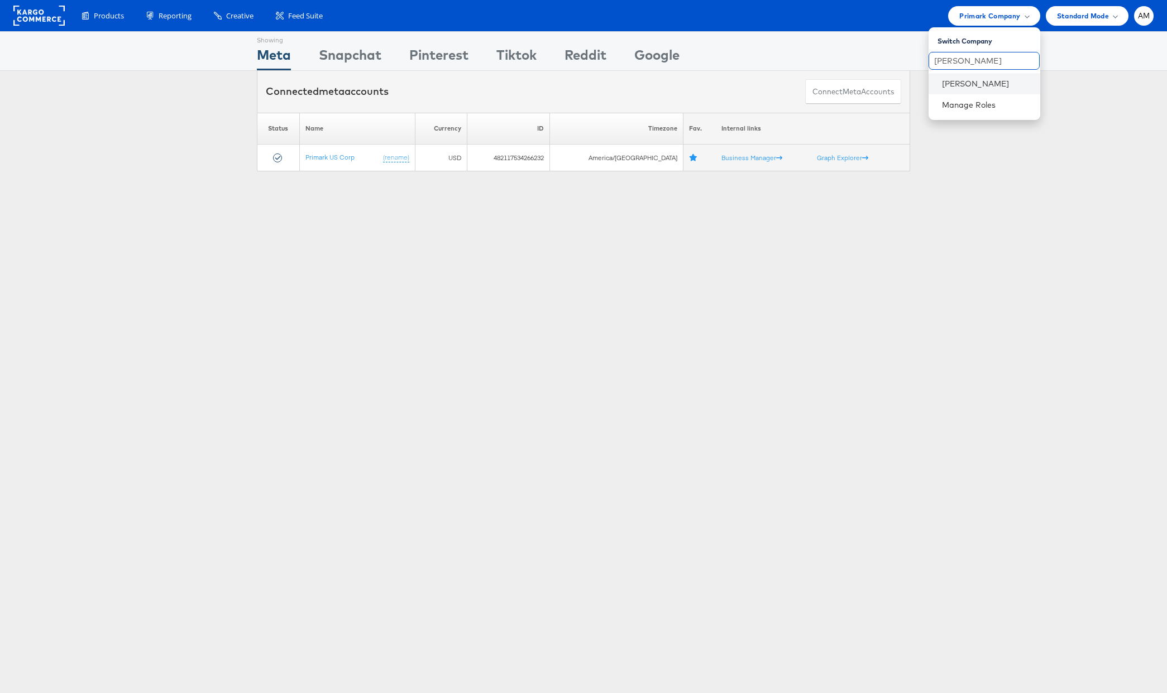
type input "steve"
click at [960, 93] on li "Steve Madden" at bounding box center [984, 83] width 112 height 21
click at [960, 85] on link "Steve Madden" at bounding box center [986, 83] width 89 height 11
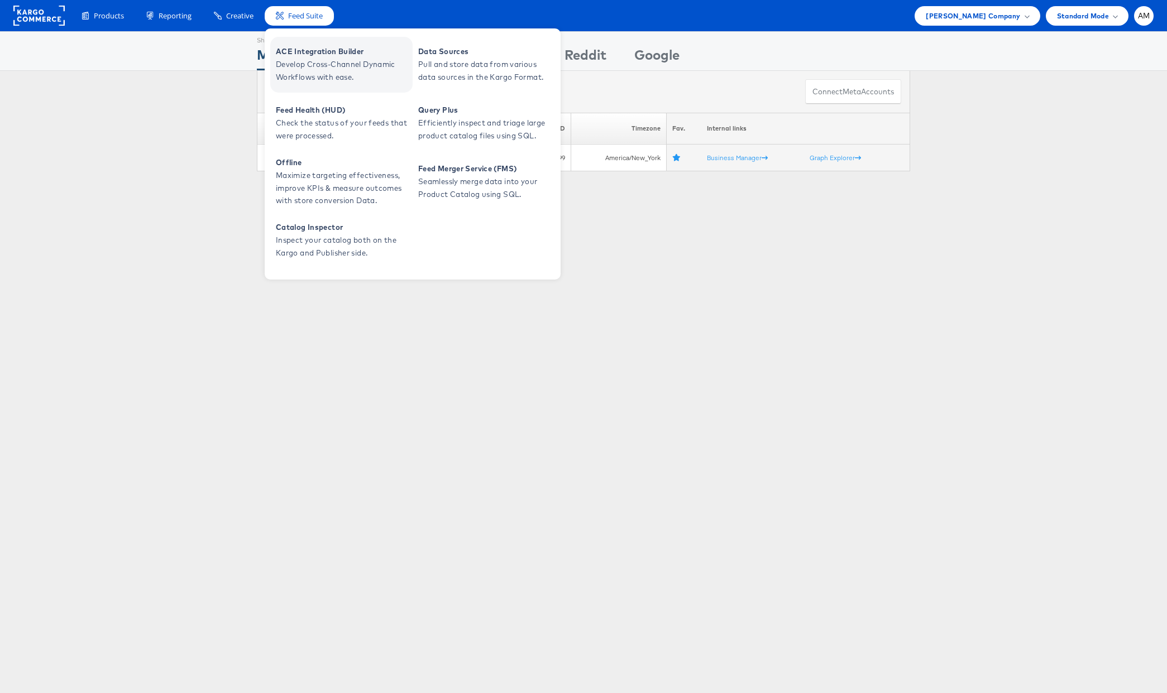
click at [306, 73] on span "Develop Cross-Channel Dynamic Workflows with ease." at bounding box center [343, 71] width 134 height 26
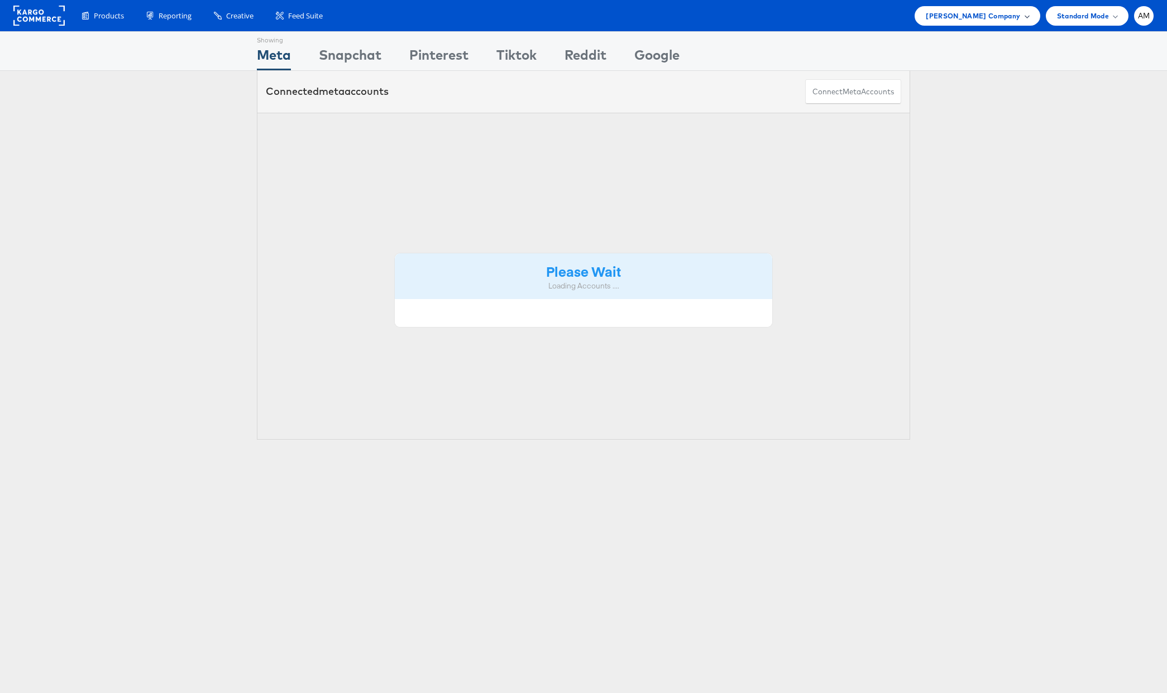
click at [954, 12] on span "Steve Madden Company" at bounding box center [973, 16] width 94 height 12
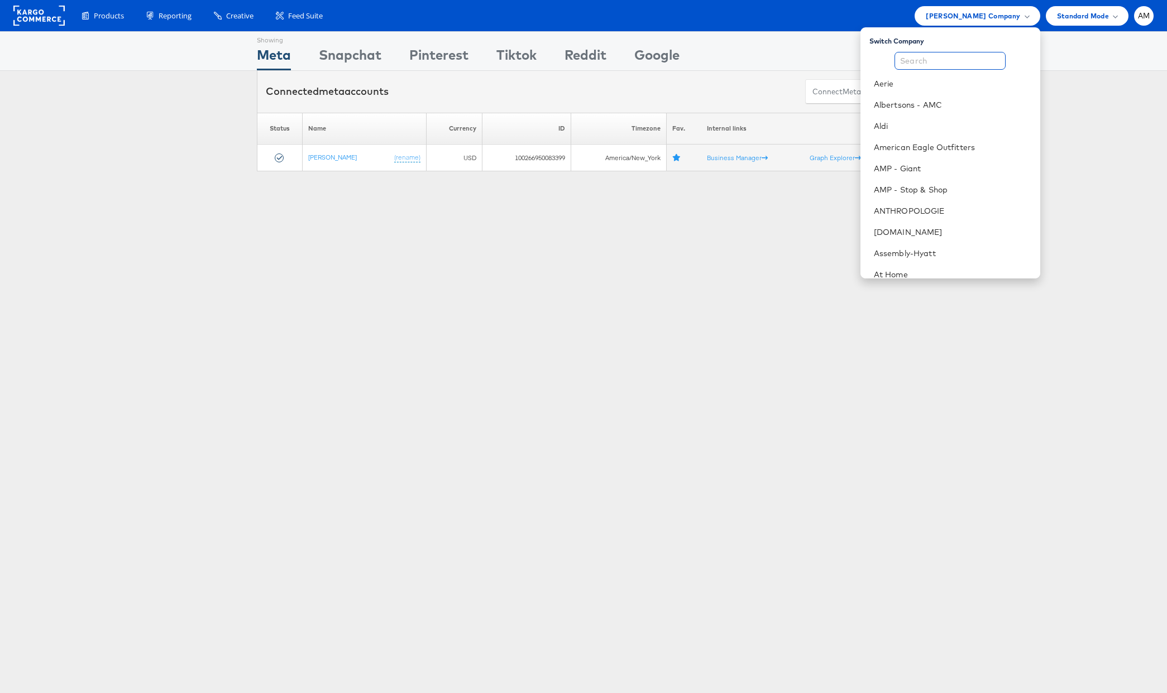
click at [938, 57] on input "text" at bounding box center [949, 61] width 111 height 18
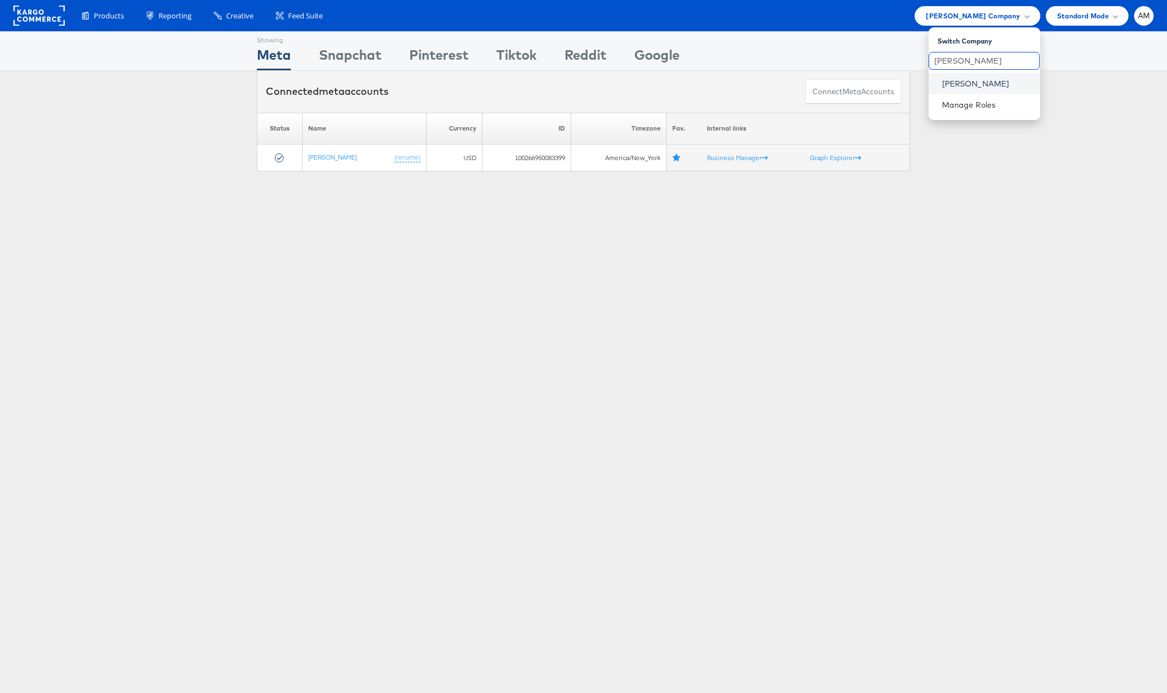
type input "John"
click at [988, 80] on link "John Lewis" at bounding box center [986, 83] width 89 height 11
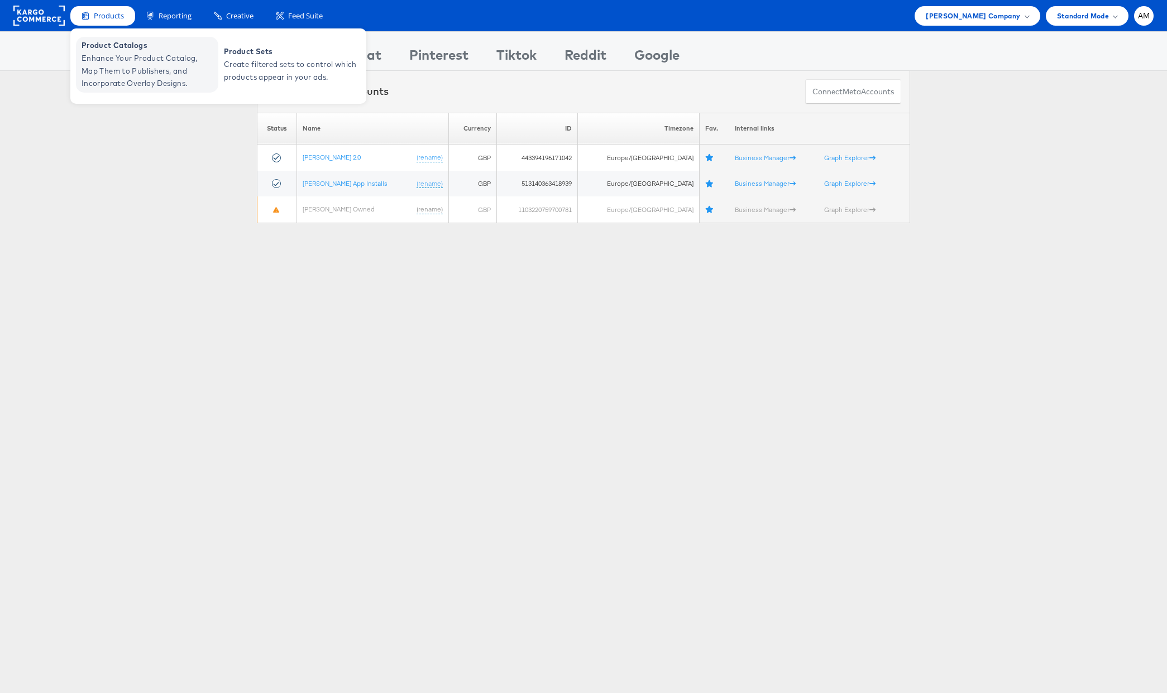
click at [114, 80] on span "Enhance Your Product Catalog, Map Them to Publishers, and Incorporate Overlay D…" at bounding box center [149, 71] width 134 height 38
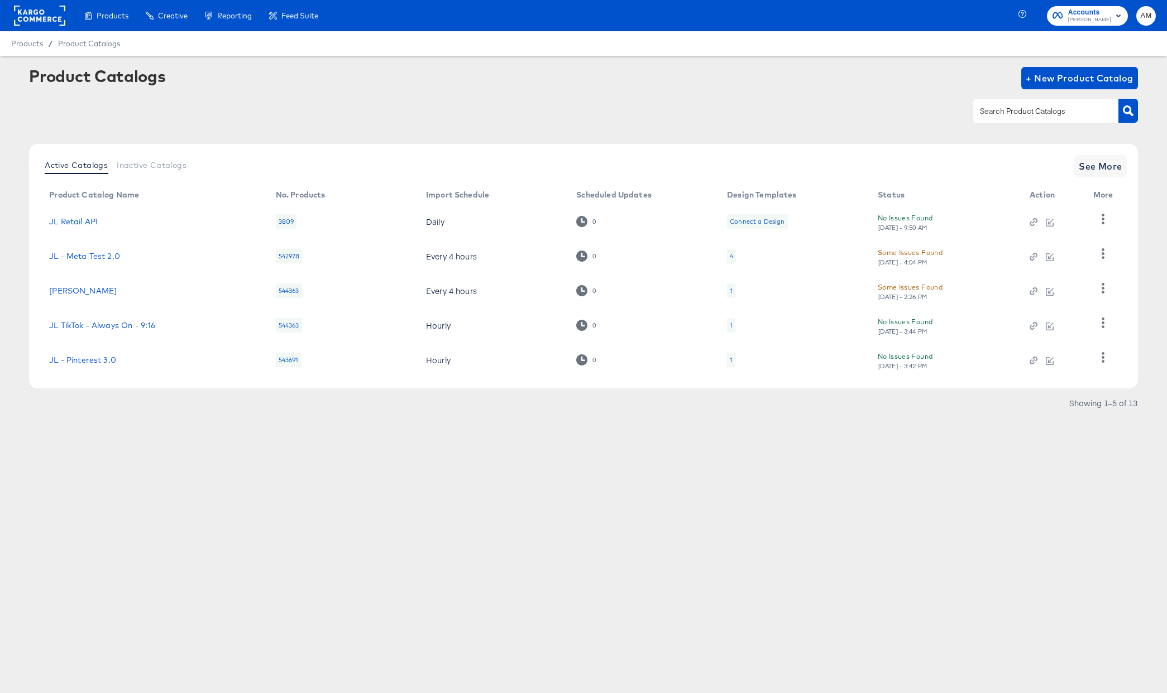
click at [327, 66] on article "Product Catalogs + New Product Catalog Active Catalogs Inactive Catalogs See Mo…" at bounding box center [583, 253] width 1167 height 395
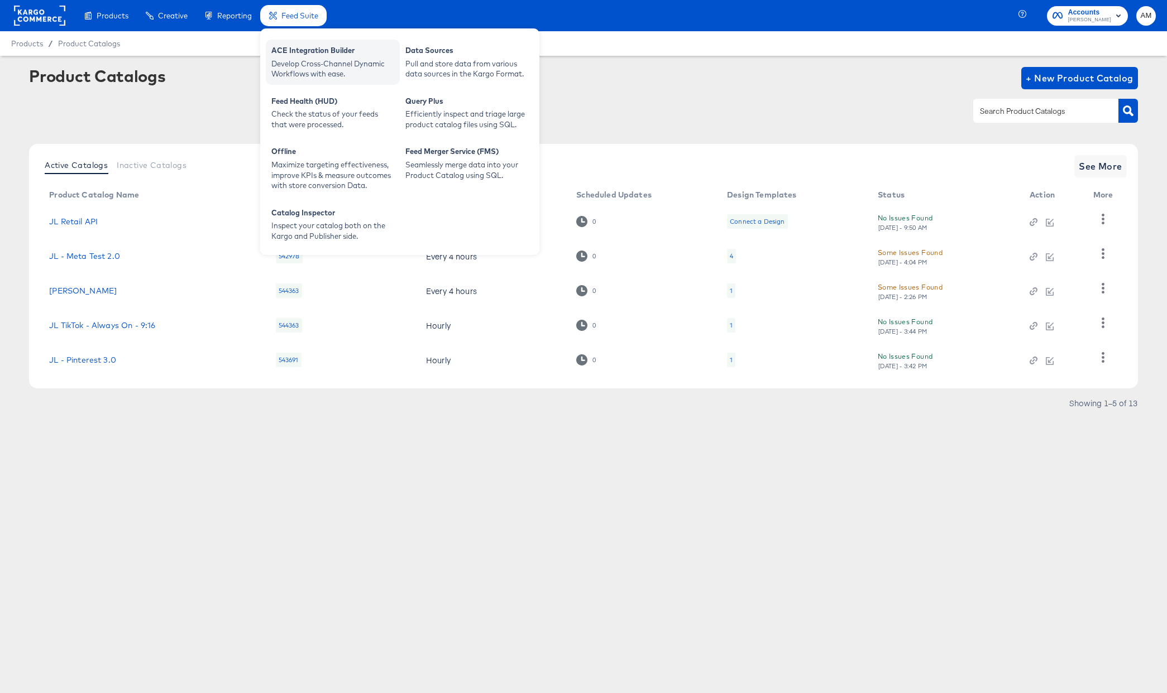
click at [308, 59] on div "Develop Cross-Channel Dynamic Workflows with ease." at bounding box center [332, 69] width 123 height 21
